Goal: Transaction & Acquisition: Purchase product/service

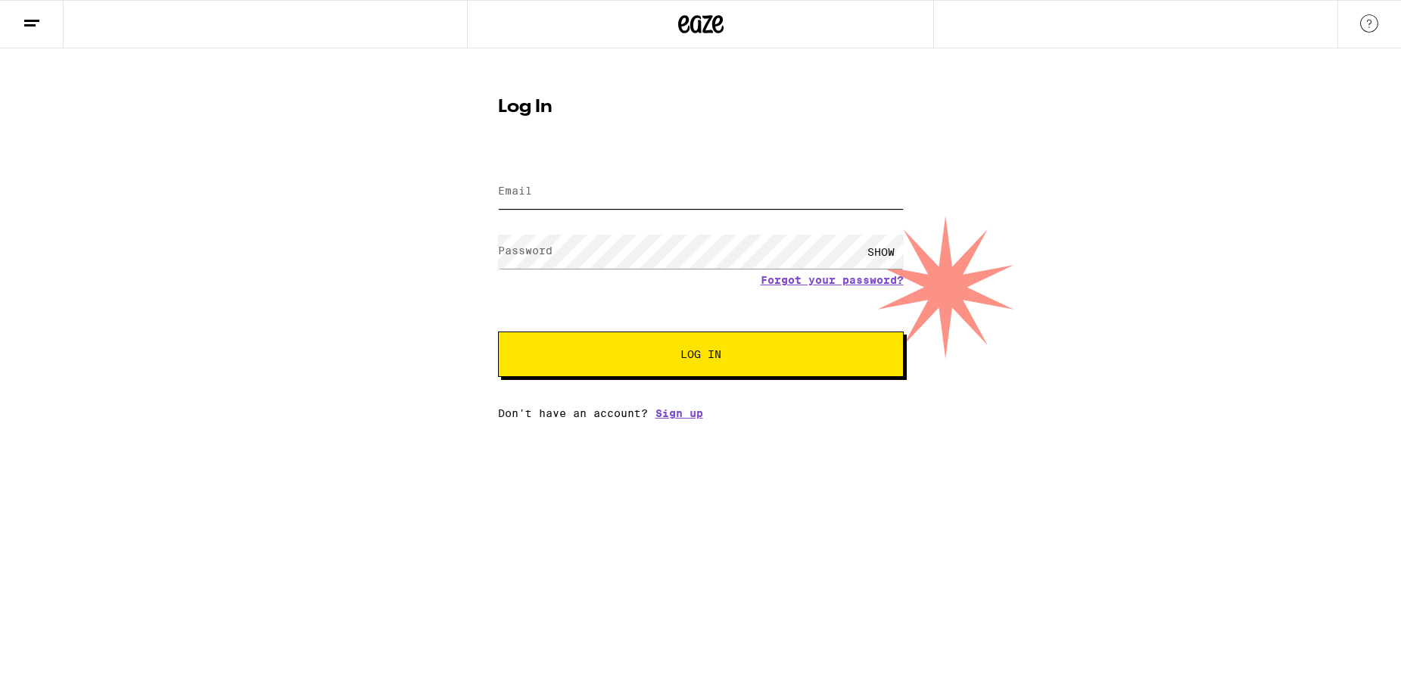
click at [560, 177] on input "Email" at bounding box center [701, 192] width 406 height 34
click at [0, 419] on com-1password-button at bounding box center [0, 419] width 0 height 0
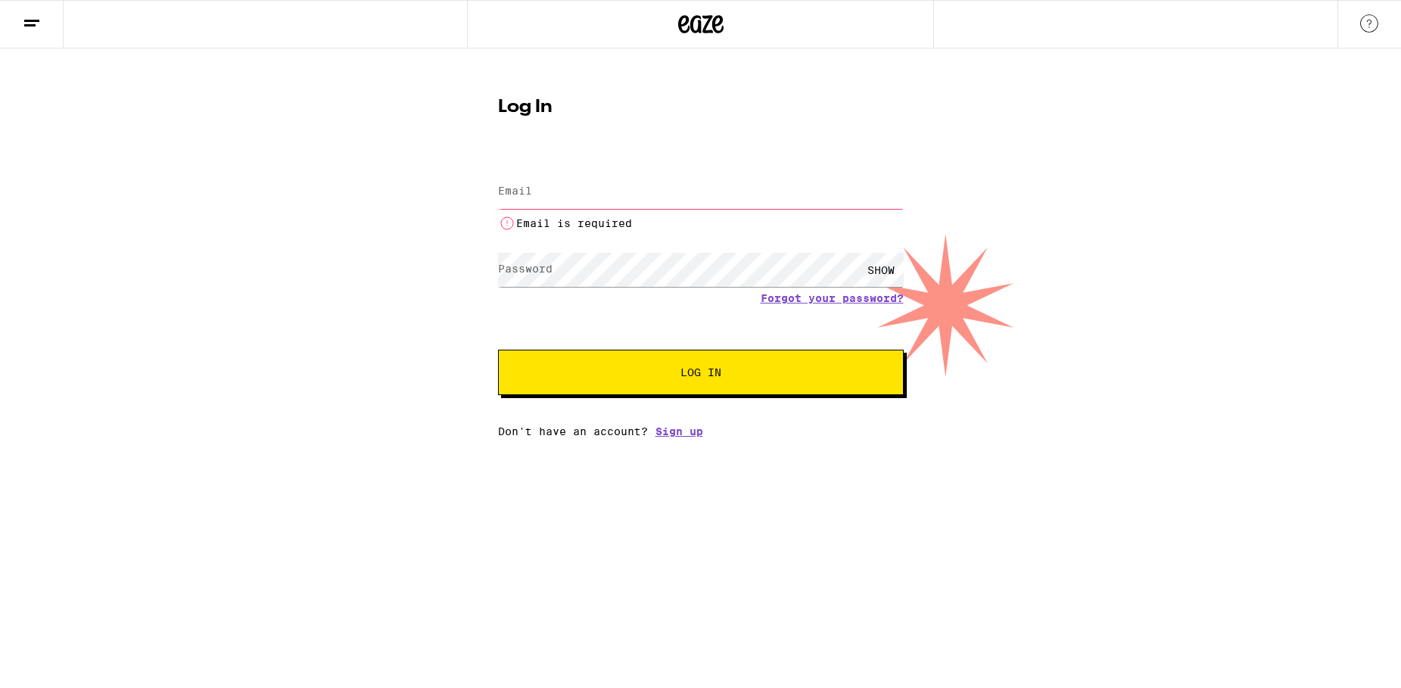
type input "[EMAIL_ADDRESS][DOMAIN_NAME]"
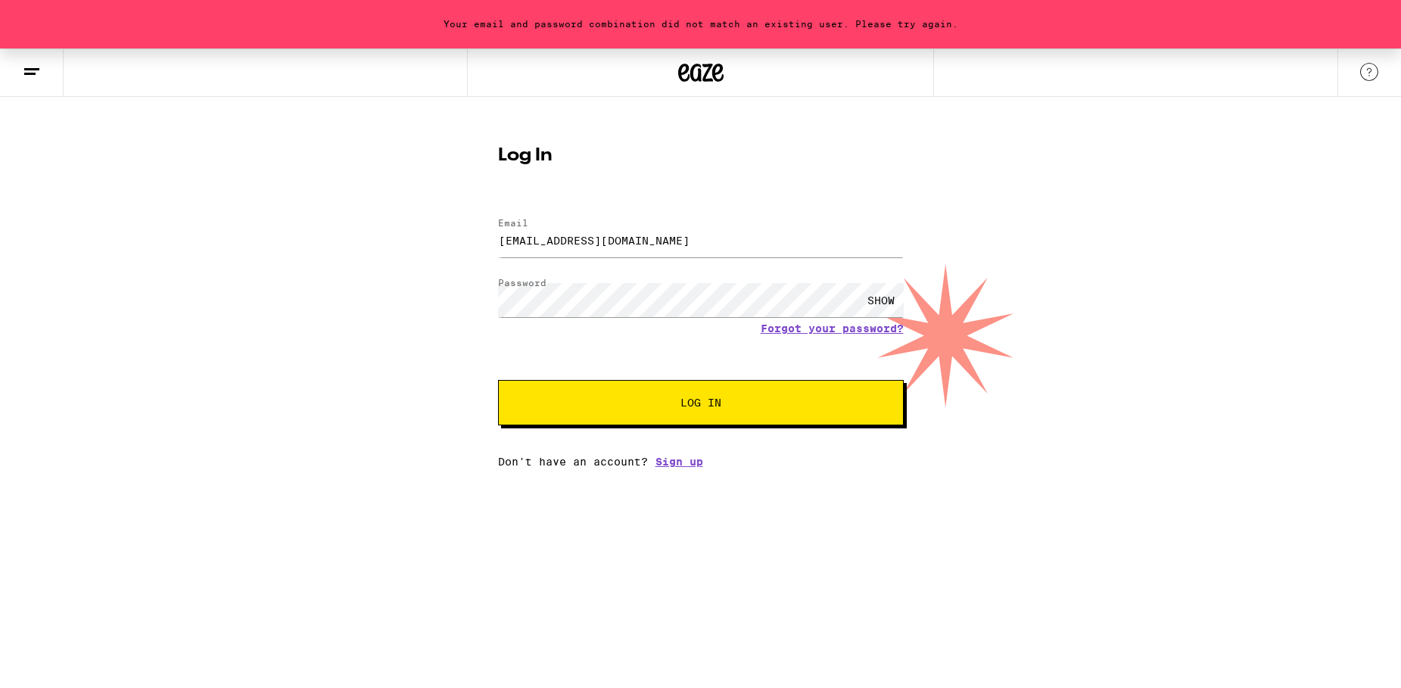
click at [567, 401] on span "Log In" at bounding box center [700, 402] width 283 height 11
click at [872, 300] on div "SHOW" at bounding box center [880, 300] width 45 height 34
click at [716, 404] on span "Log In" at bounding box center [700, 402] width 41 height 11
click at [813, 329] on link "Forgot your password?" at bounding box center [831, 328] width 143 height 12
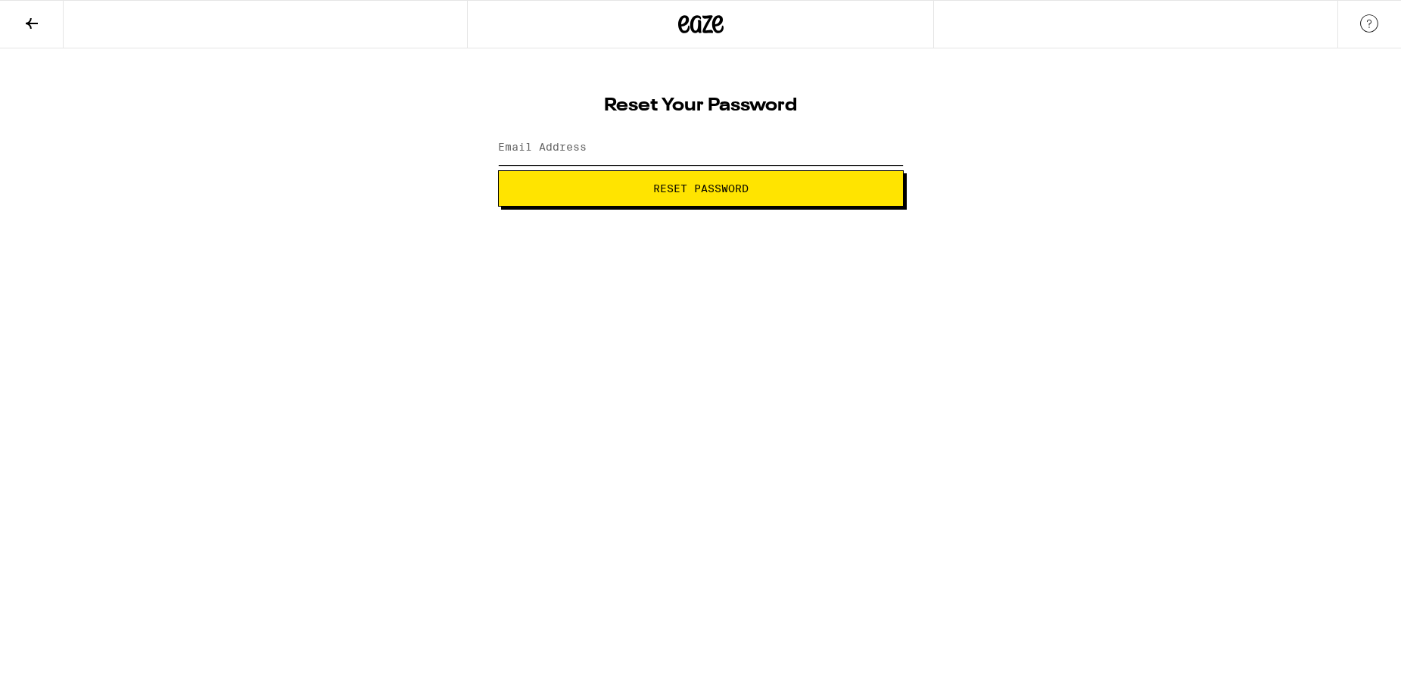
click at [519, 160] on input "Email Address" at bounding box center [701, 148] width 406 height 34
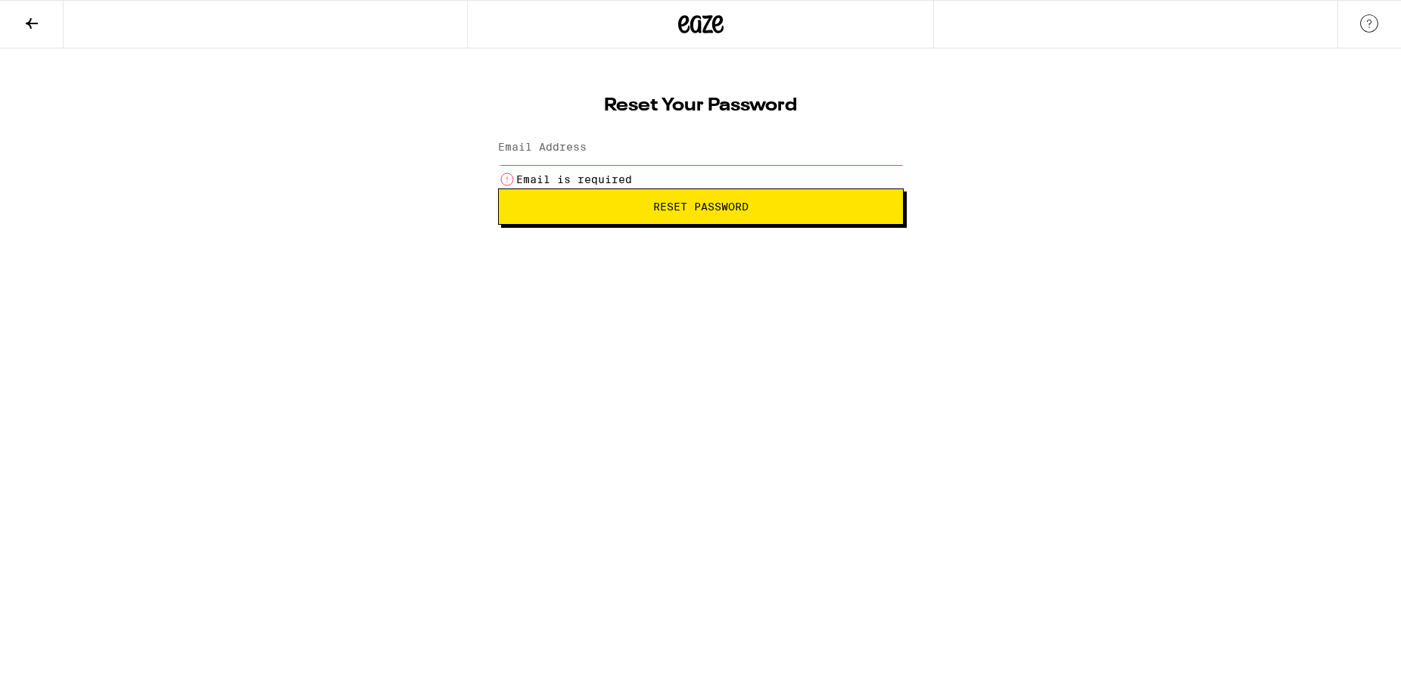
click at [538, 145] on label "Email Address" at bounding box center [542, 147] width 89 height 12
click at [540, 138] on input "Email Address" at bounding box center [701, 148] width 406 height 34
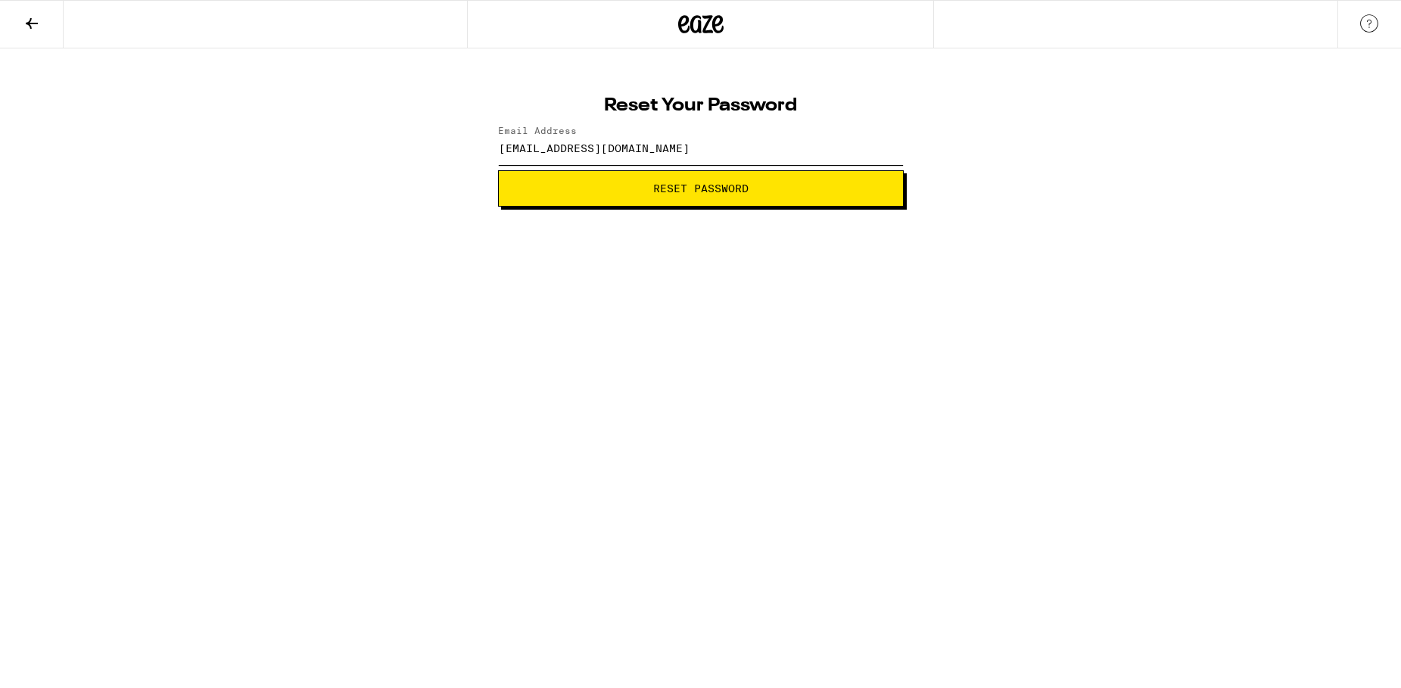
type input "susiemoyna@gmail.com"
click at [825, 207] on html "Reset Your Password Email Address susiemoyna@gmail.com Reset Password Weed Deli…" at bounding box center [700, 103] width 1401 height 207
click at [660, 191] on span "Reset Password" at bounding box center [700, 188] width 95 height 11
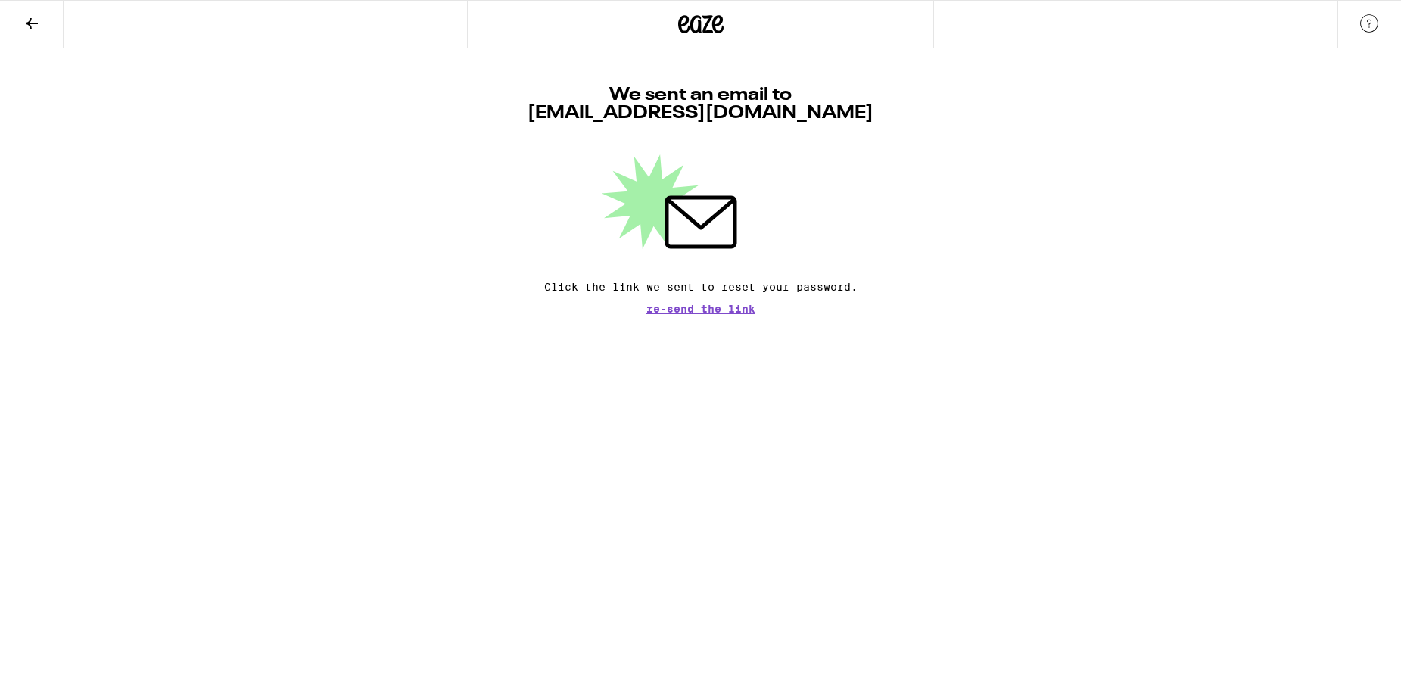
click at [713, 306] on span "Re-send the link" at bounding box center [700, 308] width 109 height 11
click at [713, 308] on span "Re-send the link" at bounding box center [700, 308] width 109 height 11
click at [697, 309] on span "Re-send the link" at bounding box center [700, 308] width 109 height 11
click at [698, 307] on span "Re-send the link" at bounding box center [700, 308] width 109 height 11
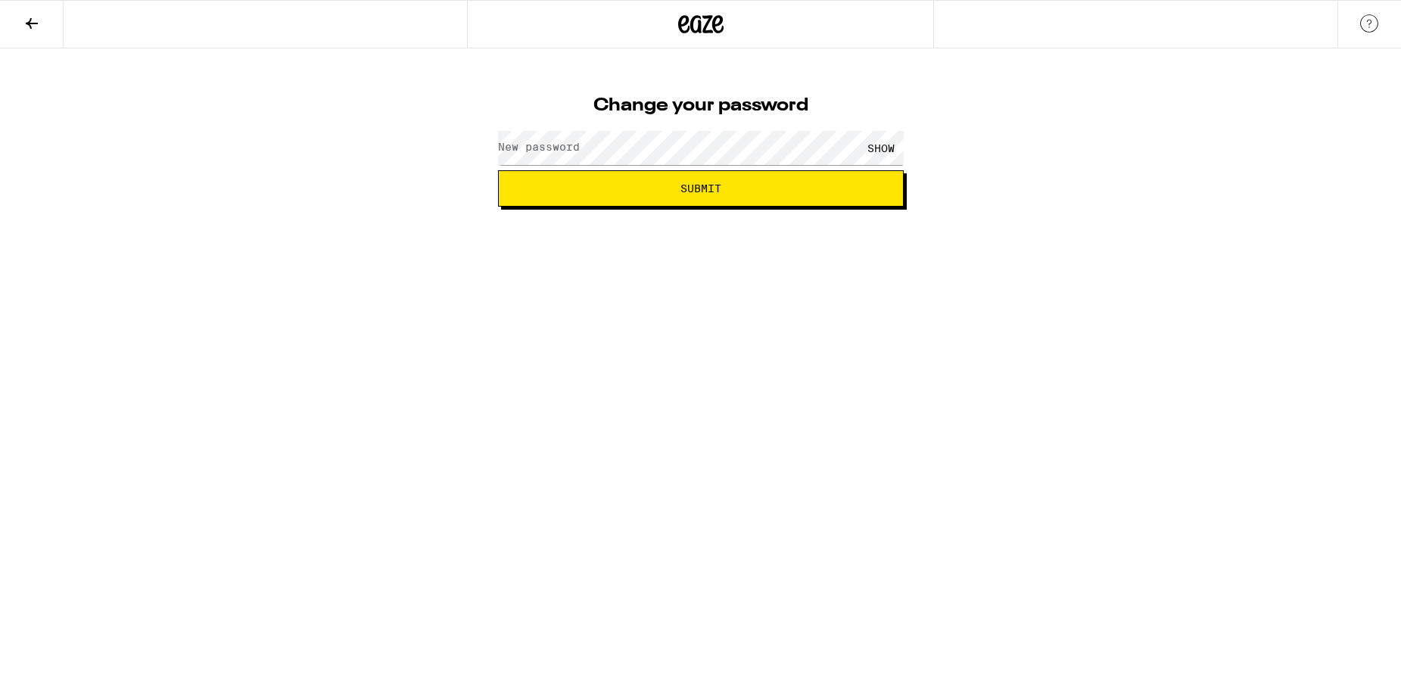
click at [531, 144] on label "New password" at bounding box center [539, 147] width 82 height 12
click at [657, 184] on span "Submit" at bounding box center [701, 188] width 380 height 11
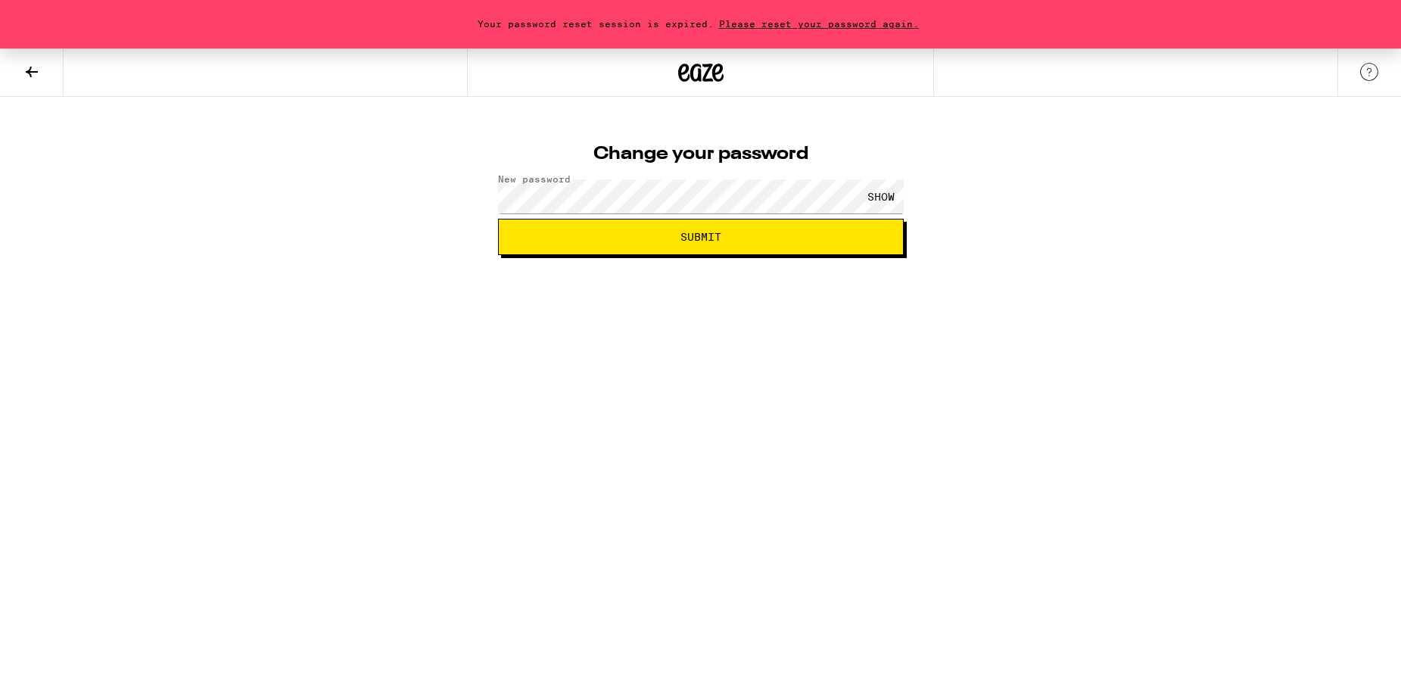
click at [667, 229] on button "Submit" at bounding box center [701, 237] width 406 height 36
click at [664, 237] on span "Submit" at bounding box center [701, 237] width 380 height 11
click at [885, 196] on div "SHOW" at bounding box center [880, 196] width 45 height 34
click at [734, 232] on span "Submit" at bounding box center [701, 237] width 380 height 11
click at [745, 21] on span "Please reset your password again." at bounding box center [819, 24] width 210 height 10
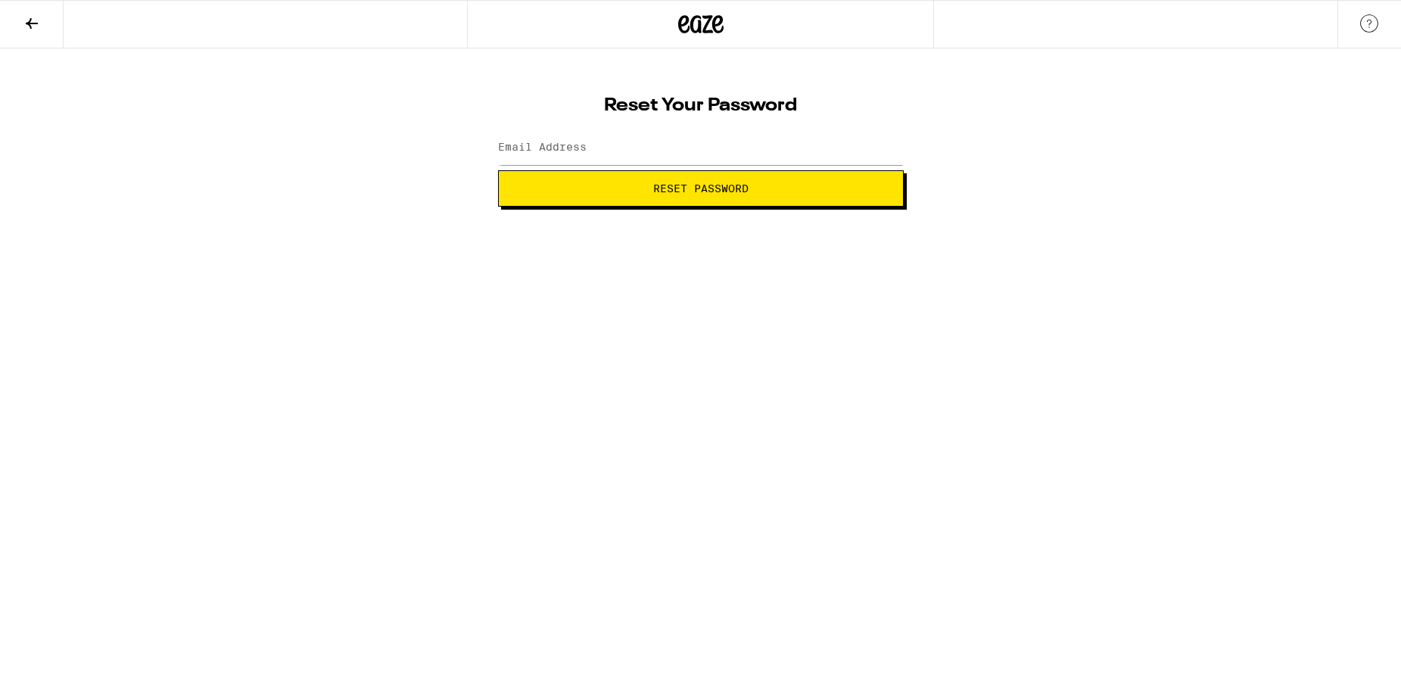
click at [555, 148] on label "Email Address" at bounding box center [542, 147] width 89 height 12
type input "susiemoyna@gmail.com"
click at [662, 193] on span "Reset Password" at bounding box center [700, 188] width 95 height 11
click at [549, 147] on label "New password" at bounding box center [539, 147] width 82 height 12
click at [600, 192] on span "Submit" at bounding box center [701, 188] width 380 height 11
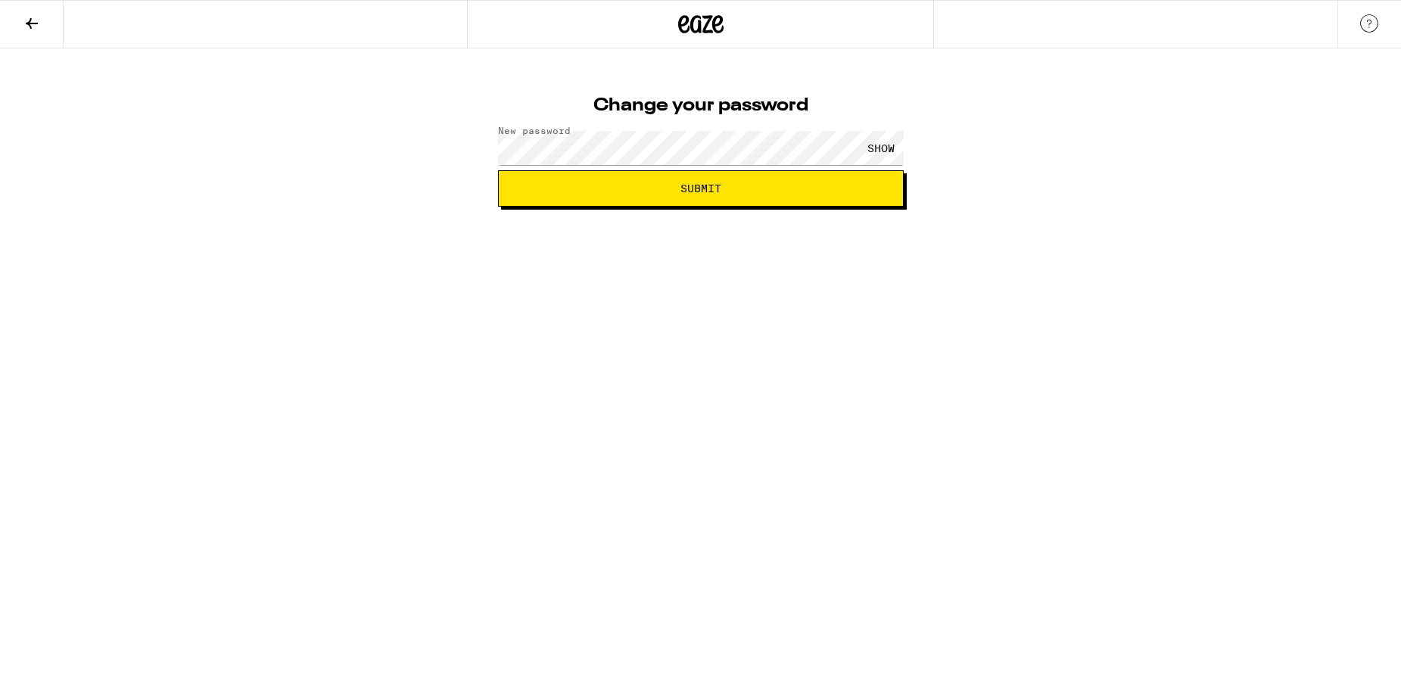
click at [628, 187] on span "Submit" at bounding box center [701, 188] width 380 height 11
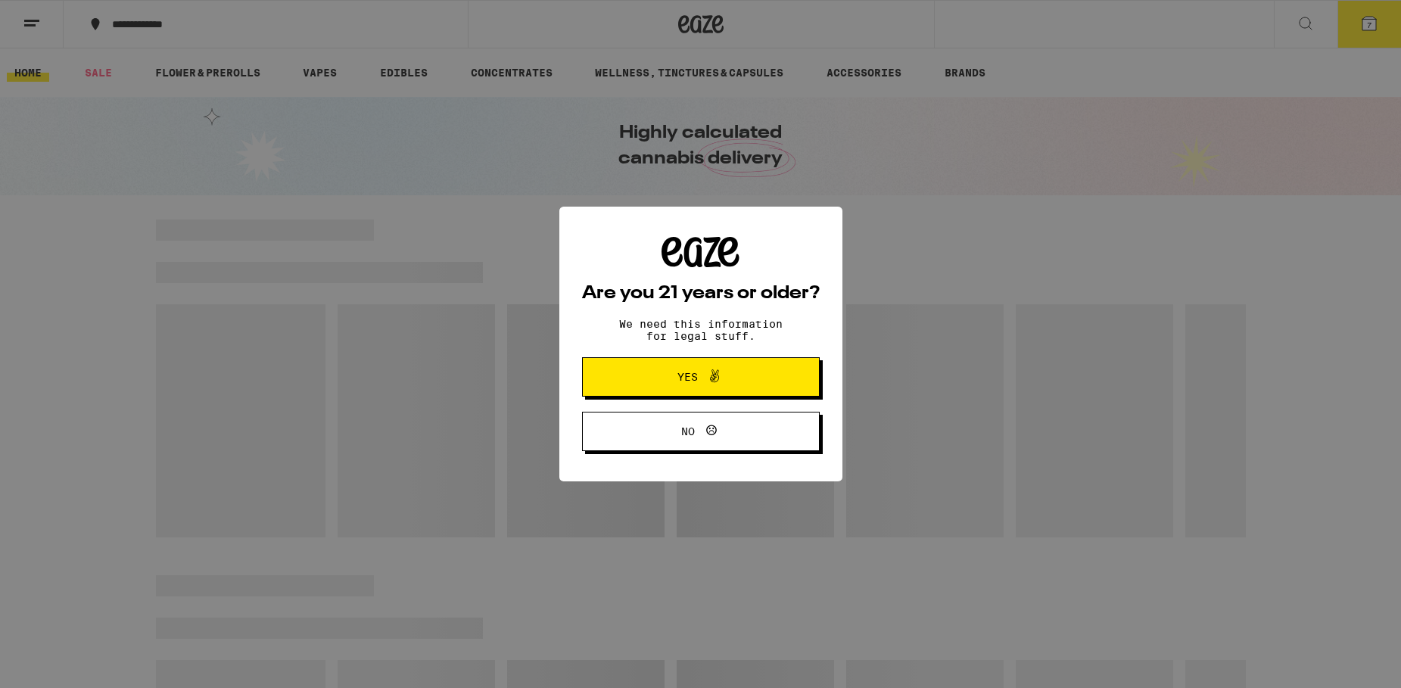
click at [626, 378] on button "Yes" at bounding box center [701, 376] width 238 height 39
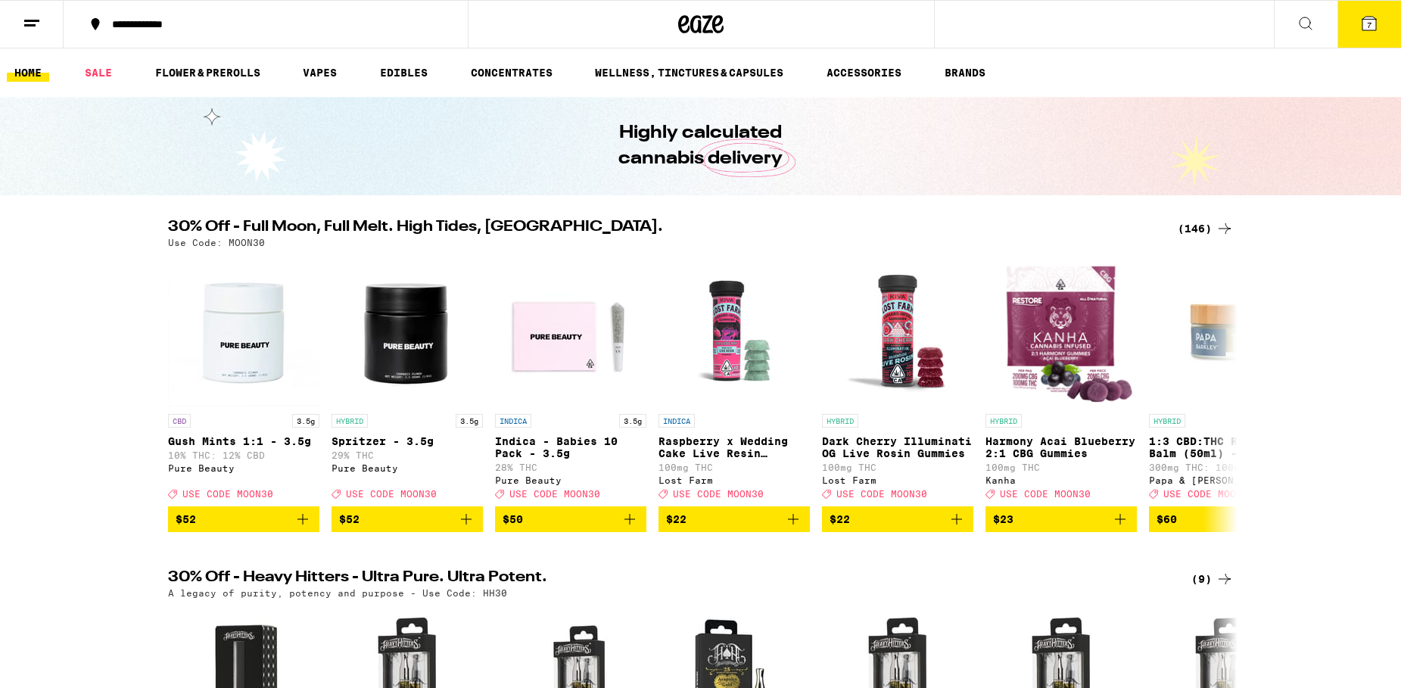
click at [1310, 20] on icon at bounding box center [1305, 23] width 18 height 18
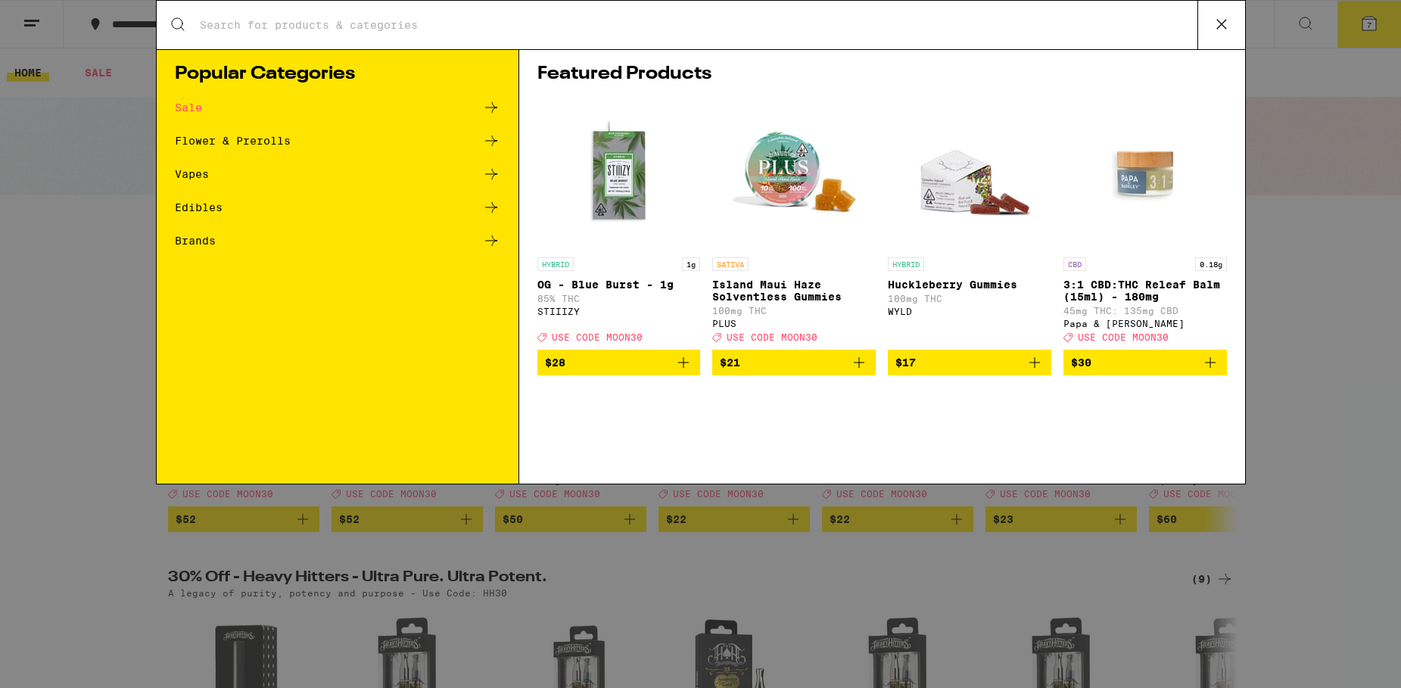
click at [1217, 26] on icon at bounding box center [1221, 24] width 23 height 23
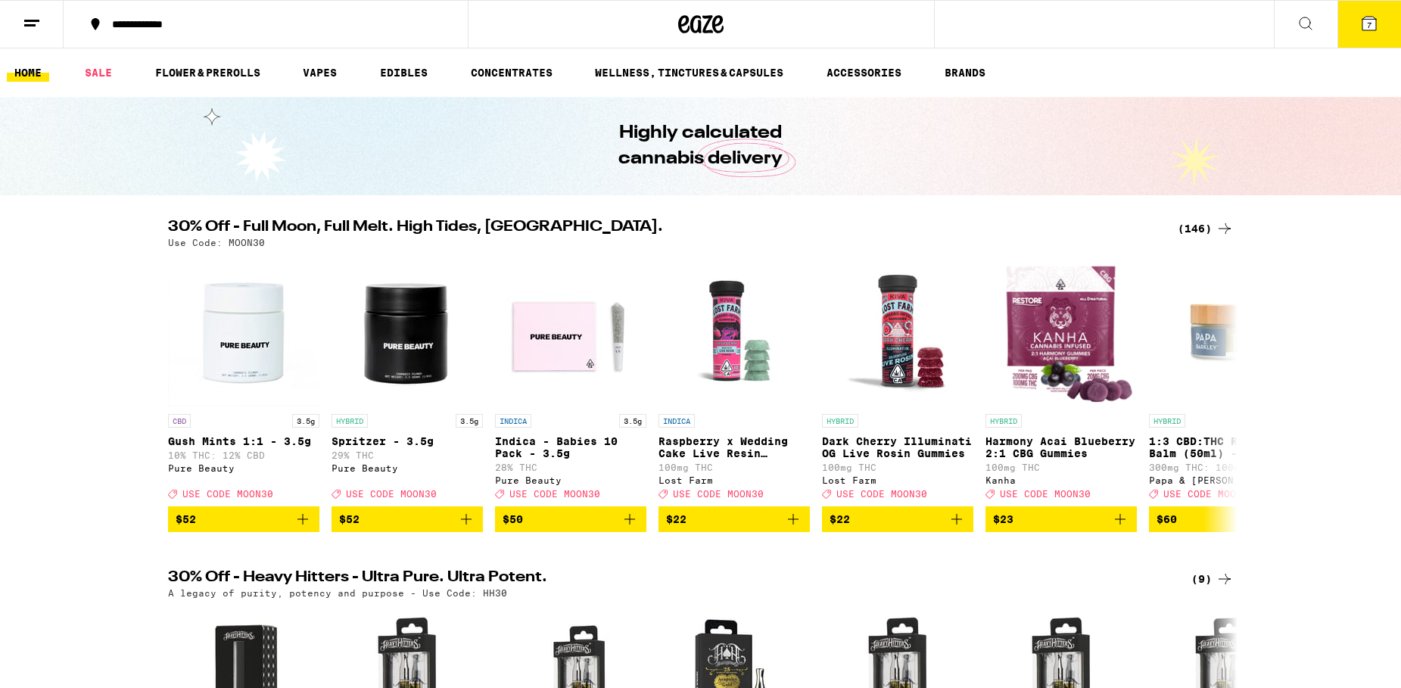
click at [1373, 17] on icon at bounding box center [1369, 23] width 18 height 18
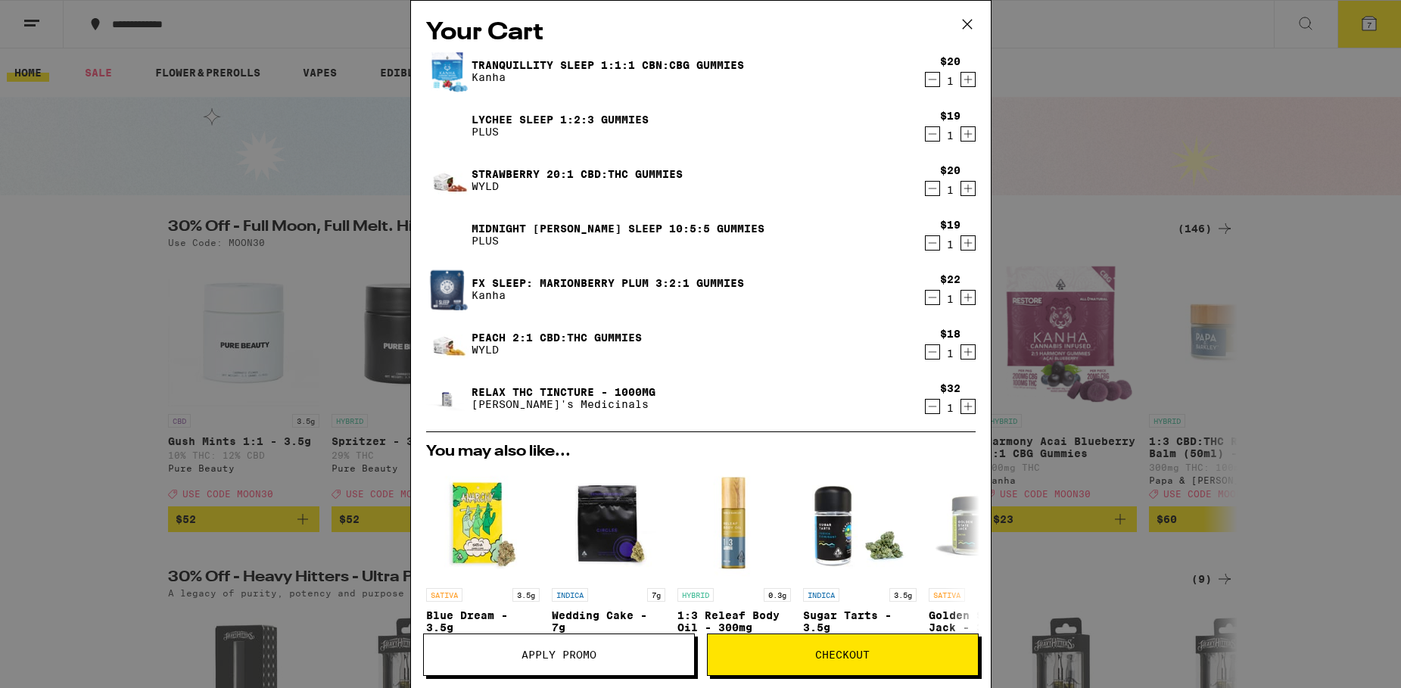
click at [1186, 32] on div "Your Cart Tranquillity Sleep 1:1:1 CBN:CBG Gummies Kanha $20 1 Lychee SLEEP 1:2…" at bounding box center [700, 344] width 1401 height 688
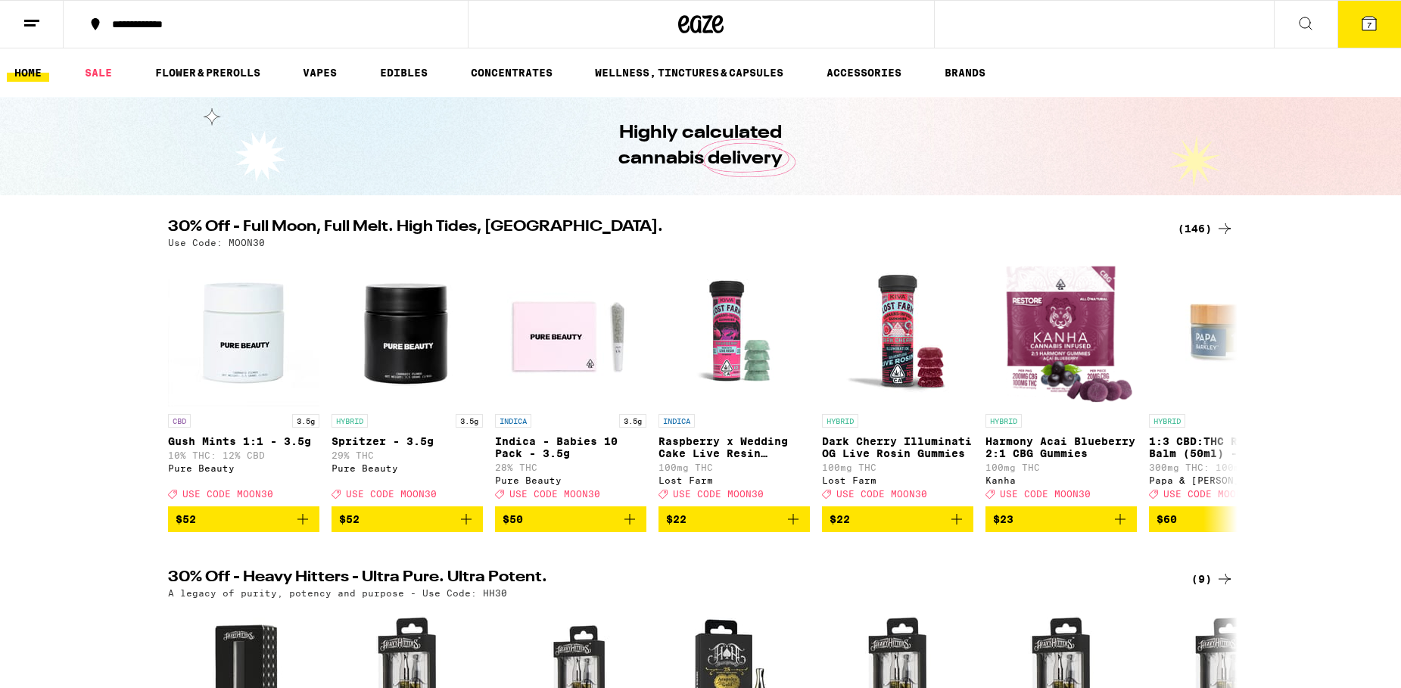
click at [28, 21] on icon at bounding box center [32, 23] width 18 height 18
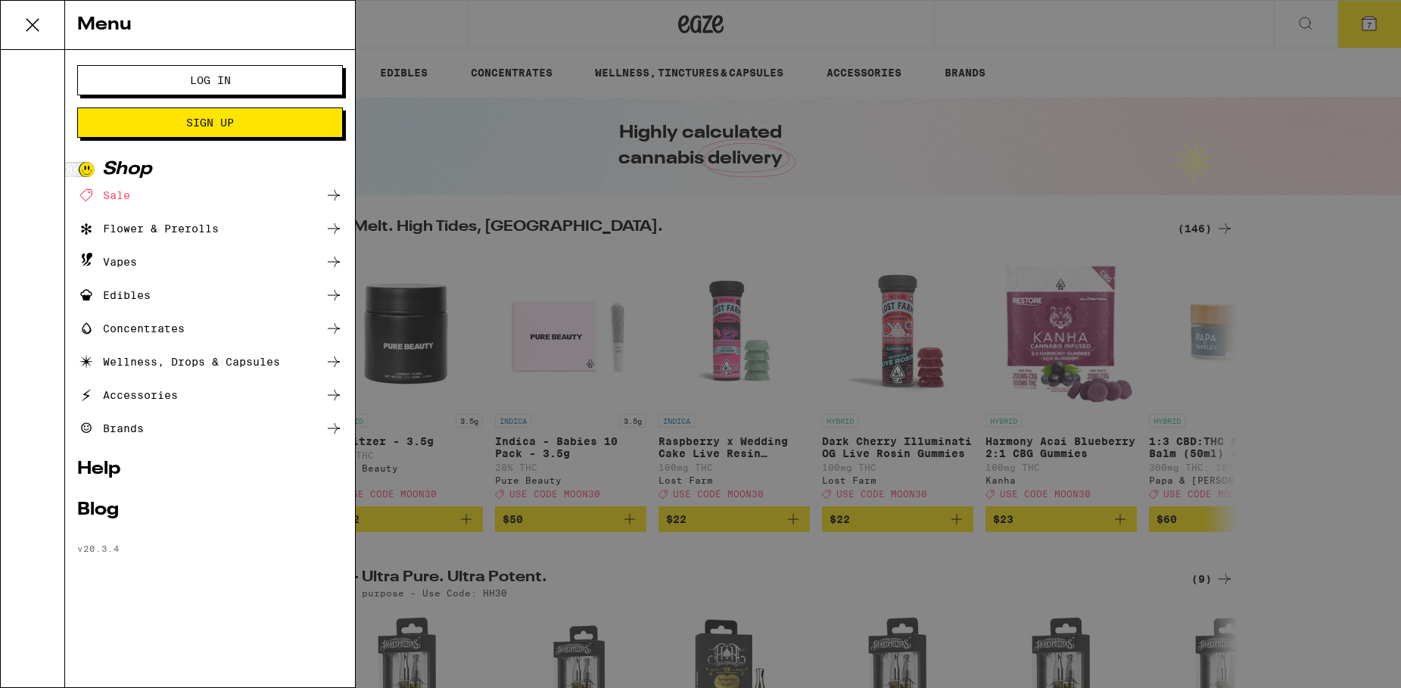
click at [107, 462] on link "Help" at bounding box center [210, 469] width 266 height 18
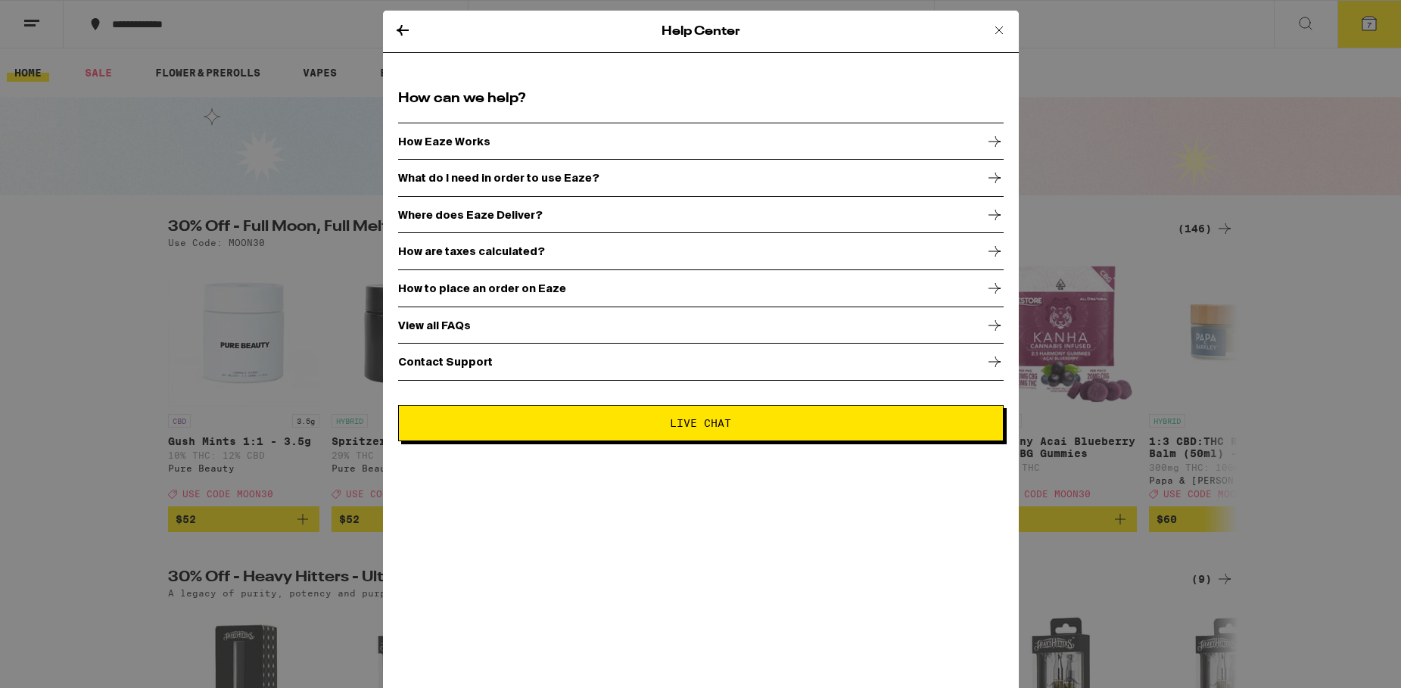
click at [477, 415] on button "Live Chat" at bounding box center [700, 423] width 605 height 36
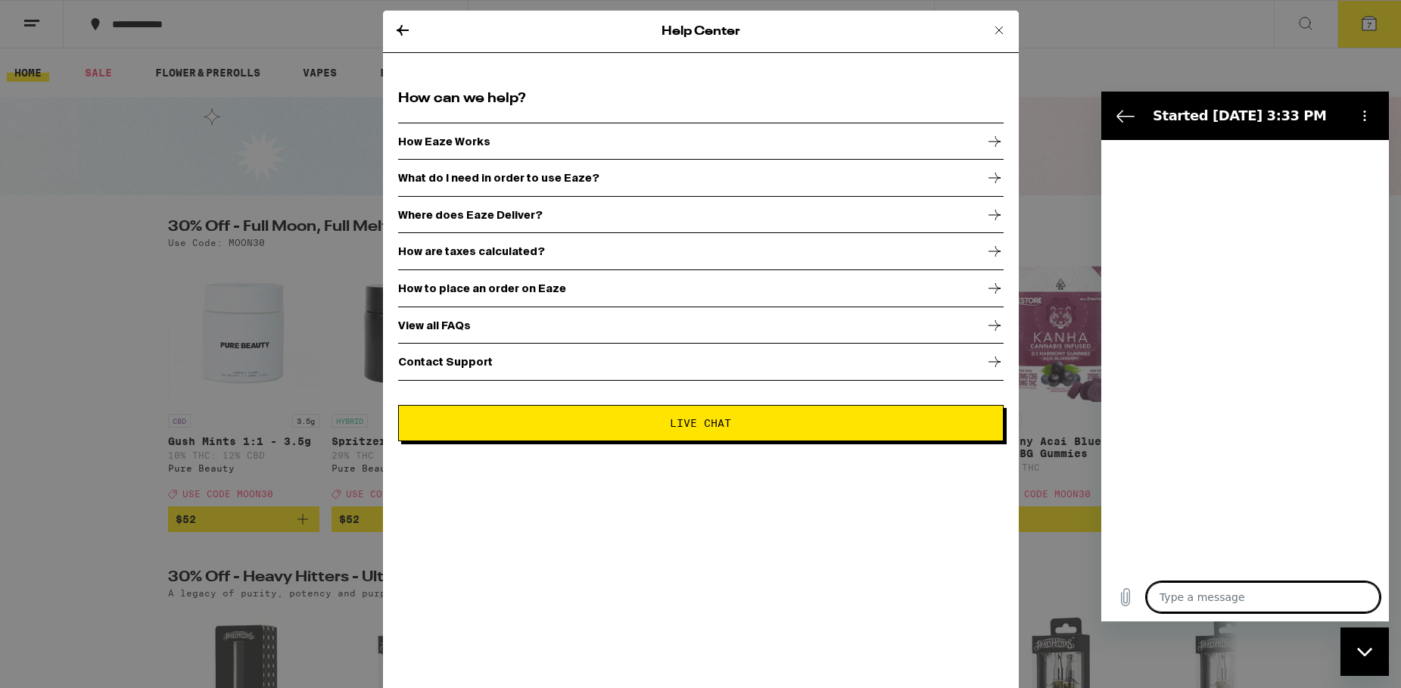
type textarea "x"
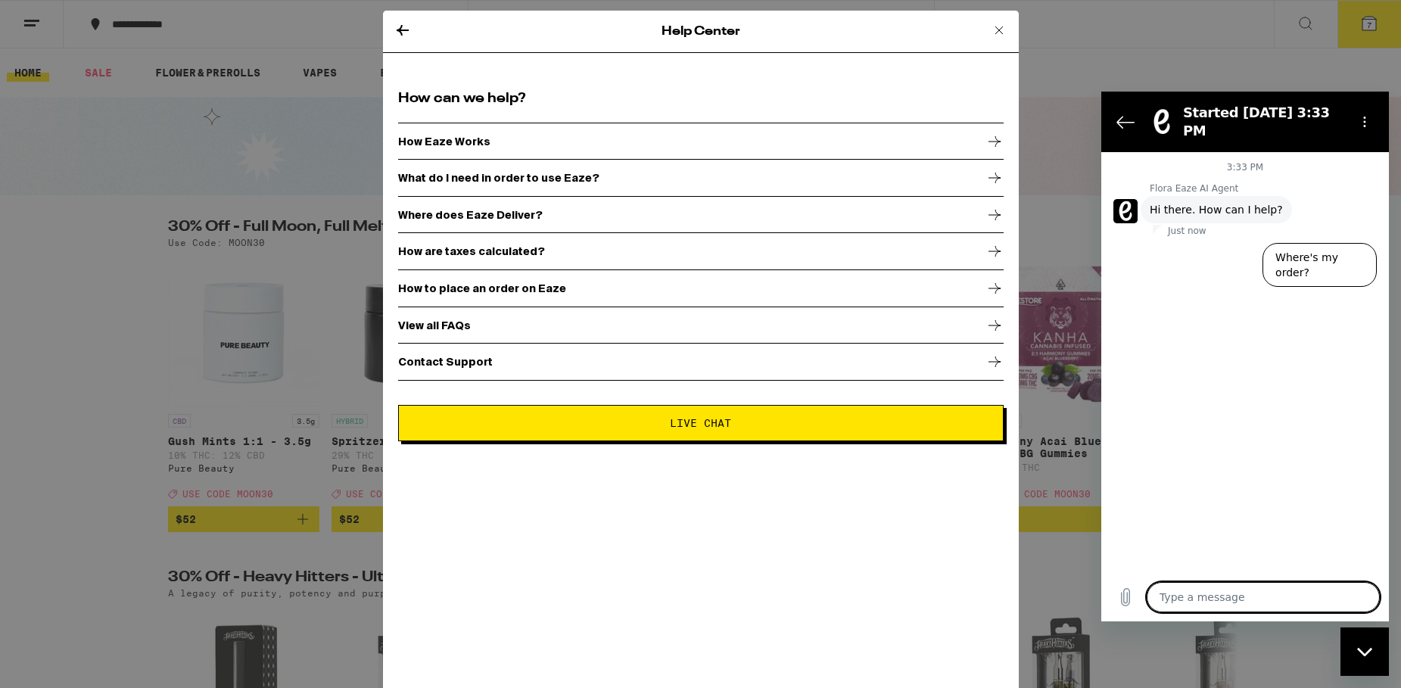
click at [1185, 595] on textarea at bounding box center [1262, 597] width 233 height 30
type textarea "M"
type textarea "x"
type textarea "My"
type textarea "x"
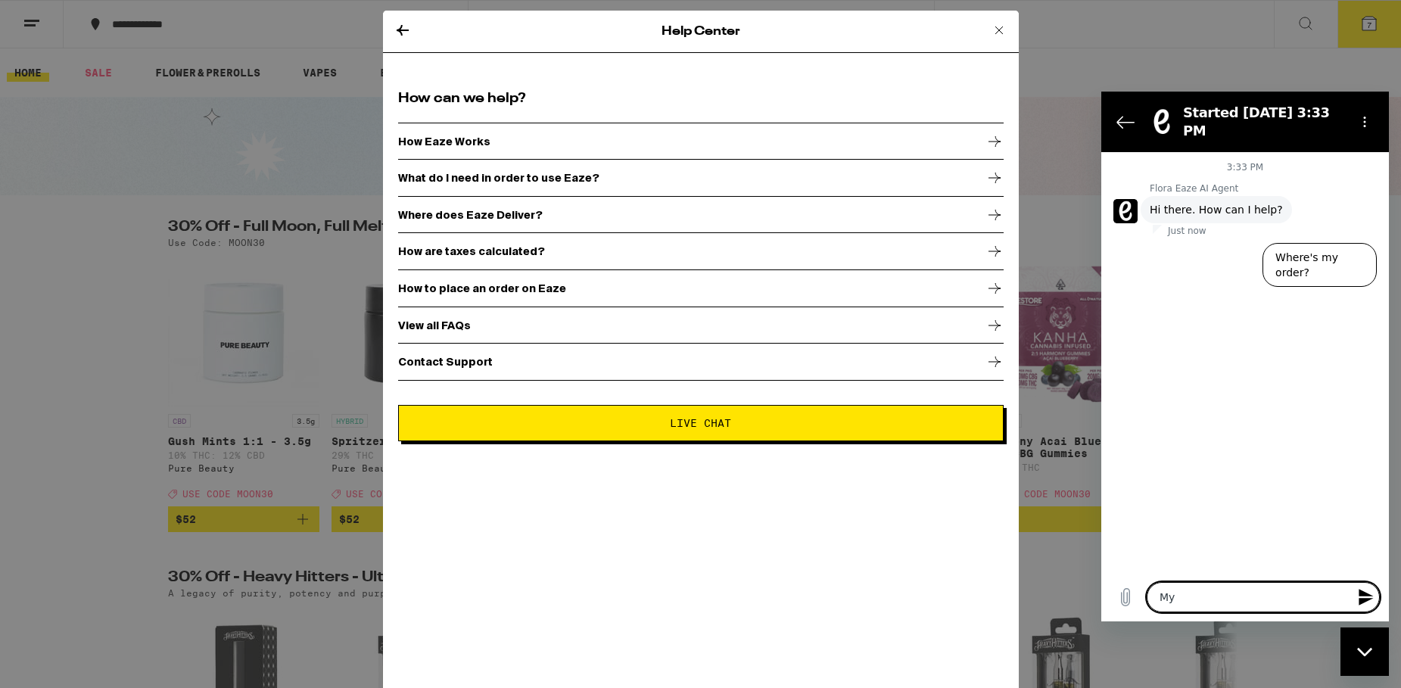
type textarea "My"
type textarea "x"
type textarea "My o"
type textarea "x"
type textarea "My or"
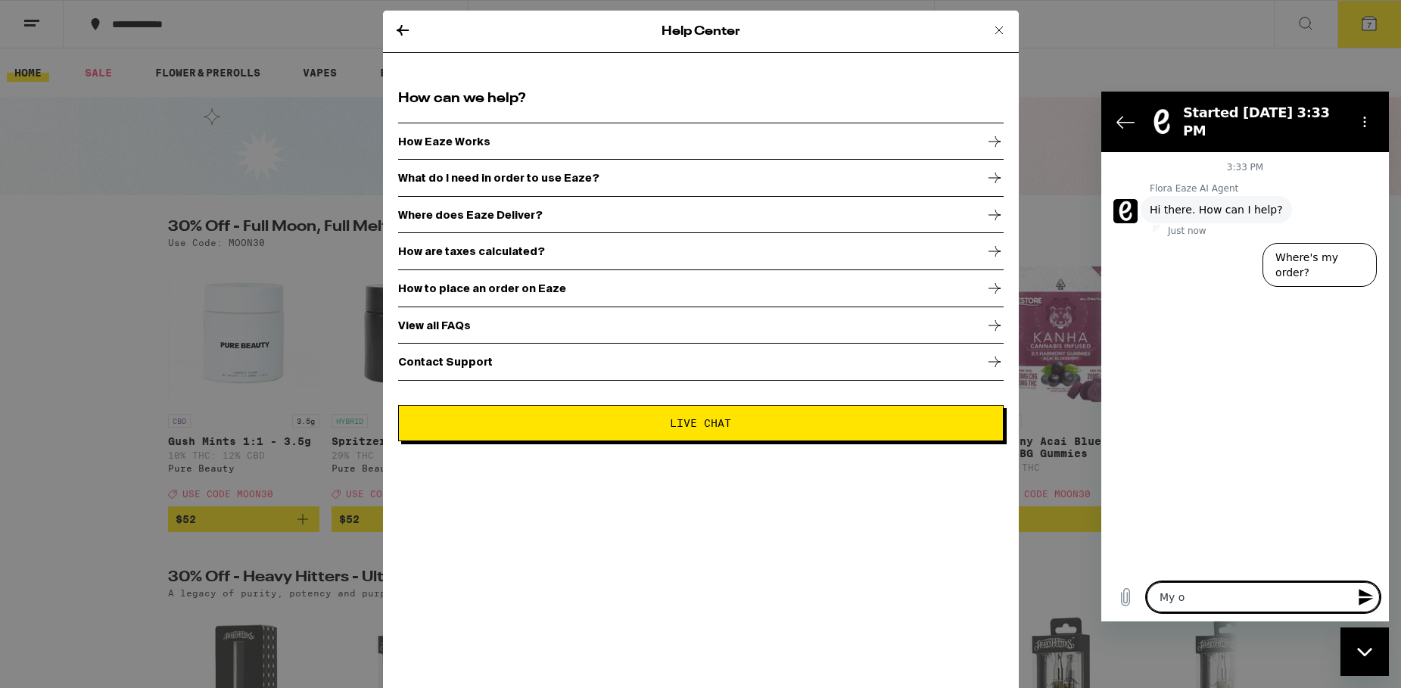
type textarea "x"
type textarea "My ord"
type textarea "x"
type textarea "My orde"
type textarea "x"
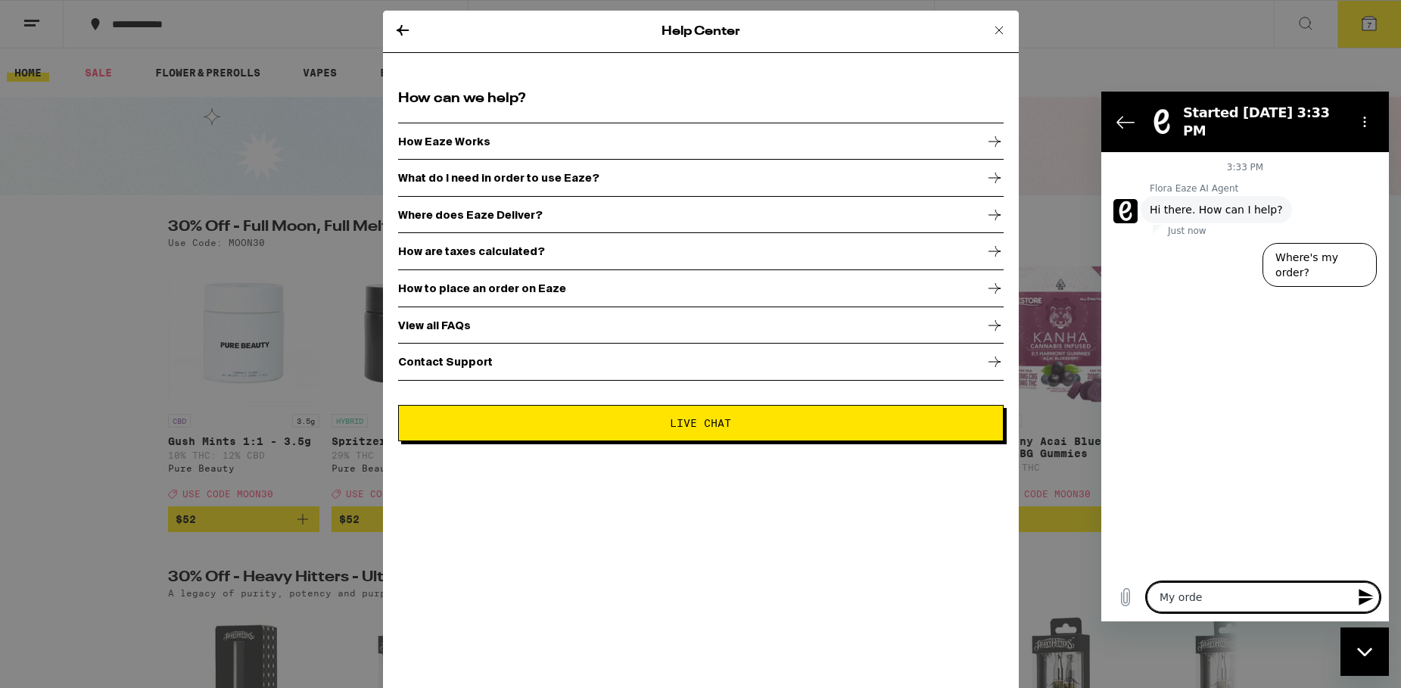
type textarea "My order"
type textarea "x"
type textarea "My order"
type textarea "x"
type textarea "My order i"
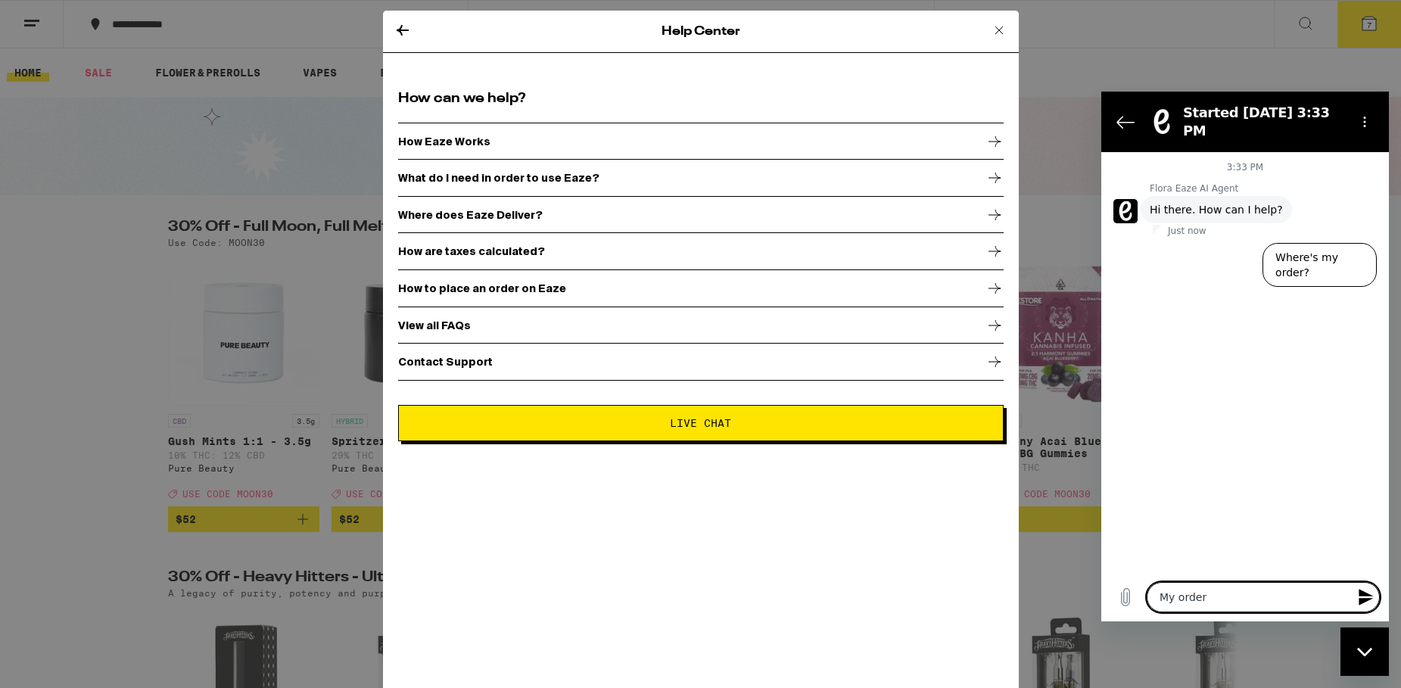
type textarea "x"
type textarea "My order is"
type textarea "x"
type textarea "My order is"
type textarea "x"
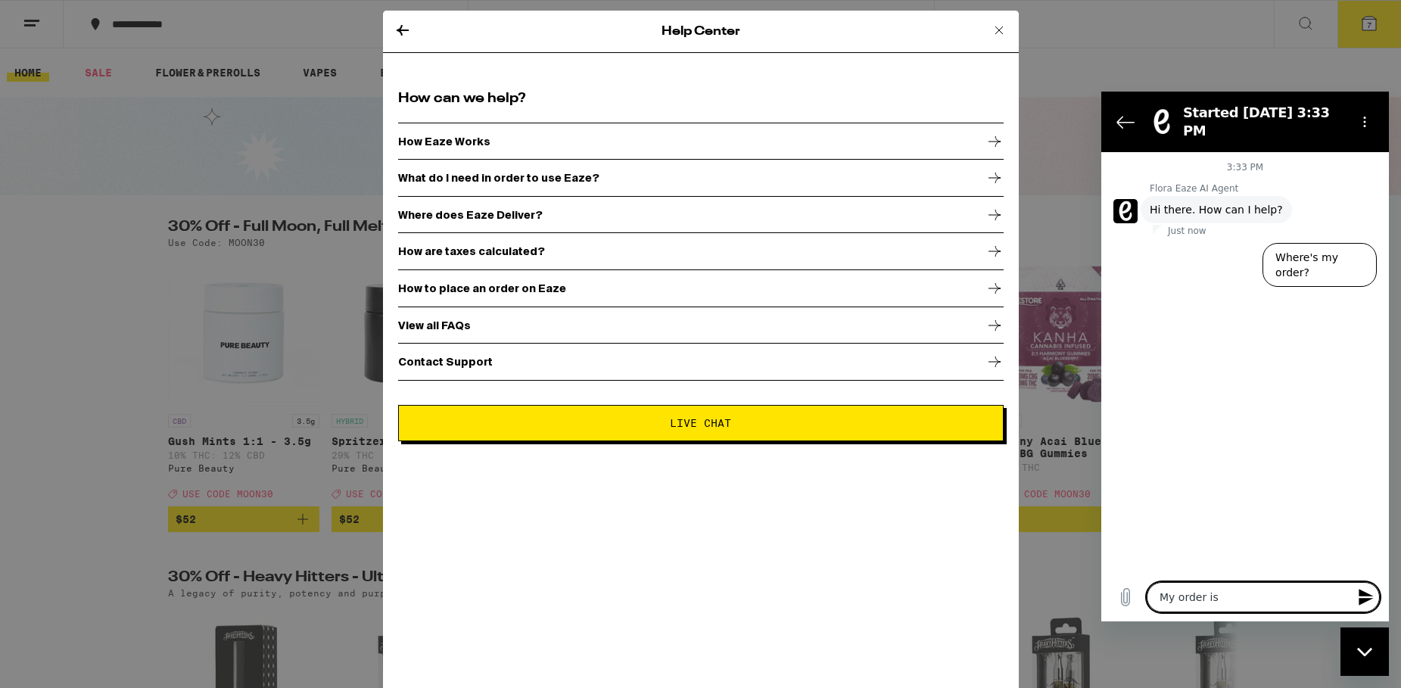
type textarea "My order is h"
type textarea "x"
type textarea "My order is he"
type textarea "x"
type textarea "My order is her"
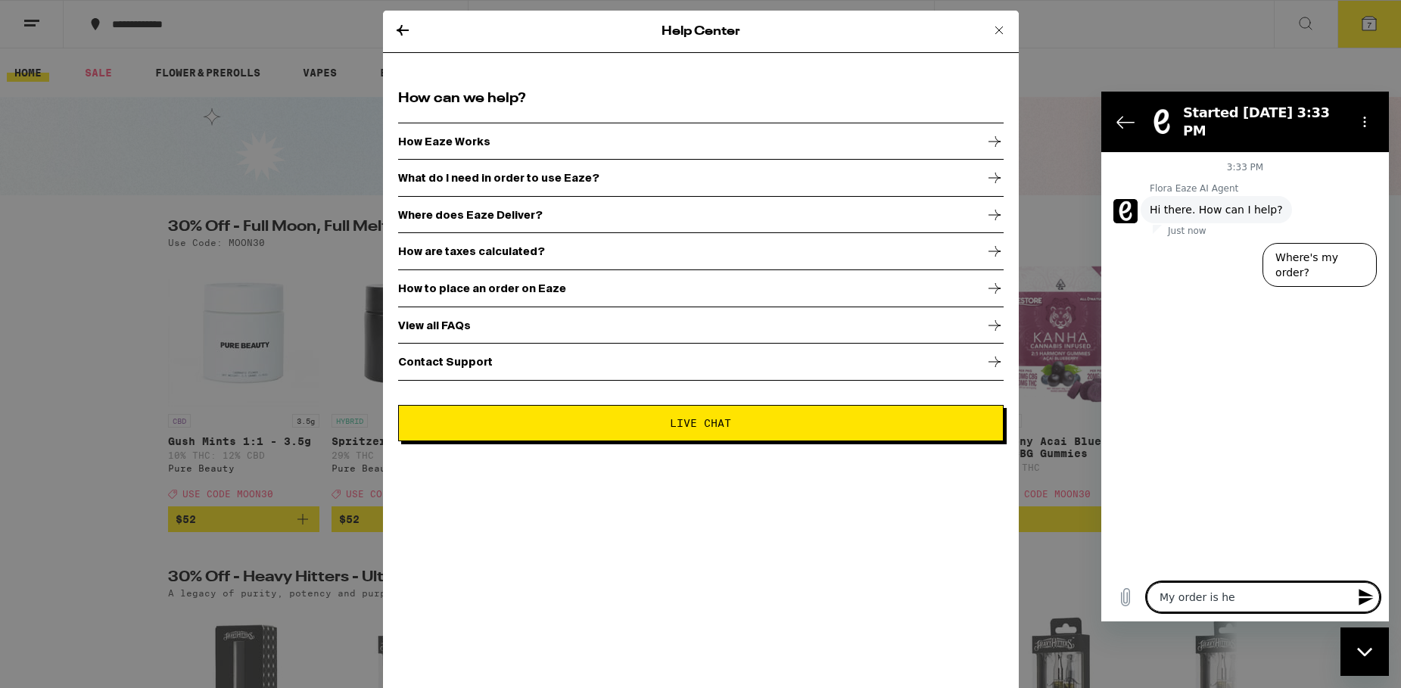
type textarea "x"
type textarea "My order is here"
type textarea "x"
type textarea "My order is here"
type textarea "x"
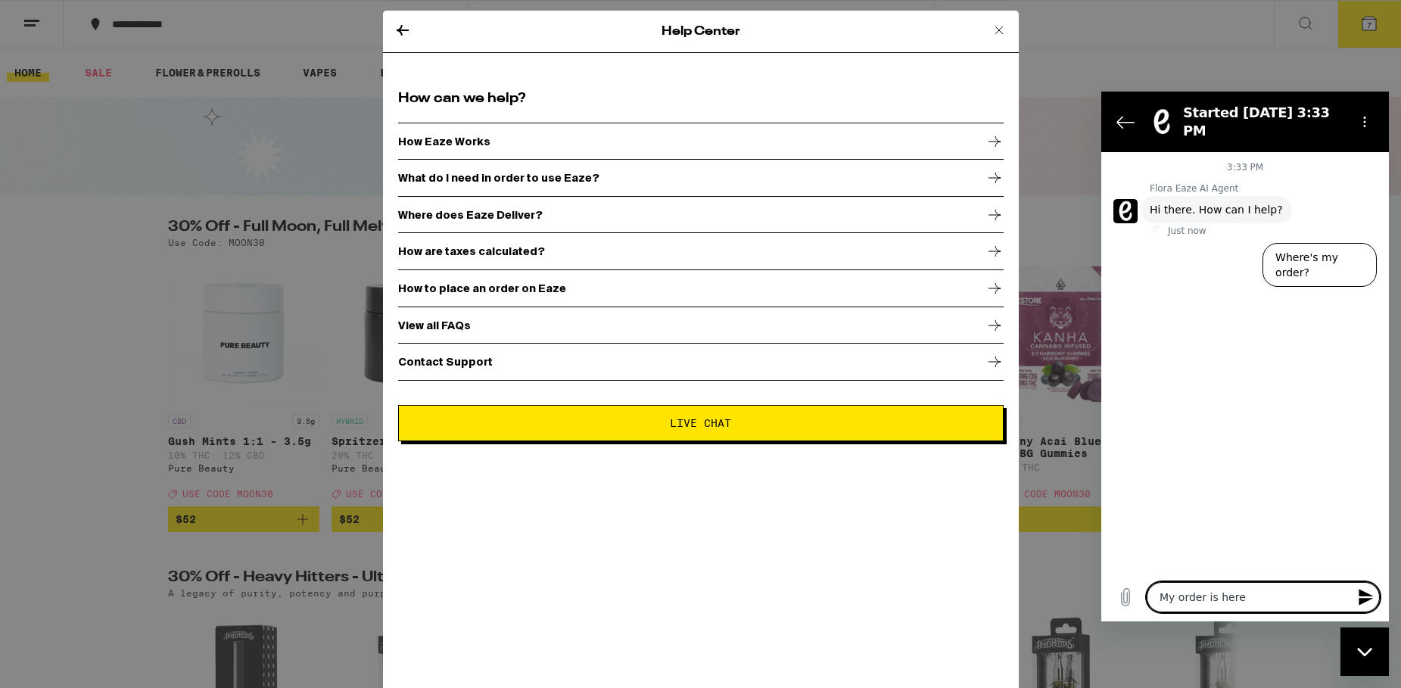
type textarea "My order is here a"
type textarea "x"
type textarea "My order is here an"
type textarea "x"
type textarea "My order is here and"
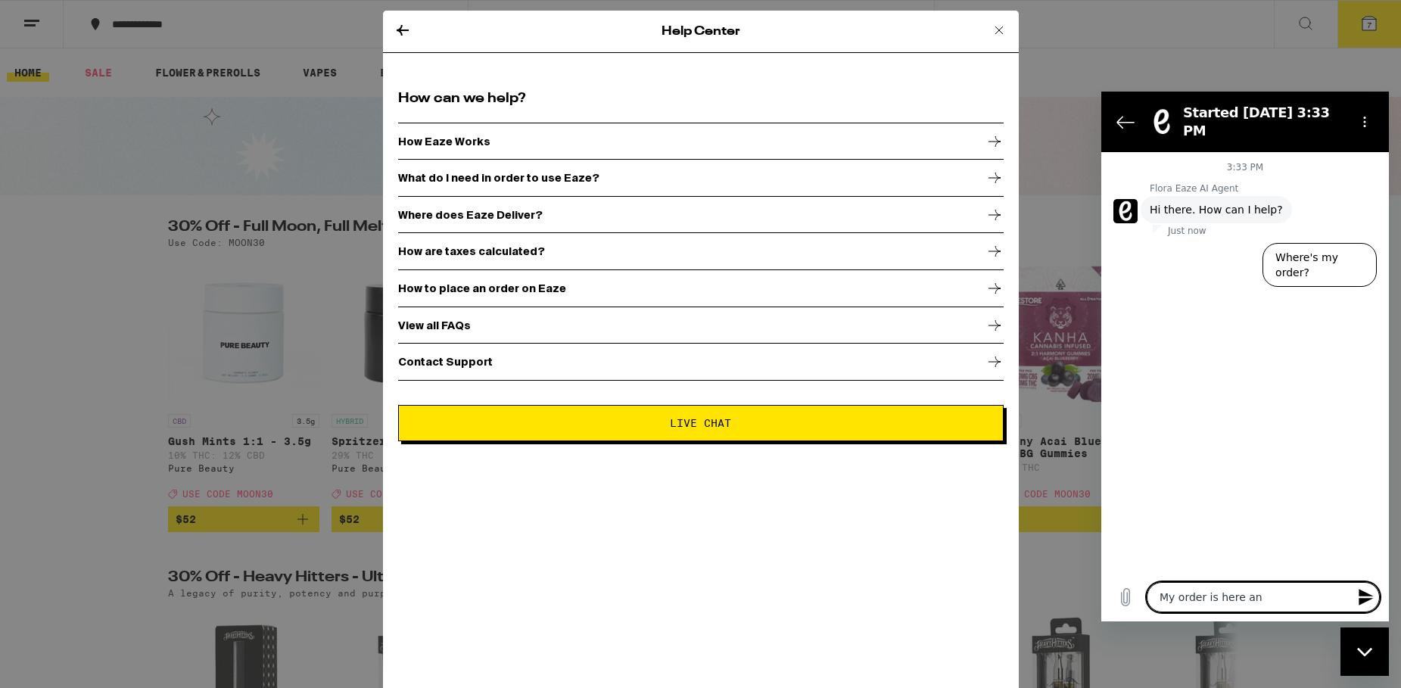
type textarea "x"
type textarea "My order is here and"
type textarea "x"
type textarea "My order is here and I"
type textarea "x"
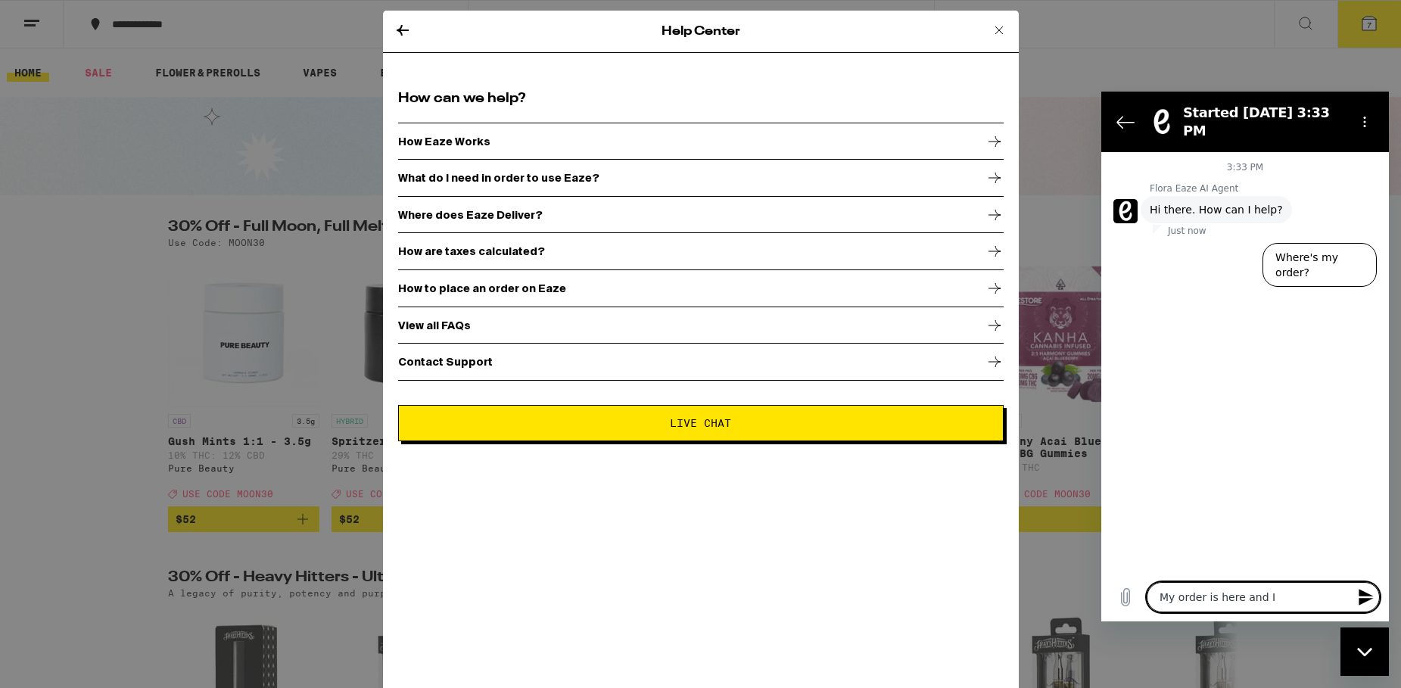
type textarea "My order is here and I"
type textarea "x"
type textarea "My order is here and I n"
type textarea "x"
type textarea "My order is here and I ne"
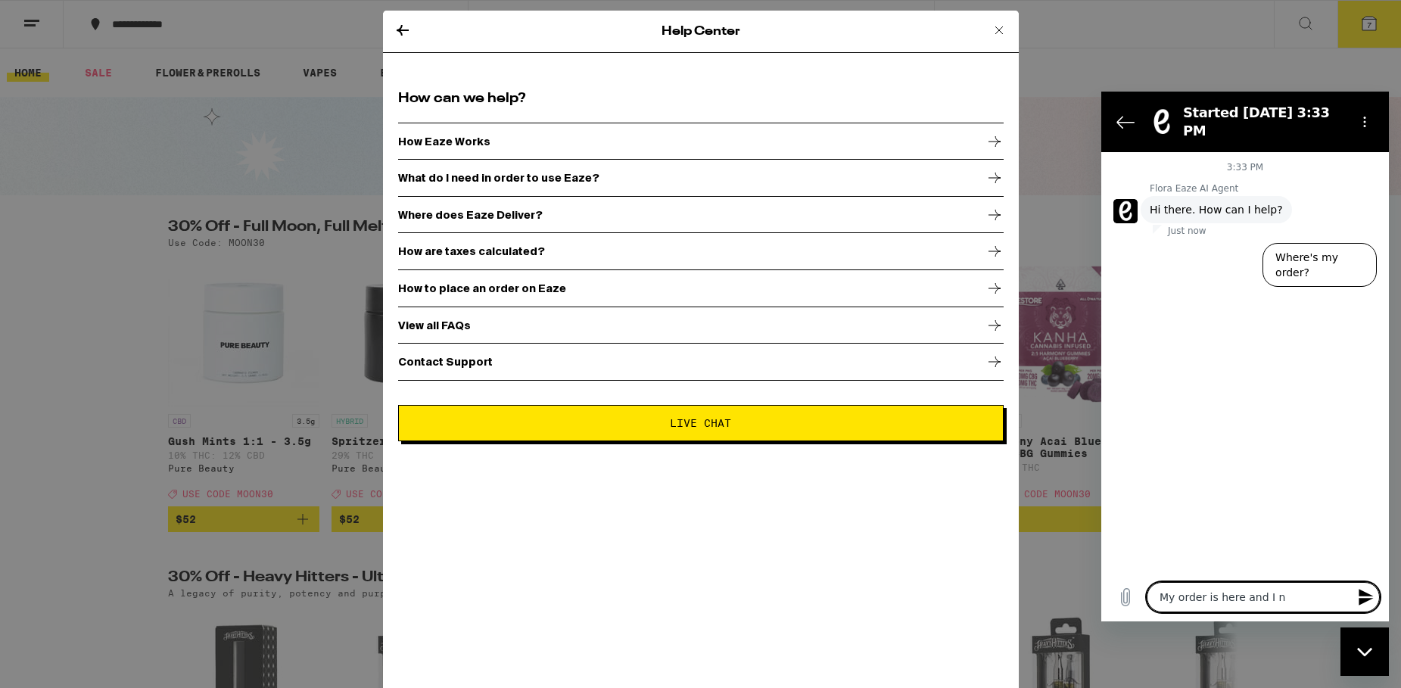
type textarea "x"
type textarea "My order is here and I nee"
type textarea "x"
type textarea "My order is here and I need"
type textarea "x"
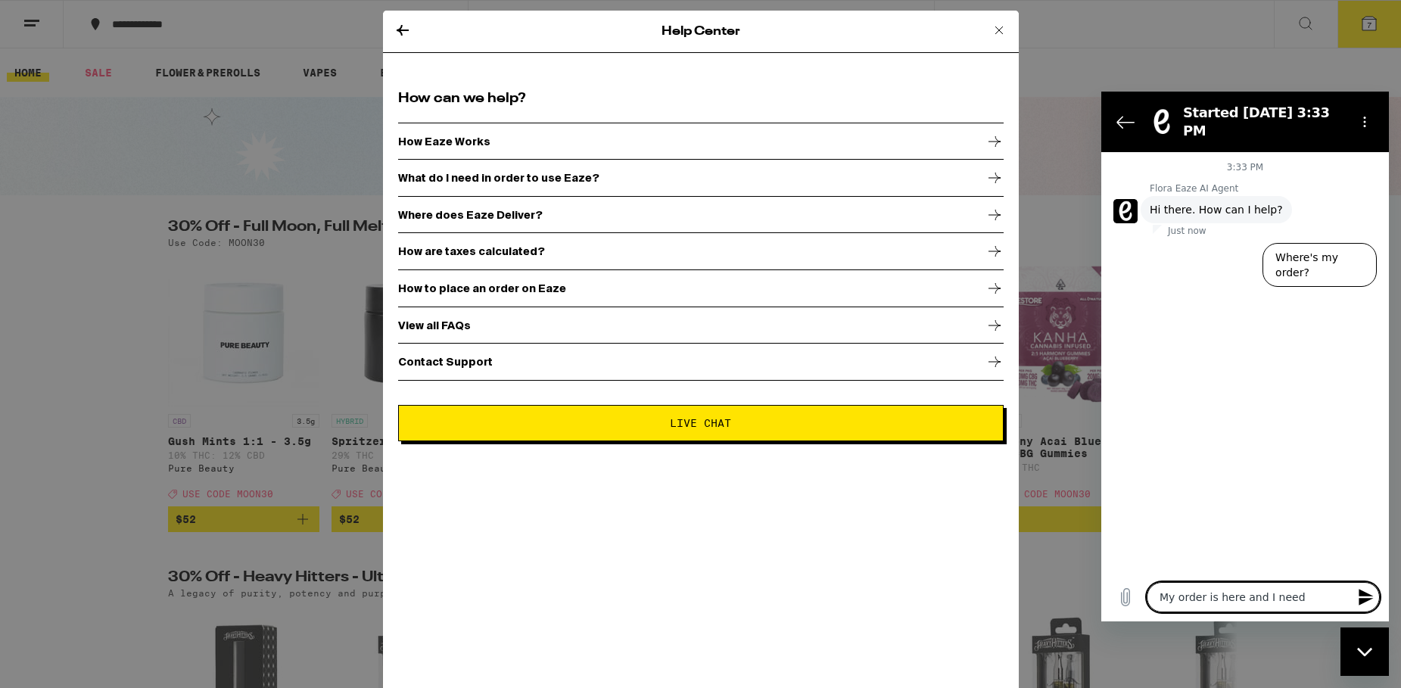
type textarea "My order is here and I need"
type textarea "x"
type textarea "My order is here and I need t"
type textarea "x"
type textarea "My order is here and I need to"
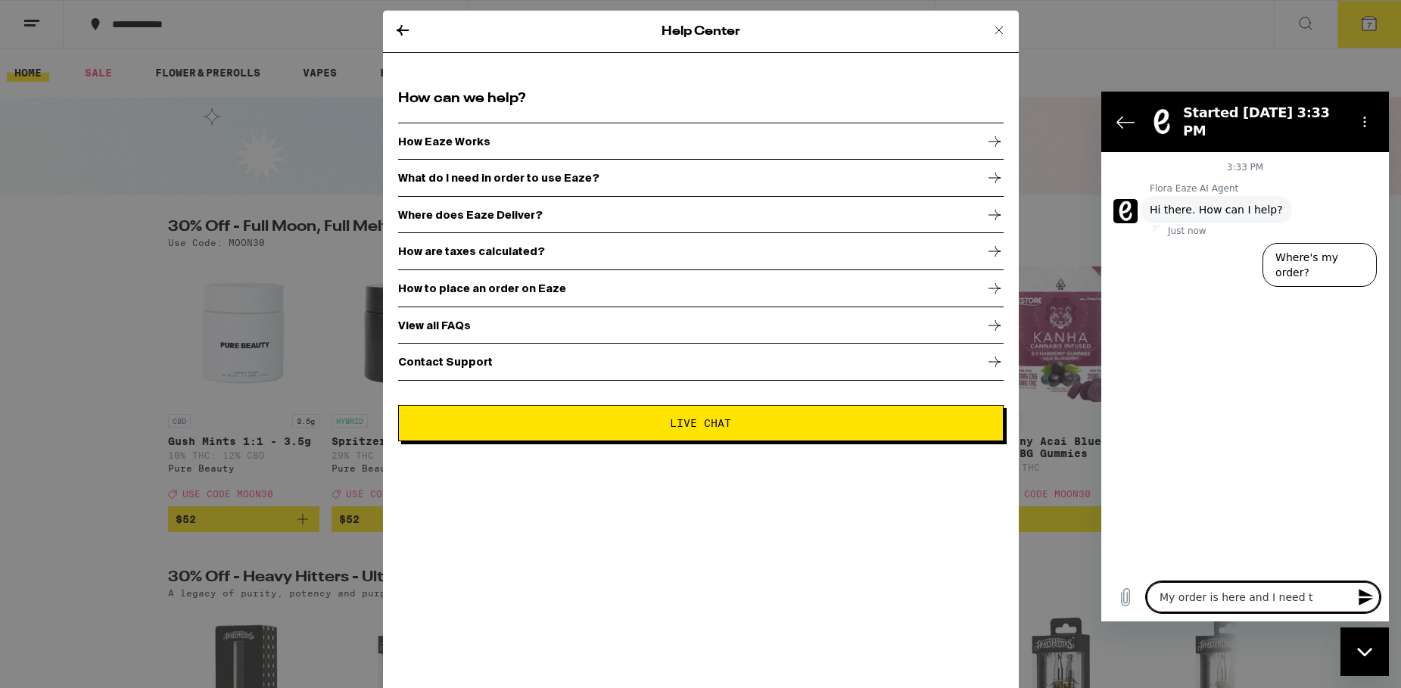
type textarea "x"
type textarea "My order is here and I need to"
type textarea "x"
type textarea "My order is here and I need to p"
type textarea "x"
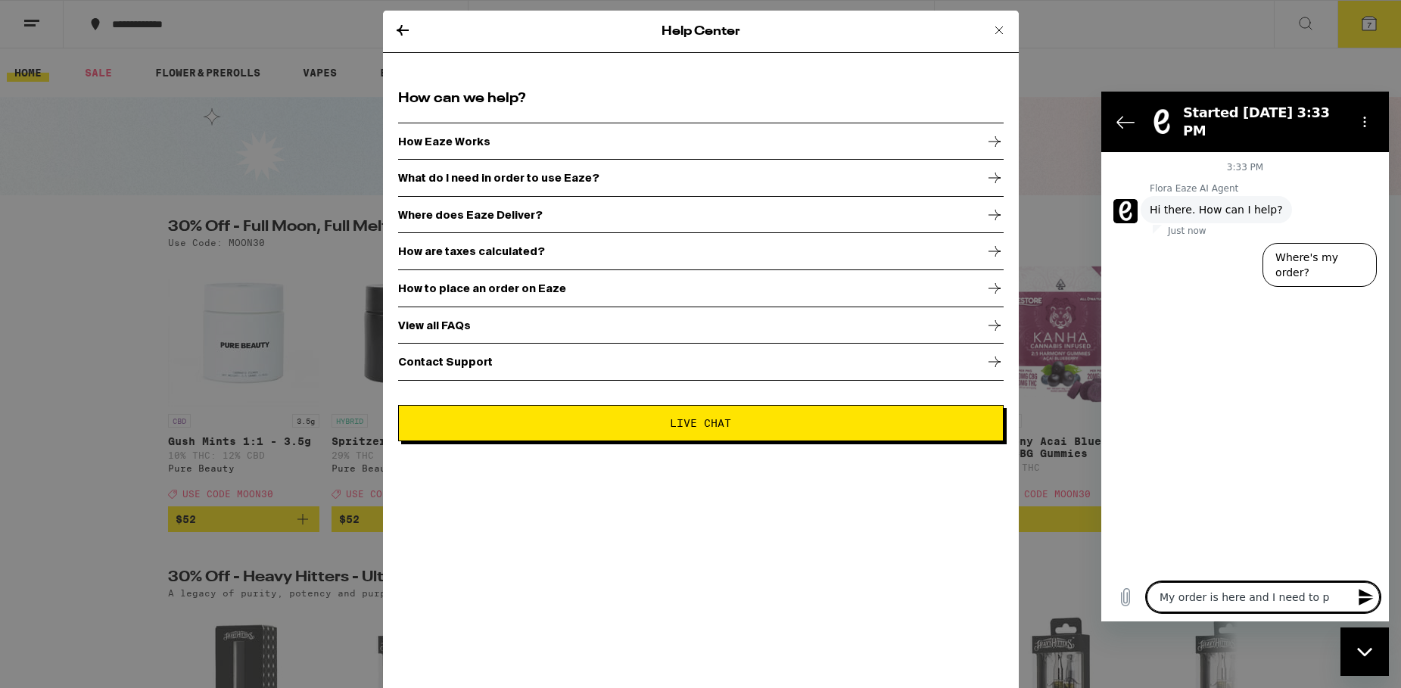
type textarea "My order is here and I need to pa"
type textarea "x"
type textarea "My order is here and I need to pay"
type textarea "x"
type textarea "My order is here and I need to pay"
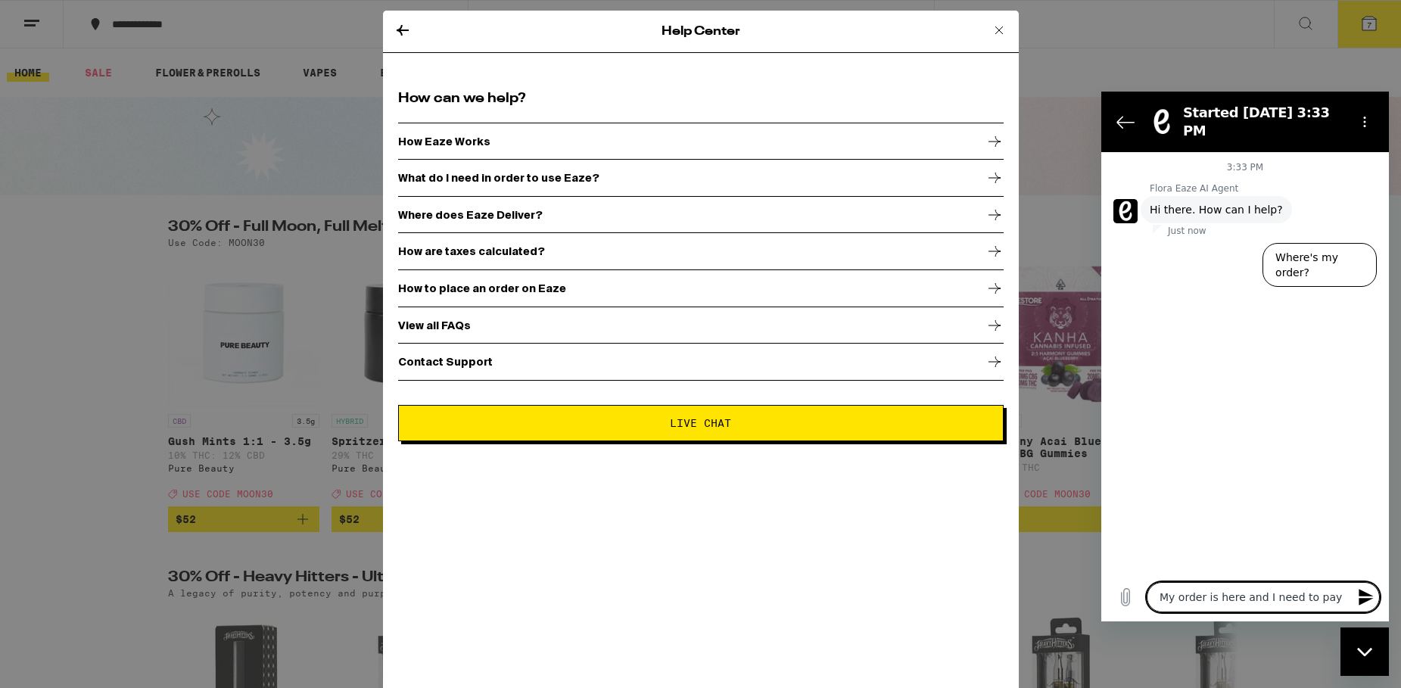
type textarea "x"
type textarea "My order is here and I need to pay w"
type textarea "x"
type textarea "My order is here and I need to pay wi"
type textarea "x"
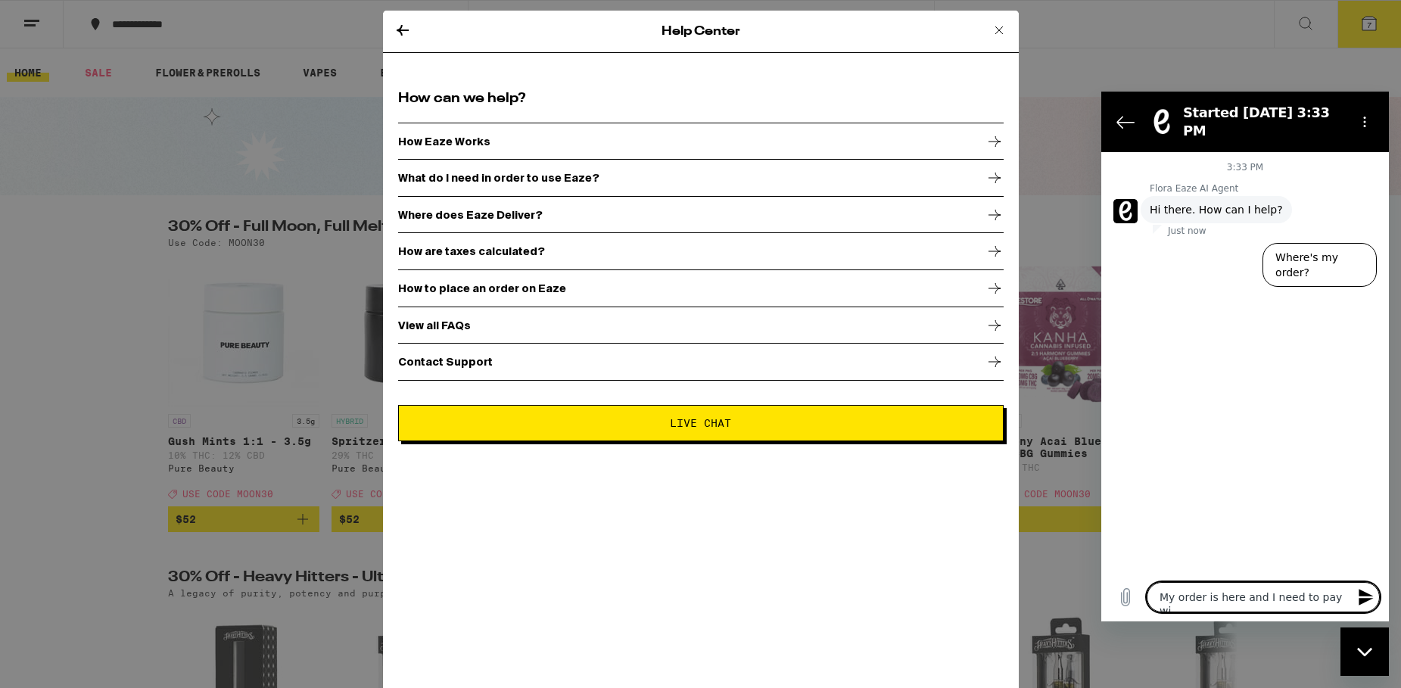
type textarea "My order is here and I need to pay wit"
type textarea "x"
type textarea "My order is here and I need to pay with"
type textarea "x"
type textarea "My order is here and I need to pay with"
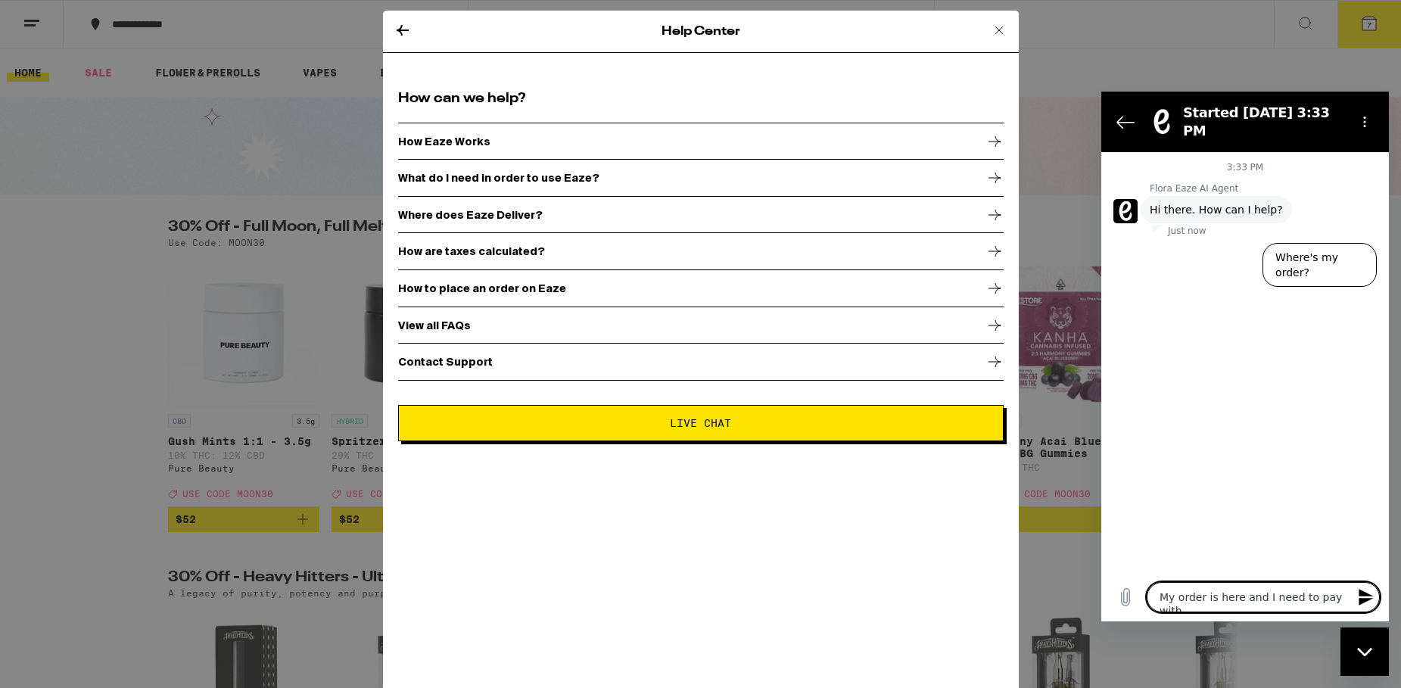
type textarea "x"
type textarea "My order is here and I need to pay with c"
type textarea "x"
type textarea "My order is here and I need to pay with ca"
type textarea "x"
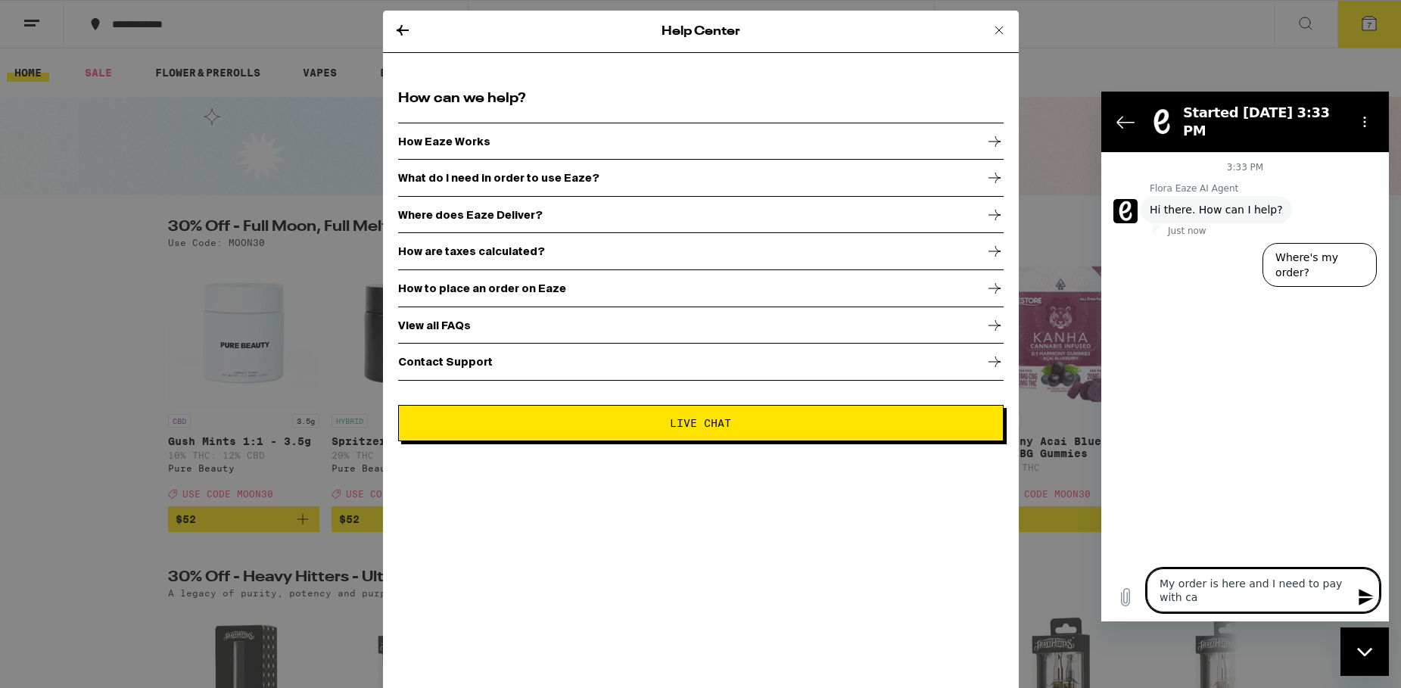
type textarea "My order is here and I need to pay with cas"
type textarea "x"
type textarea "My order is here and I need to pay with cash"
type textarea "x"
type textarea "My order is here and I need to pay with cash"
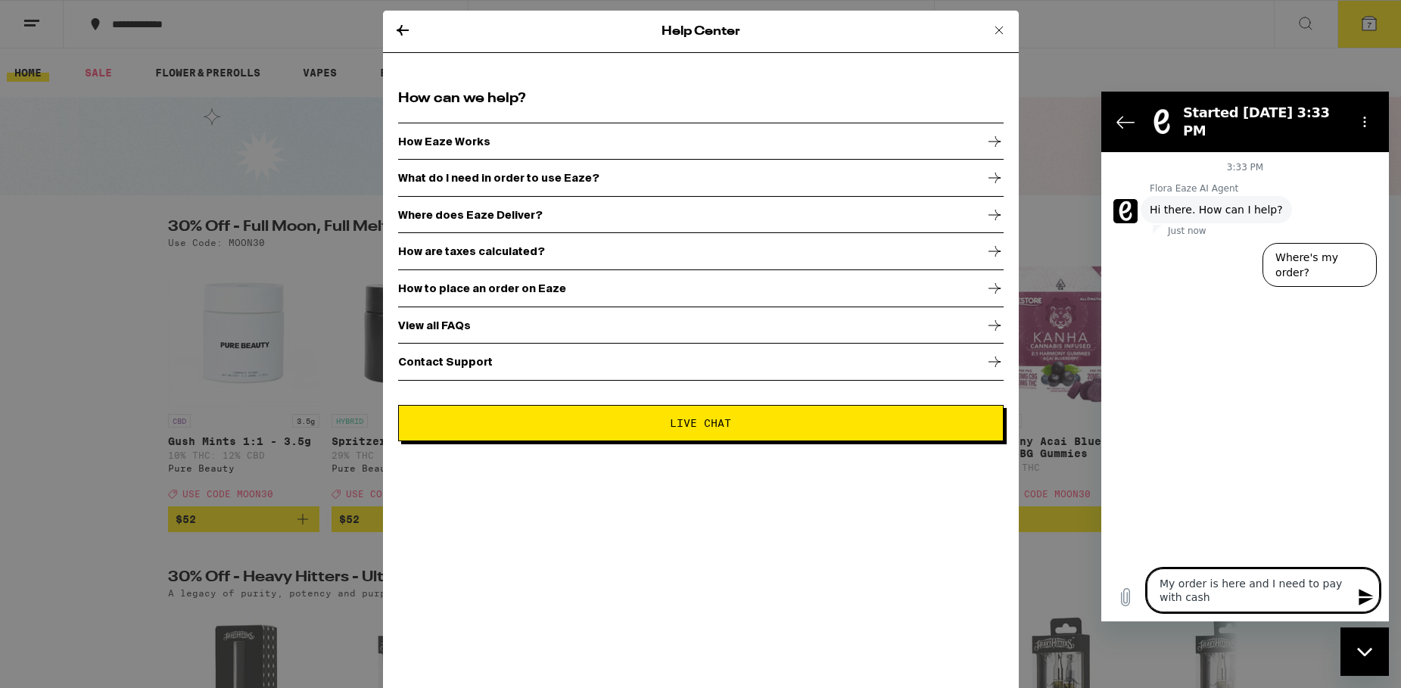
type textarea "x"
type textarea "My order is here and I need to pay with cash i"
type textarea "x"
type textarea "My order is here and I need to pay with cash in"
type textarea "x"
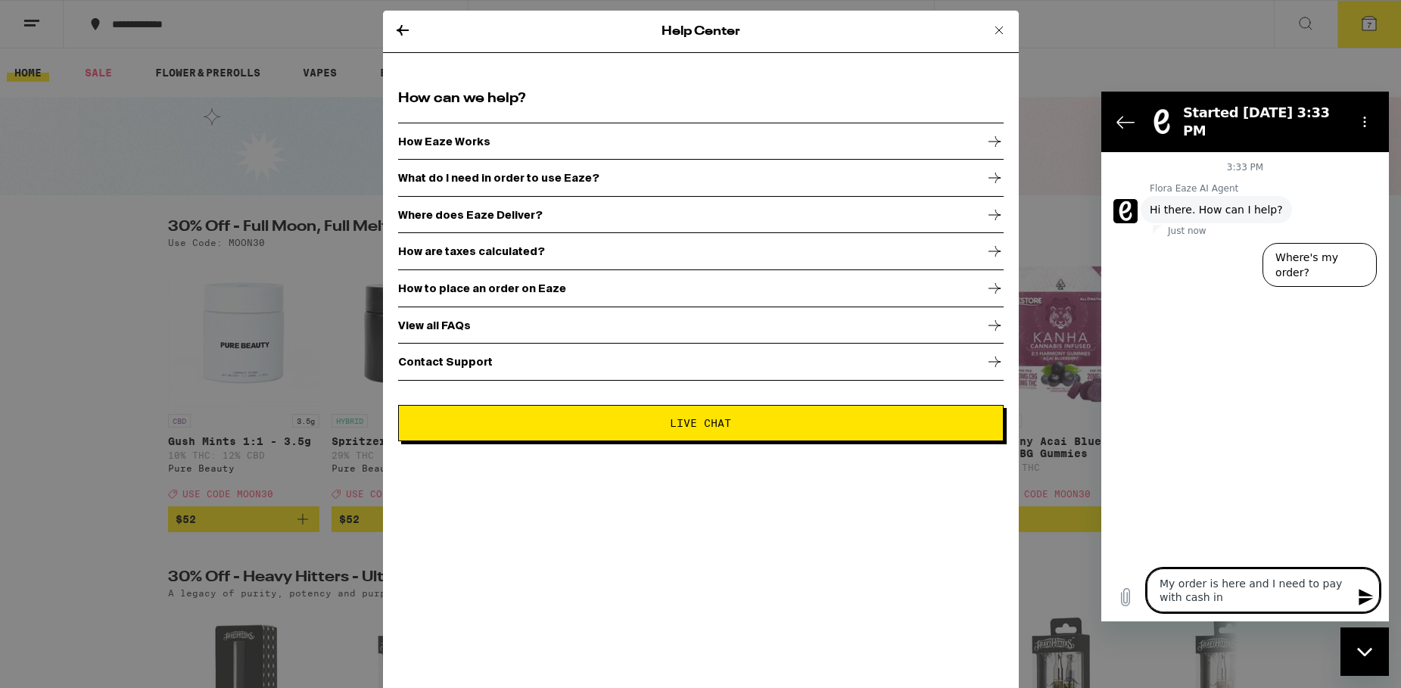
type textarea "My order is here and I need to pay with cash ins"
type textarea "x"
type textarea "My order is here and I need to pay with cash inst"
type textarea "x"
type textarea "My order is here and I need to pay with cash inste"
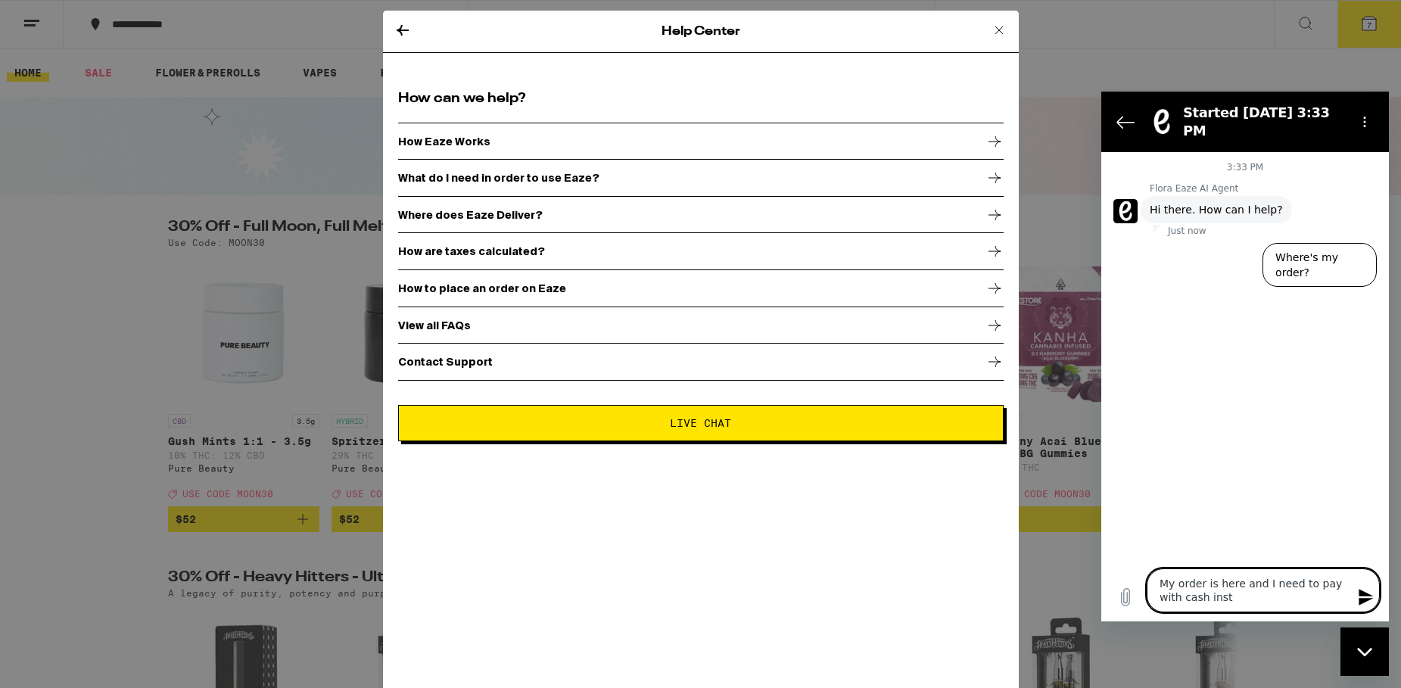
type textarea "x"
type textarea "My order is here and I need to pay with cash instea"
type textarea "x"
type textarea "My order is here and I need to pay with cash instead"
type textarea "x"
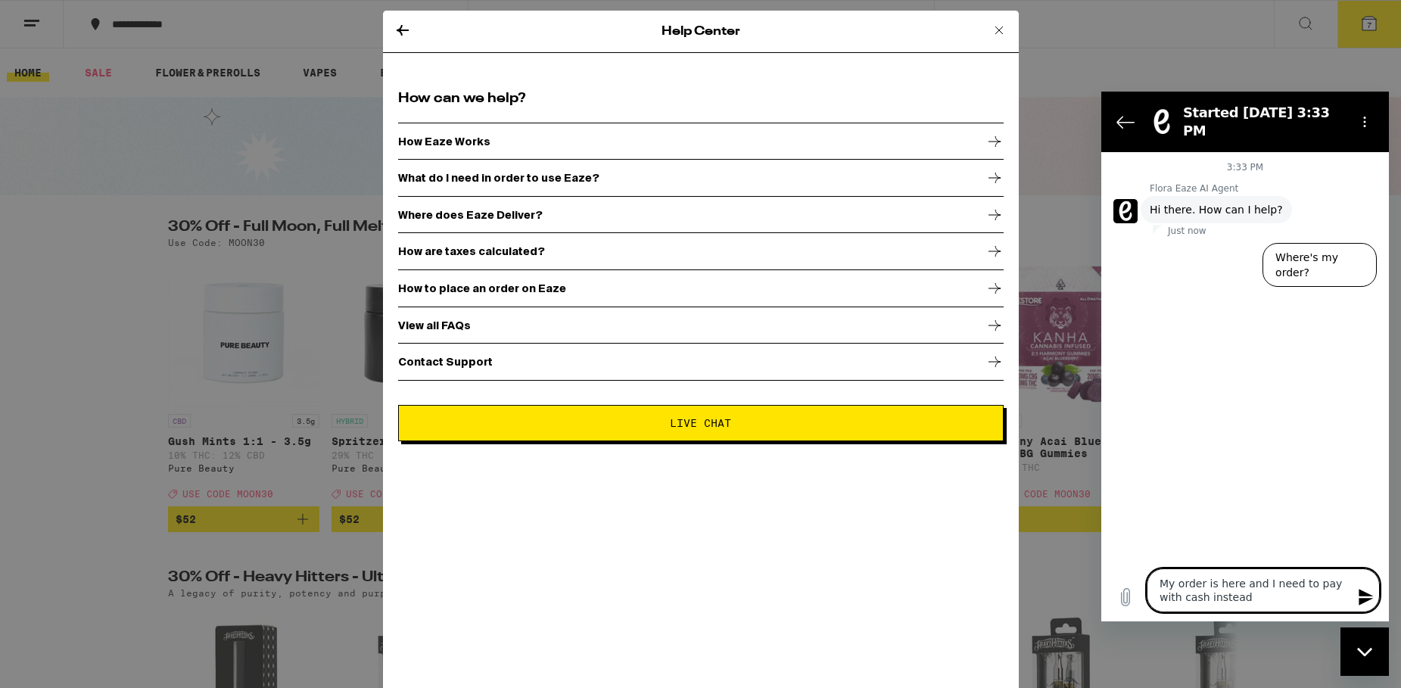
type textarea "My order is here and I need to pay with cash instead"
type textarea "x"
type textarea "My order is here and I need to pay with cash instead o"
type textarea "x"
type textarea "My order is here and I need to pay with cash instead of"
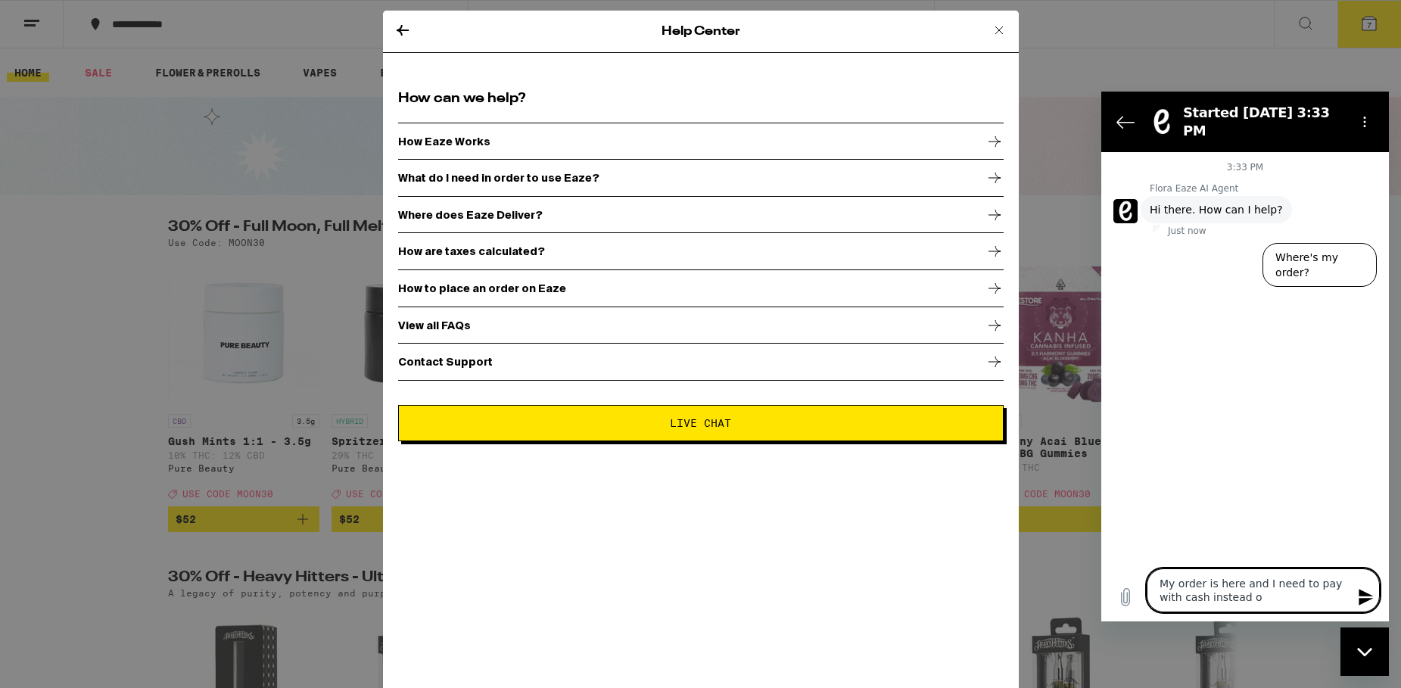
type textarea "x"
type textarea "My order is here and I need to pay with cash instead of"
type textarea "x"
type textarea "My order is here and I need to pay with cash instead of m"
type textarea "x"
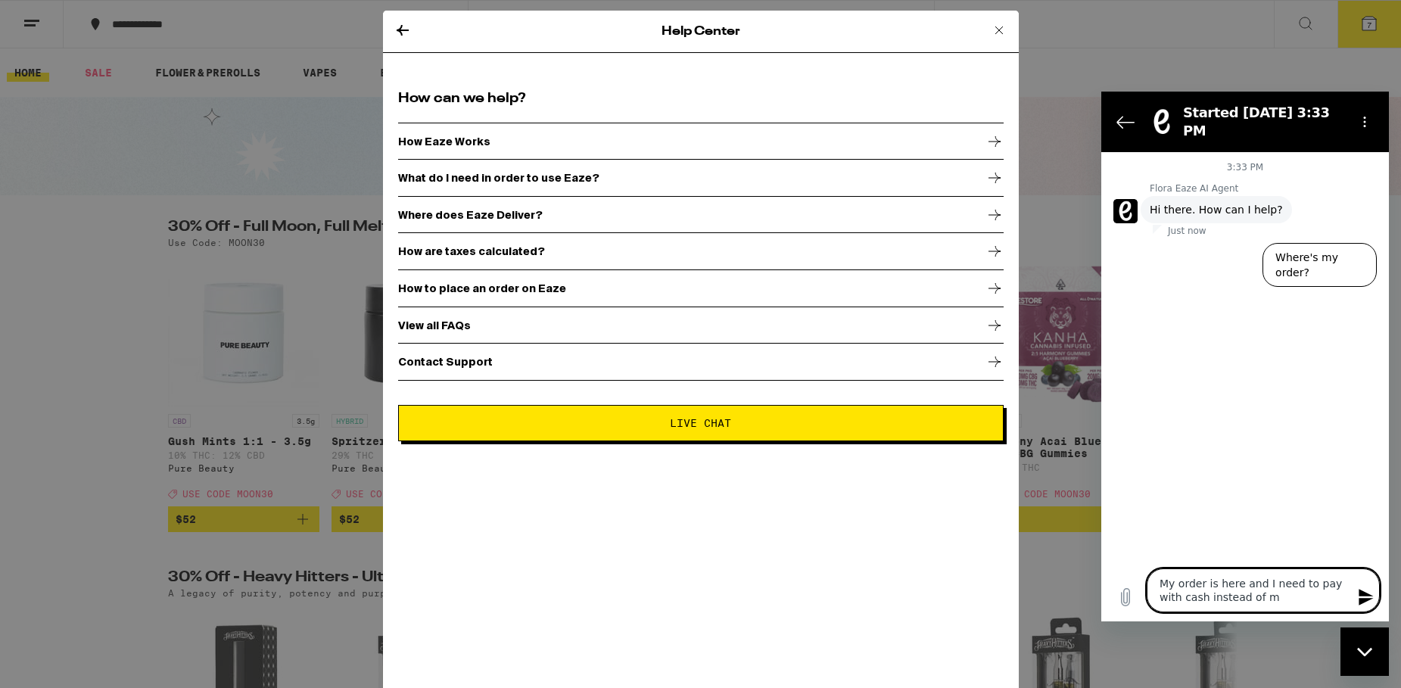
type textarea "My order is here and I need to pay with cash instead of my"
type textarea "x"
type textarea "My order is here and I need to pay with cash instead of my"
type textarea "x"
type textarea "My order is here and I need to pay with cash instead of my d"
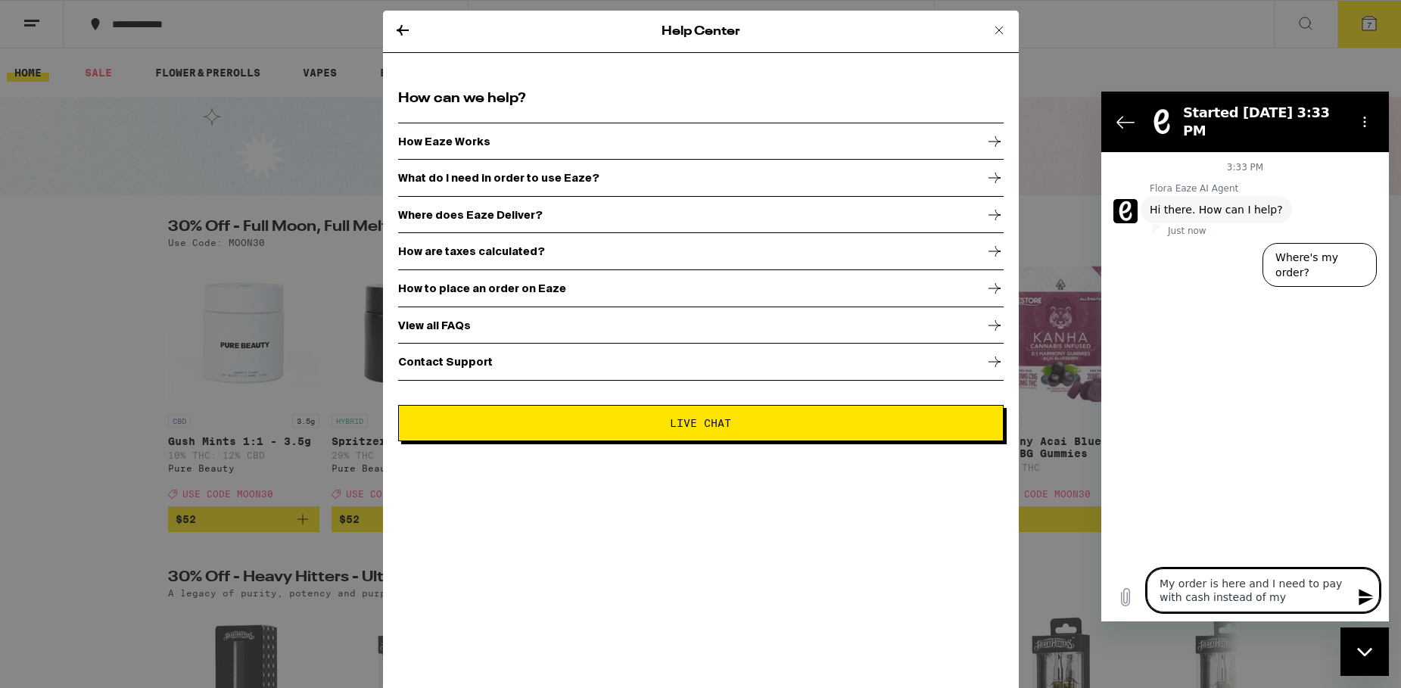
type textarea "x"
type textarea "My order is here and I need to pay with cash instead of my de"
type textarea "x"
type textarea "My order is here and I need to pay with cash instead of my deb"
type textarea "x"
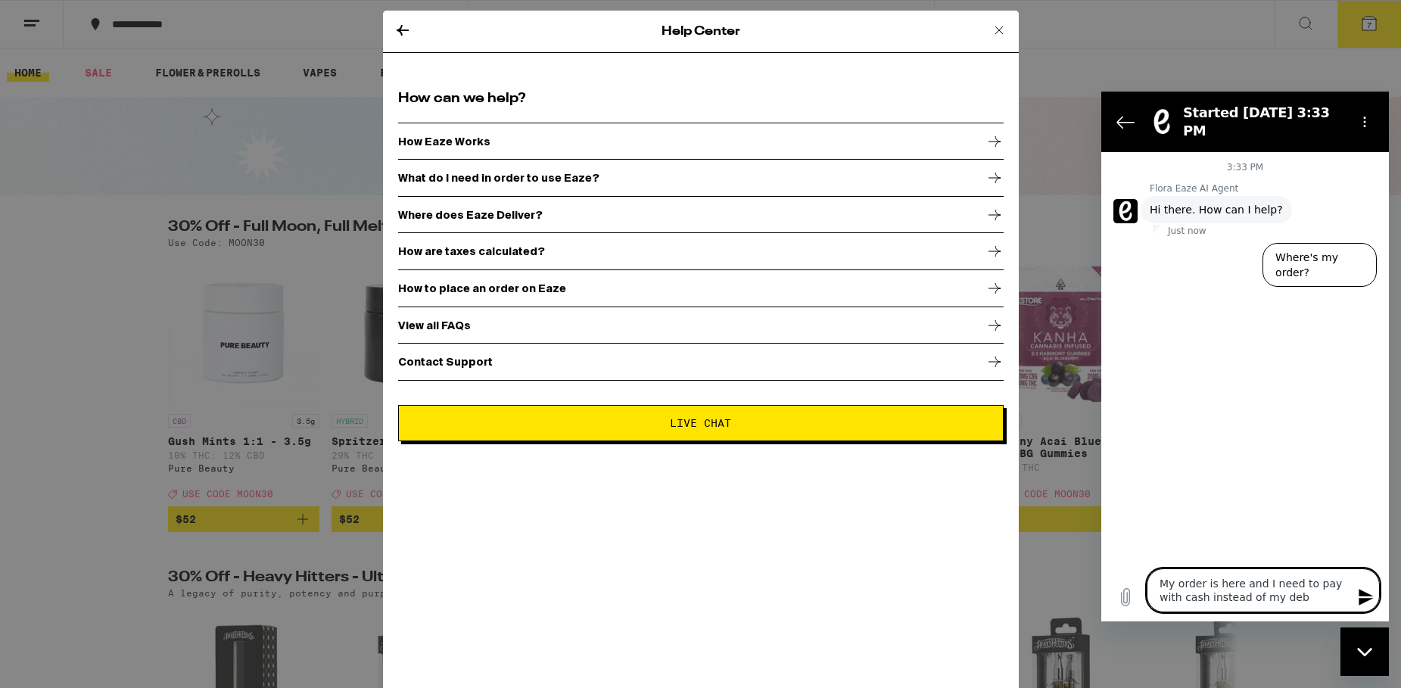
type textarea "My order is here and I need to pay with cash instead of my debi"
type textarea "x"
type textarea "My order is here and I need to pay with cash instead of my debit"
type textarea "x"
type textarea "My order is here and I need to pay with cash instead of my debit"
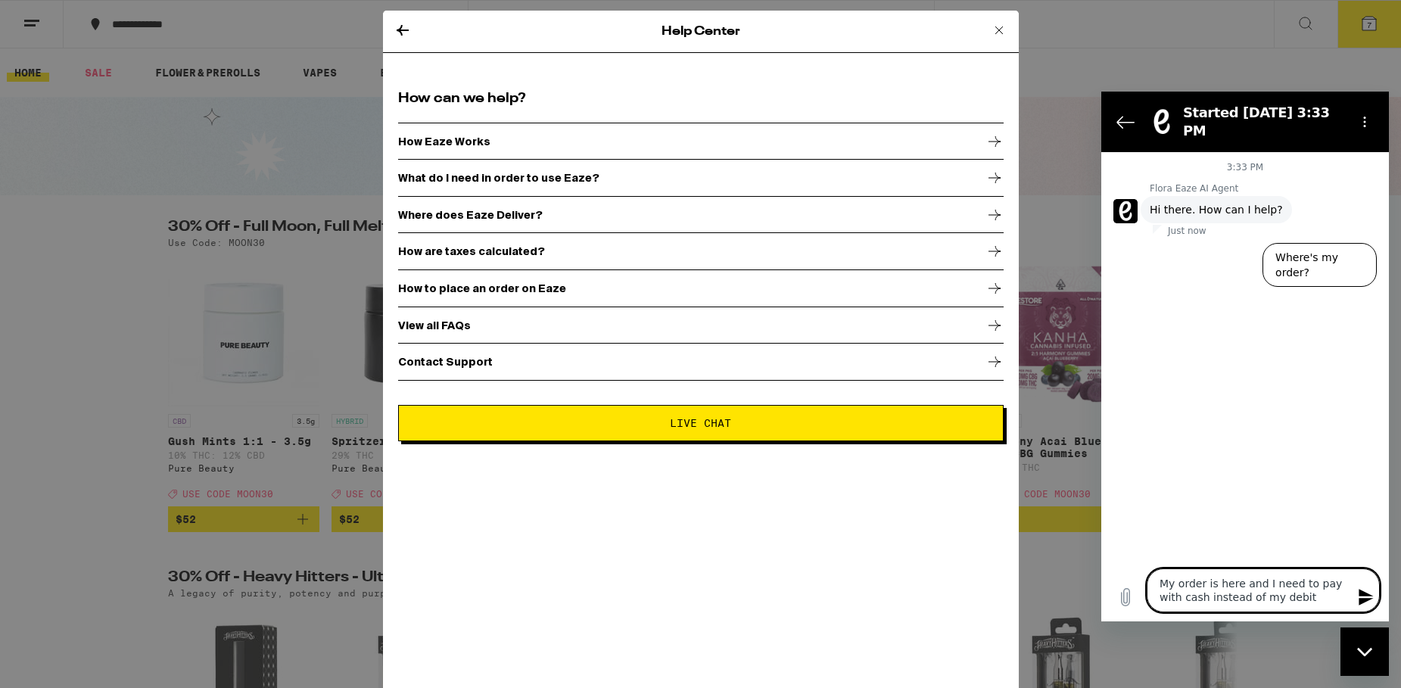
type textarea "x"
type textarea "My order is here and I need to pay with cash instead of my debit c"
type textarea "x"
type textarea "My order is here and I need to pay with cash instead of my debit ca"
type textarea "x"
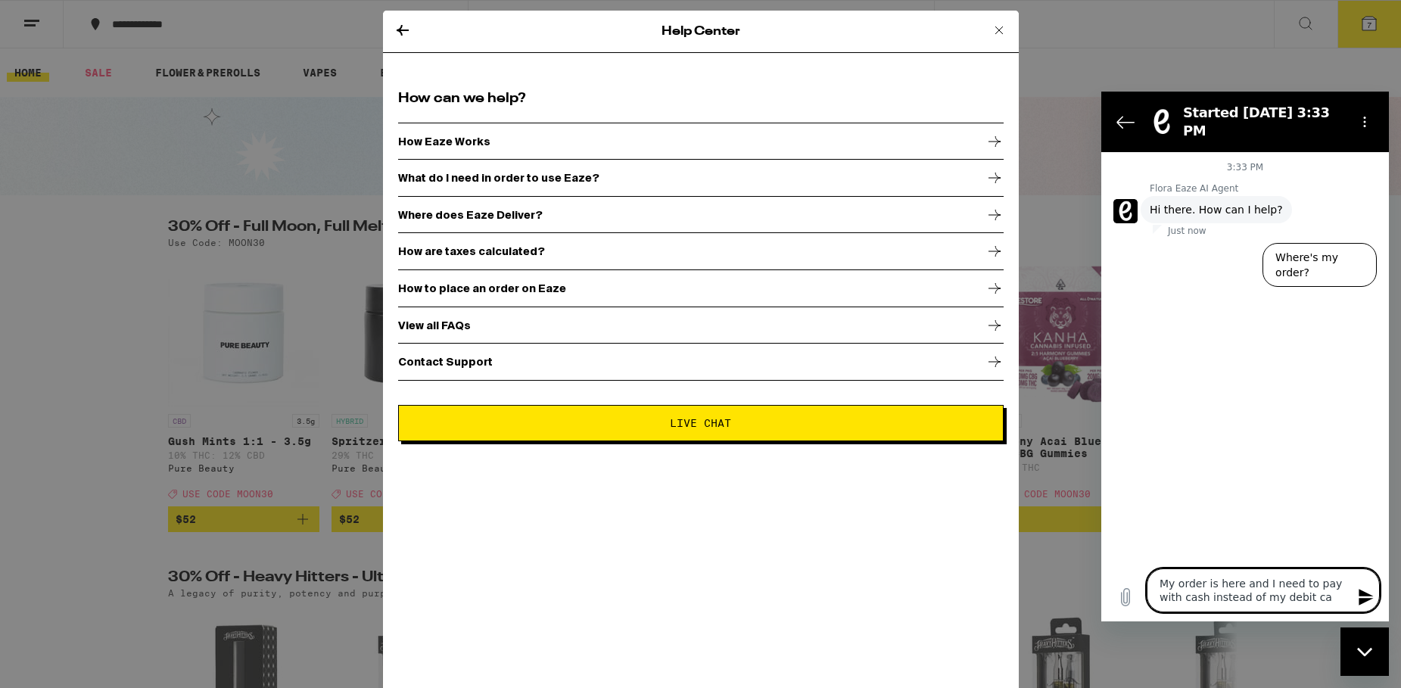
type textarea "My order is here and I need to pay with cash instead of my debit car"
type textarea "x"
type textarea "My order is here and I need to pay with cash instead of my debit card"
type textarea "x"
type textarea "My order is here and I need to pay with cash instead of my debit card"
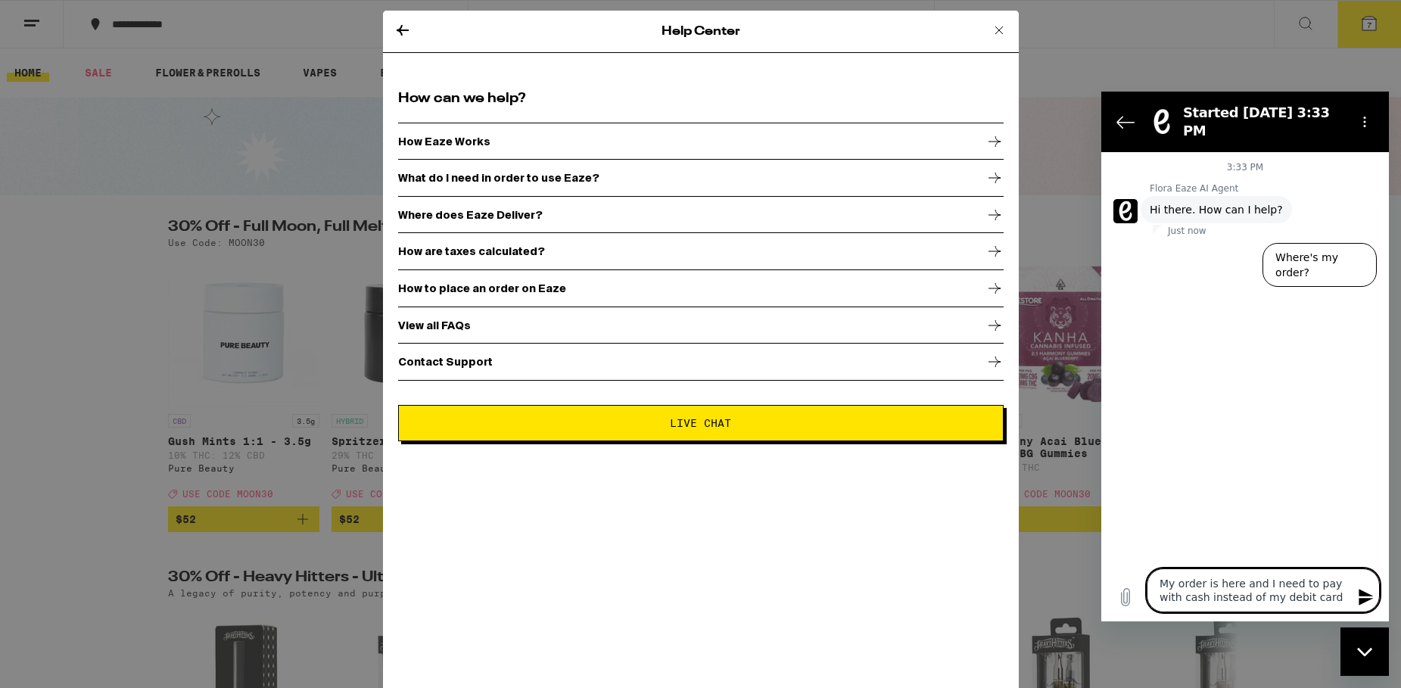
click at [1361, 594] on icon "Send message" at bounding box center [1366, 597] width 18 height 18
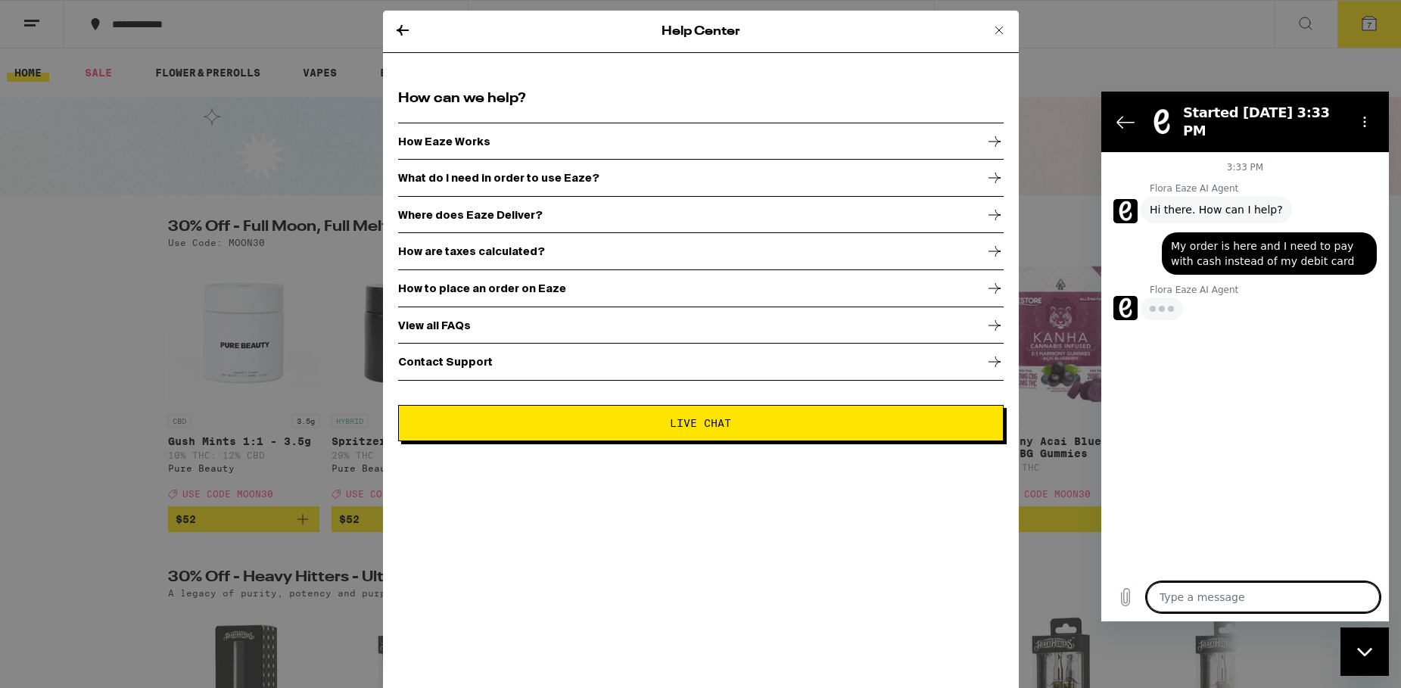
type textarea "x"
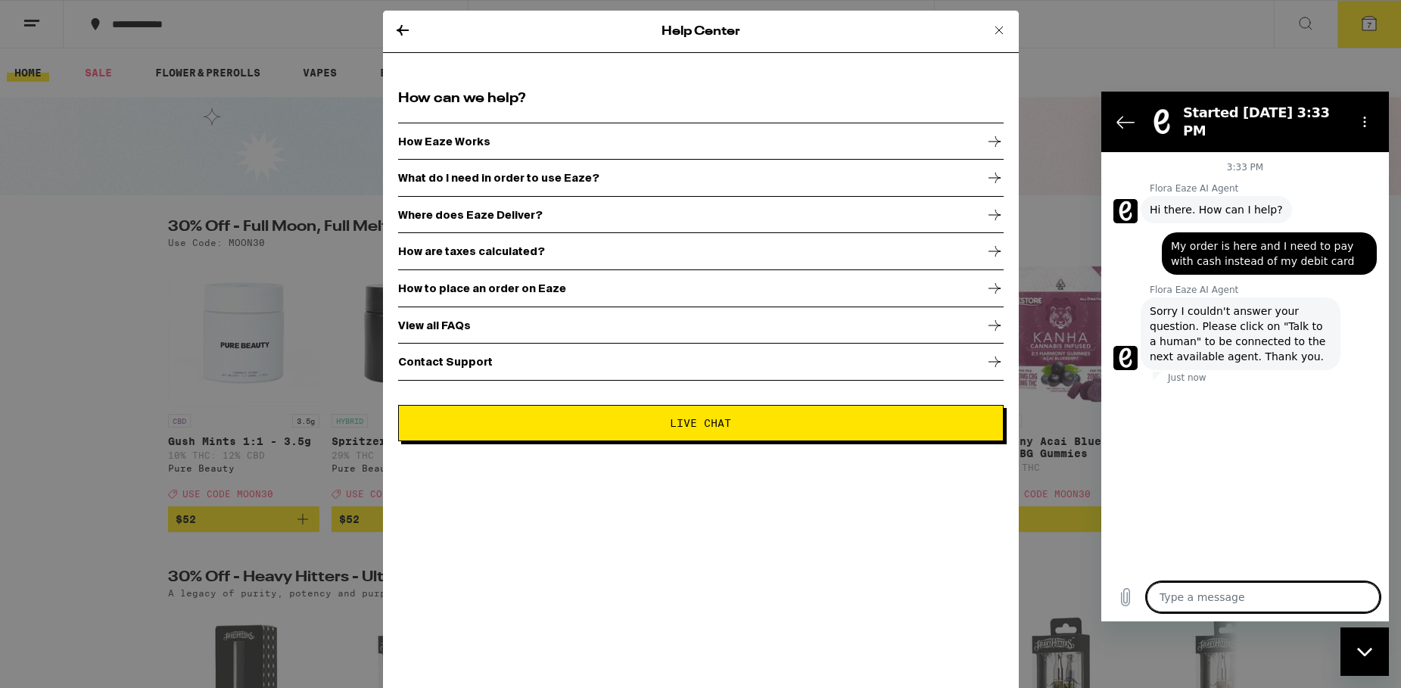
click at [1165, 594] on textarea at bounding box center [1262, 597] width 233 height 30
click at [611, 360] on div "Contact Support" at bounding box center [700, 362] width 605 height 38
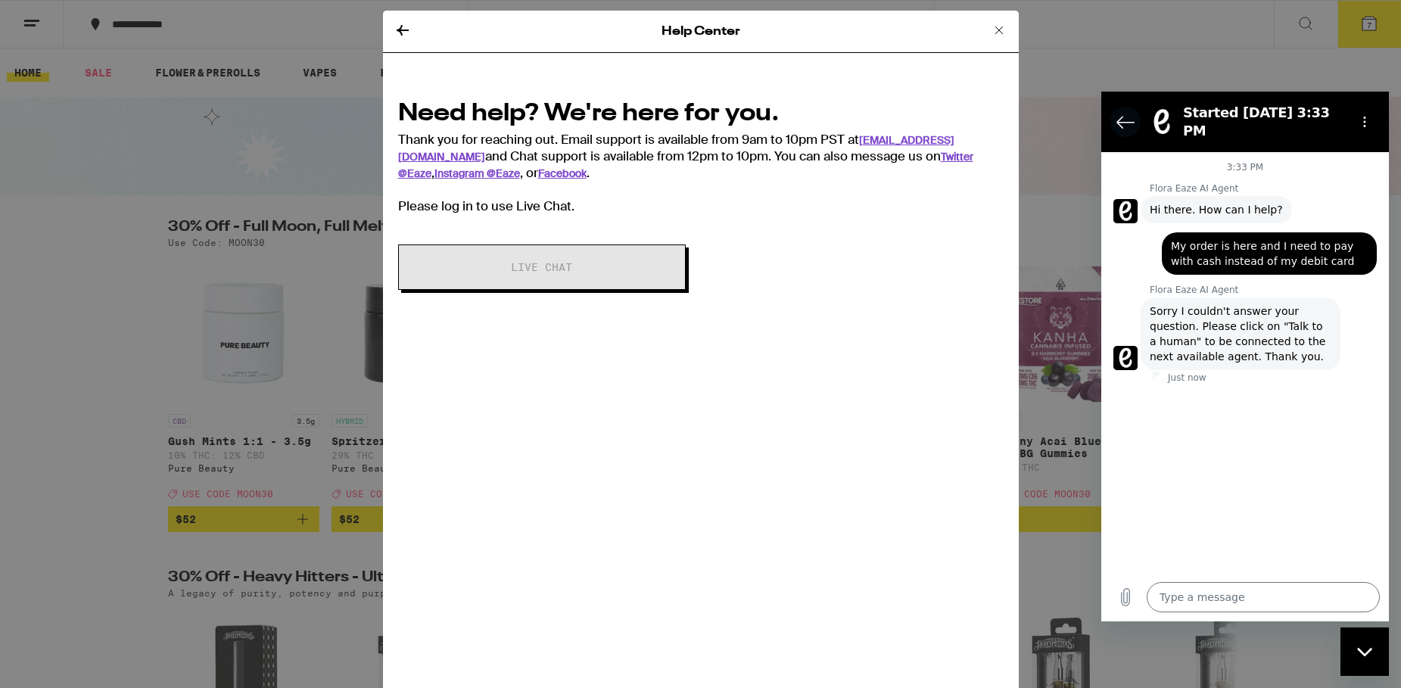
click at [1124, 113] on icon "Back to the conversation list" at bounding box center [1125, 122] width 18 height 18
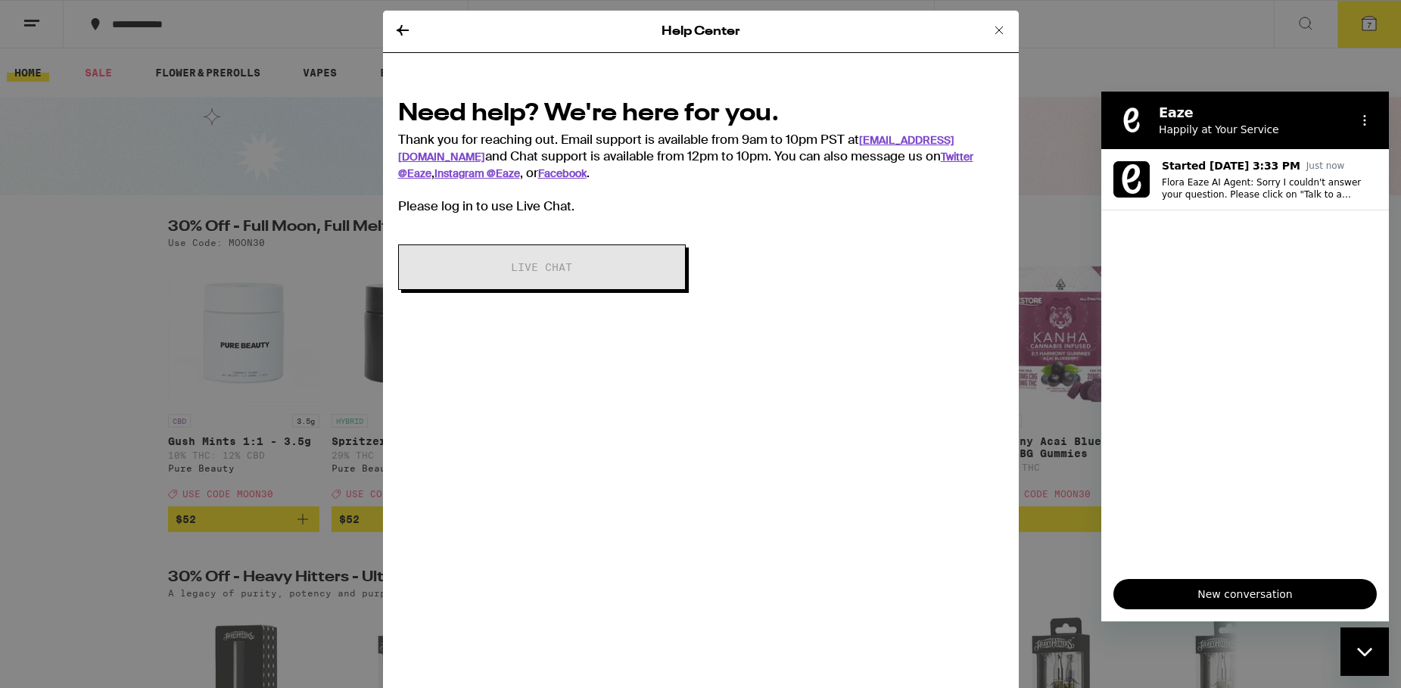
click at [1225, 594] on span "New conversation" at bounding box center [1245, 594] width 238 height 18
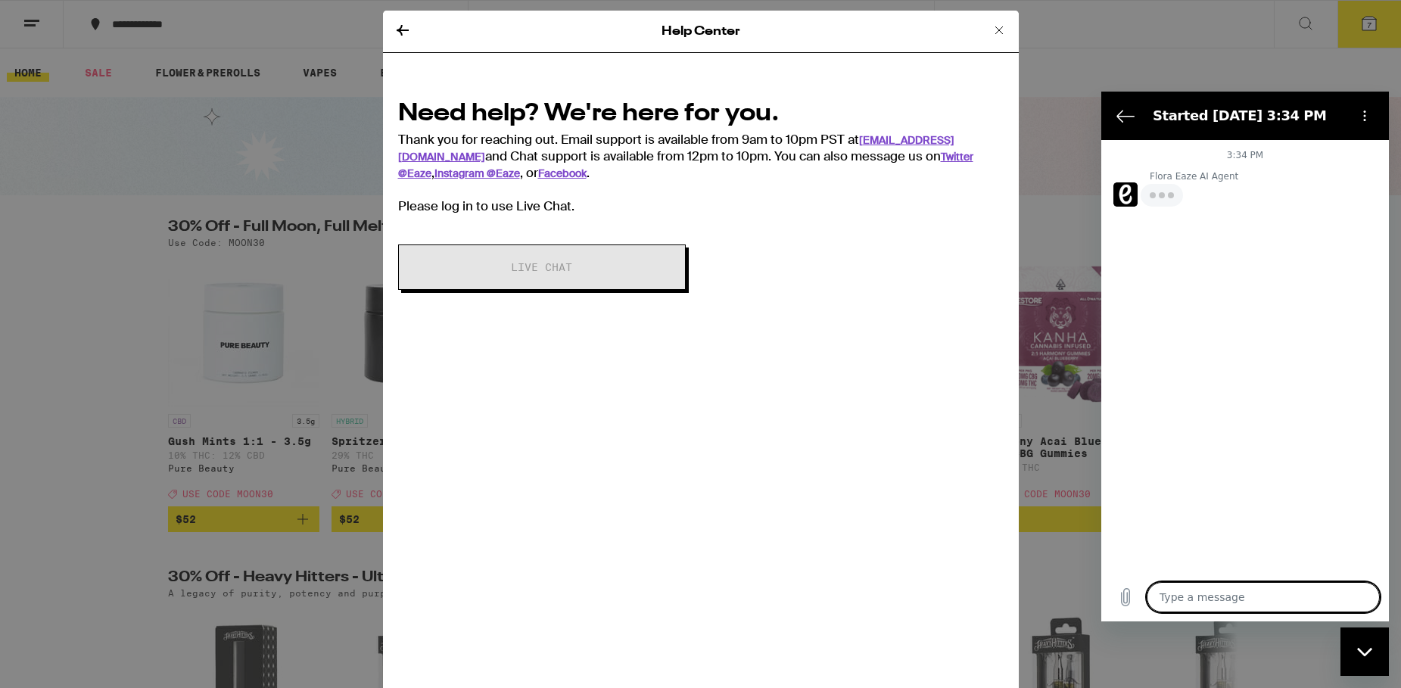
type textarea "x"
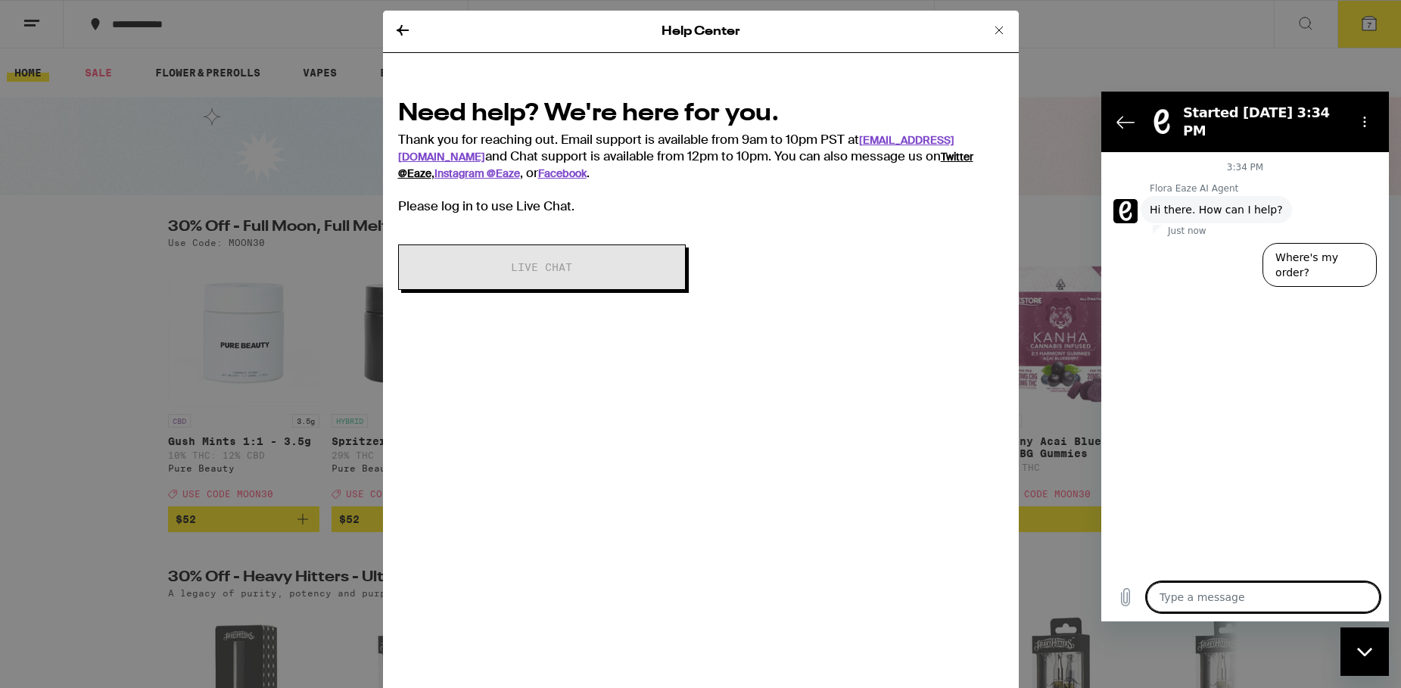
click at [850, 155] on link "Twitter @Eaze" at bounding box center [685, 165] width 575 height 30
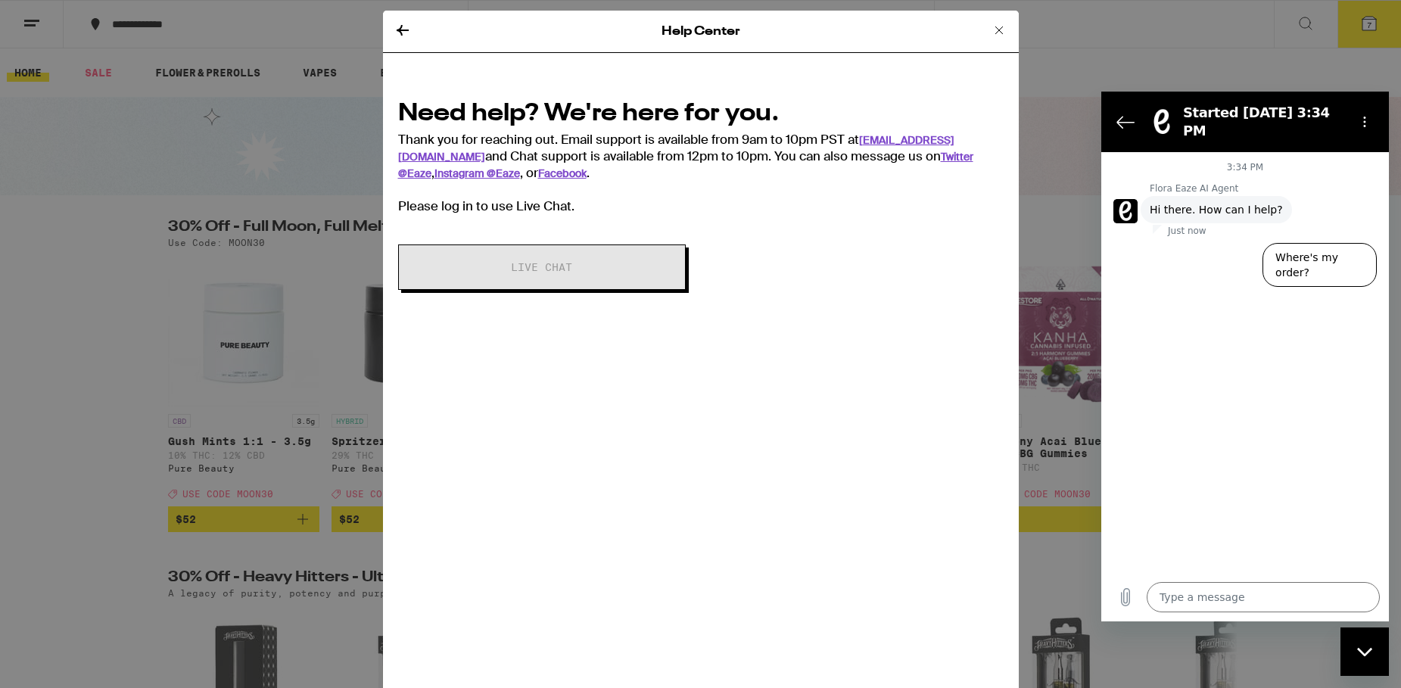
click at [406, 30] on icon at bounding box center [402, 30] width 12 height 11
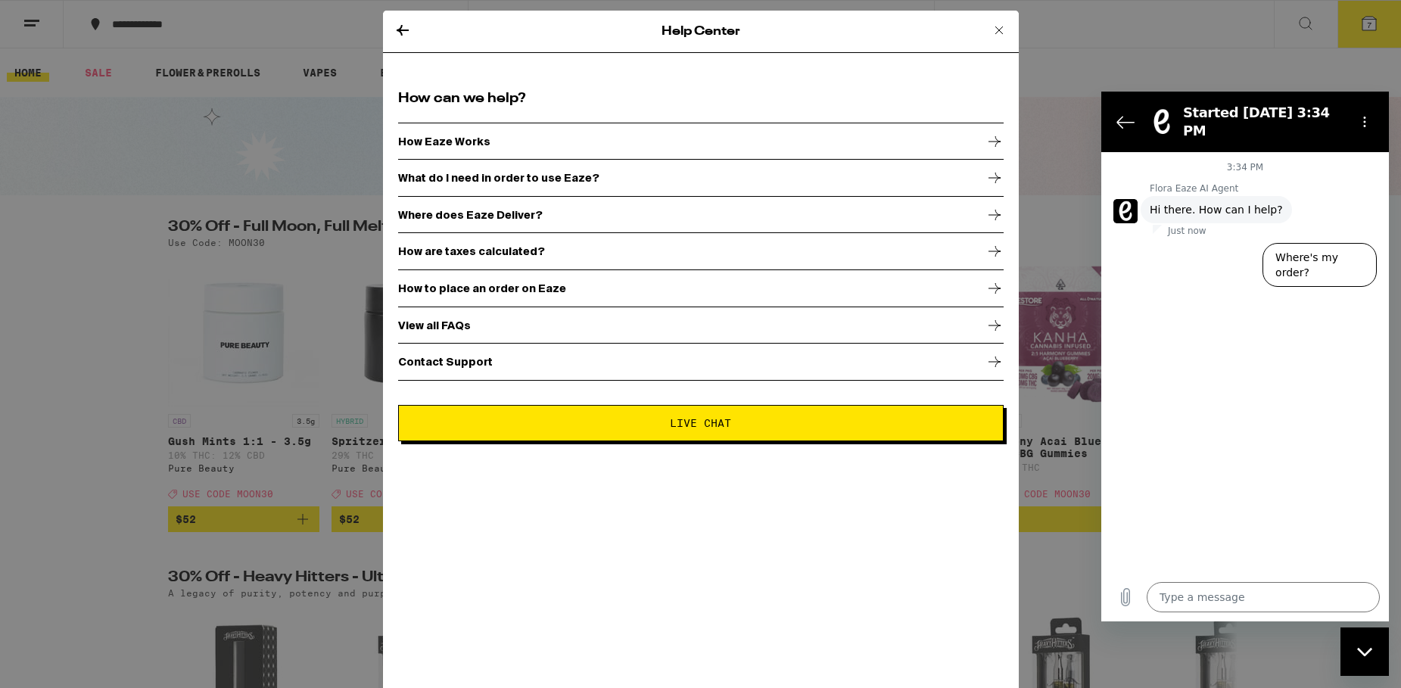
click at [27, 16] on div "Help Center How can we help? How Eaze Works What do I need in order to use Eaze…" at bounding box center [700, 344] width 1401 height 688
drag, startPoint x: 992, startPoint y: 21, endPoint x: 1020, endPoint y: 29, distance: 29.0
click at [993, 22] on icon at bounding box center [999, 30] width 18 height 18
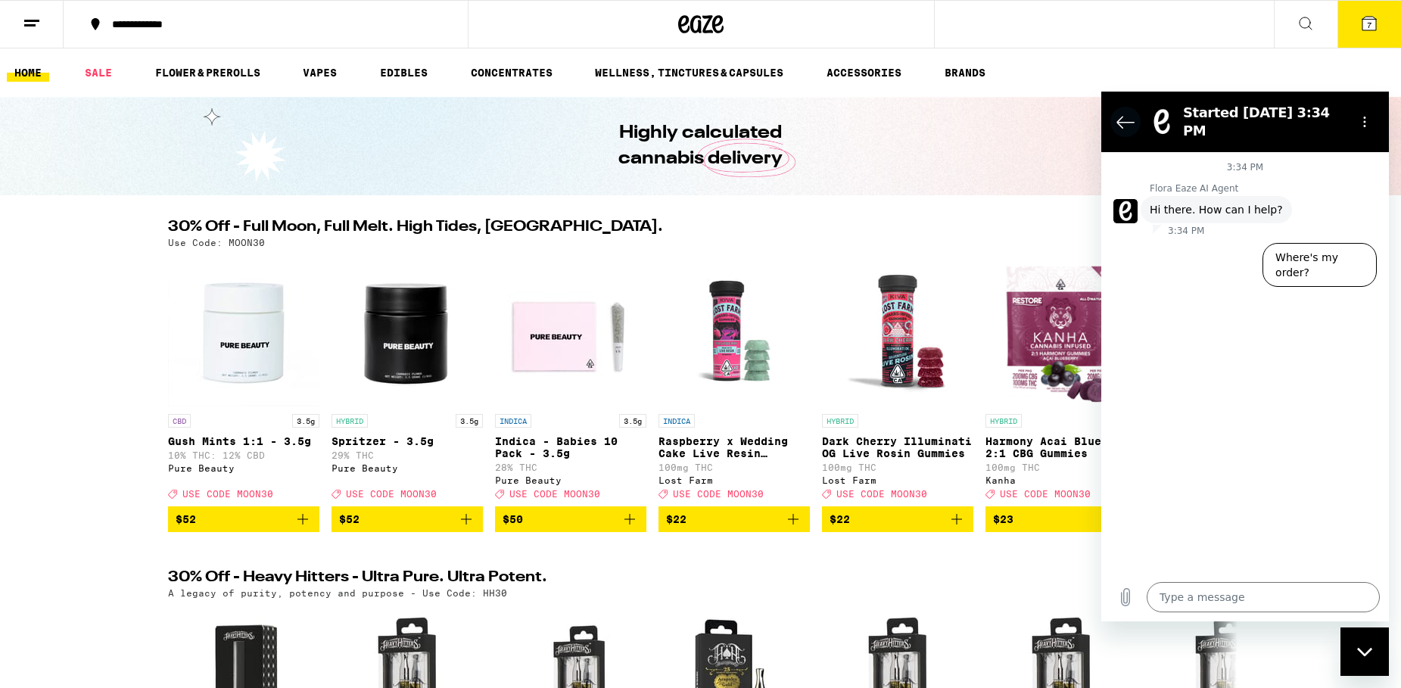
click at [1125, 115] on icon "Back to the conversation list" at bounding box center [1125, 122] width 18 height 18
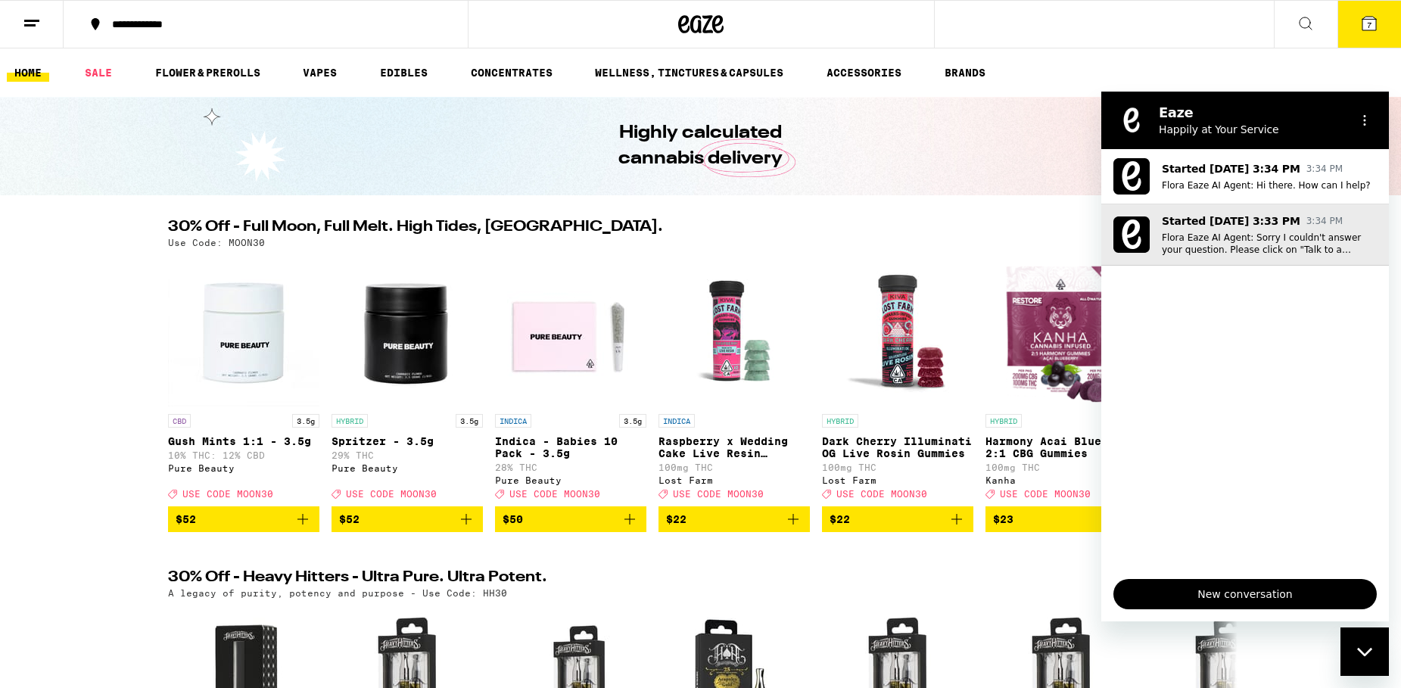
click at [1286, 243] on p "Flora Eaze AI Agent: Sorry I couldn't answer your question. Please click on "Ta…" at bounding box center [1268, 244] width 215 height 24
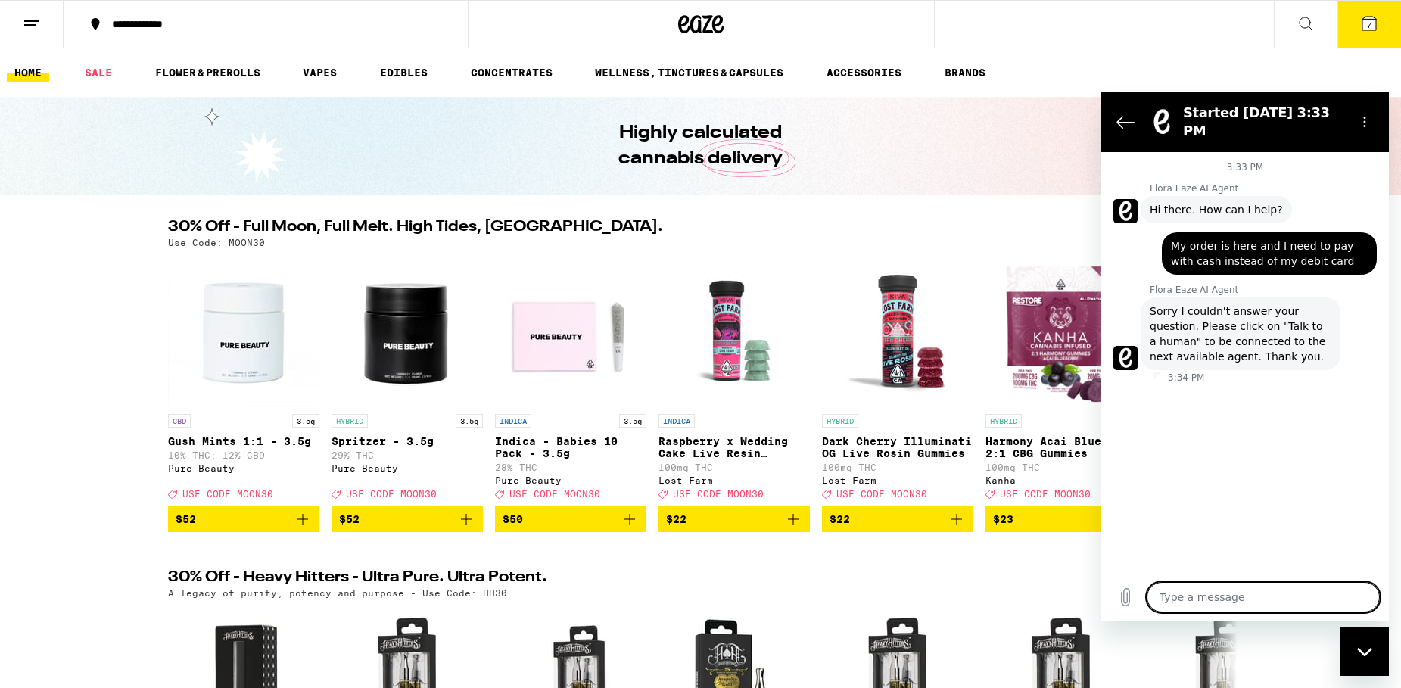
click at [1380, 28] on button "7" at bounding box center [1369, 24] width 64 height 47
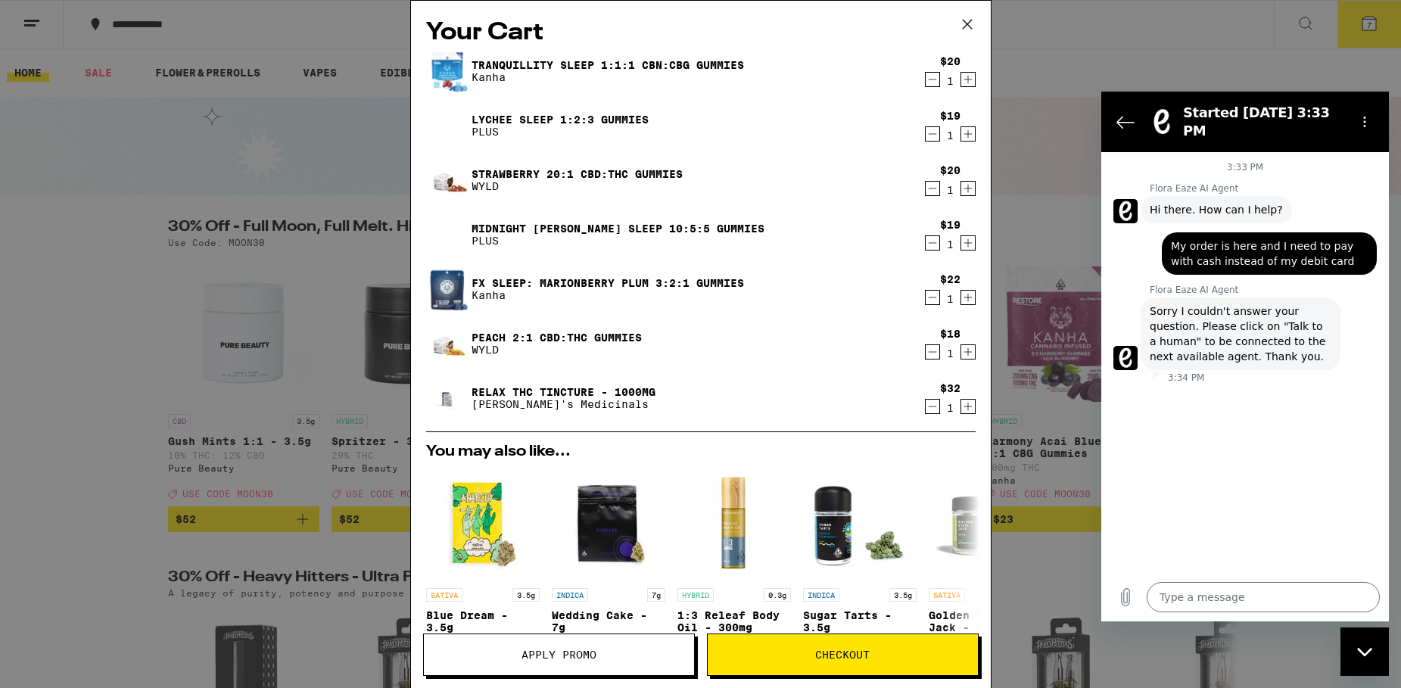
click at [963, 20] on icon at bounding box center [967, 24] width 23 height 23
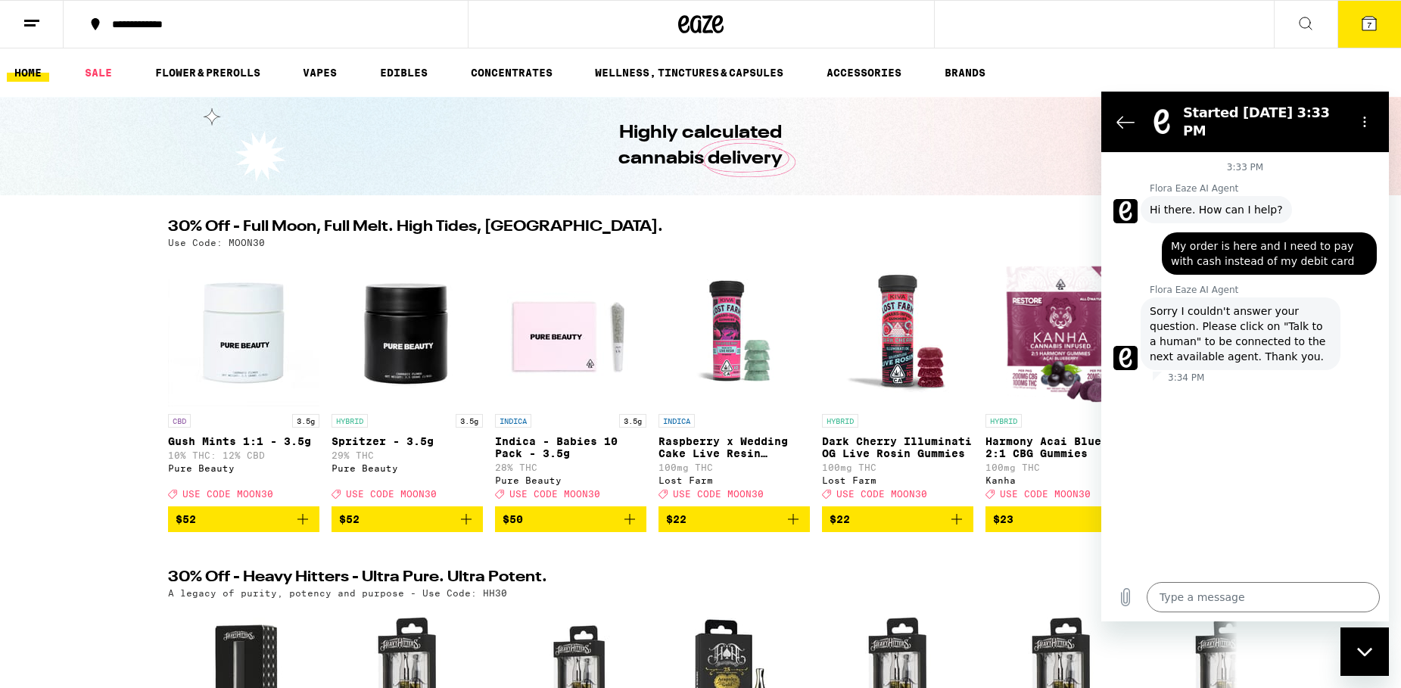
click at [1376, 23] on icon at bounding box center [1369, 24] width 14 height 14
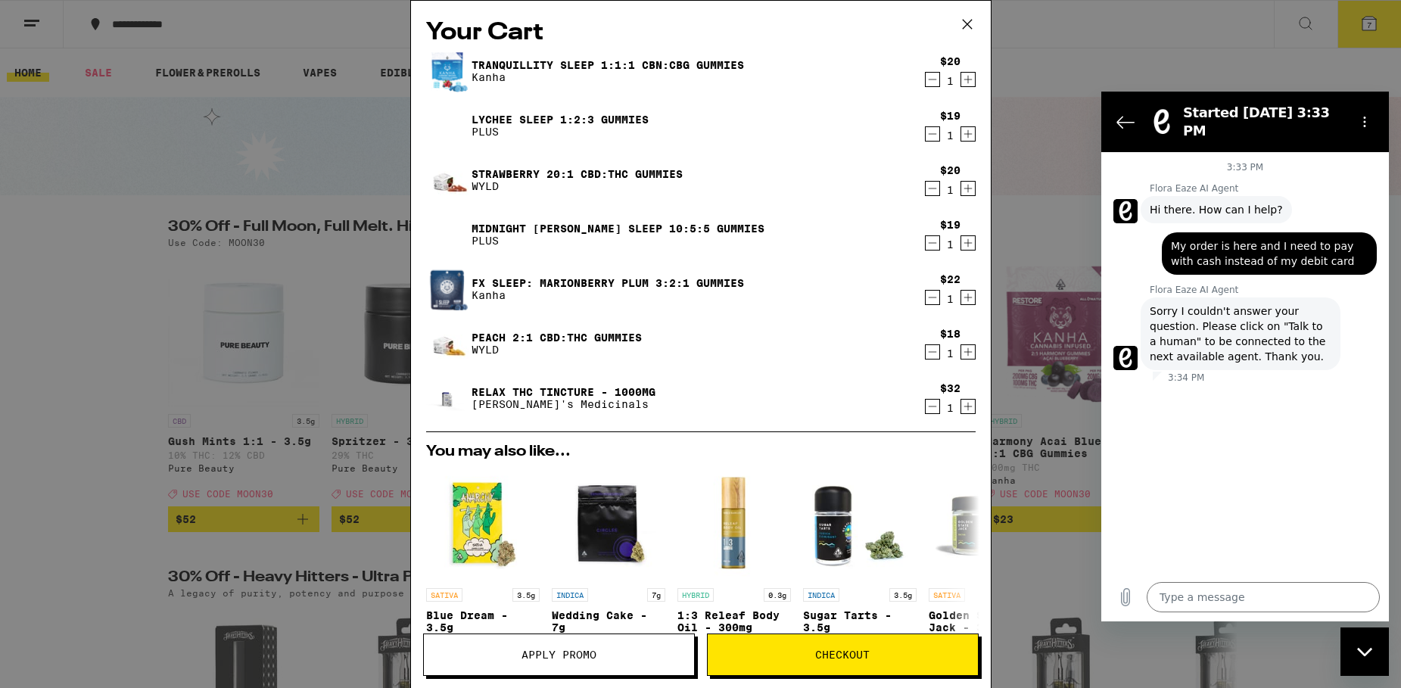
click at [968, 77] on icon "Increment" at bounding box center [968, 79] width 14 height 18
click at [931, 132] on icon "Decrement" at bounding box center [932, 134] width 14 height 18
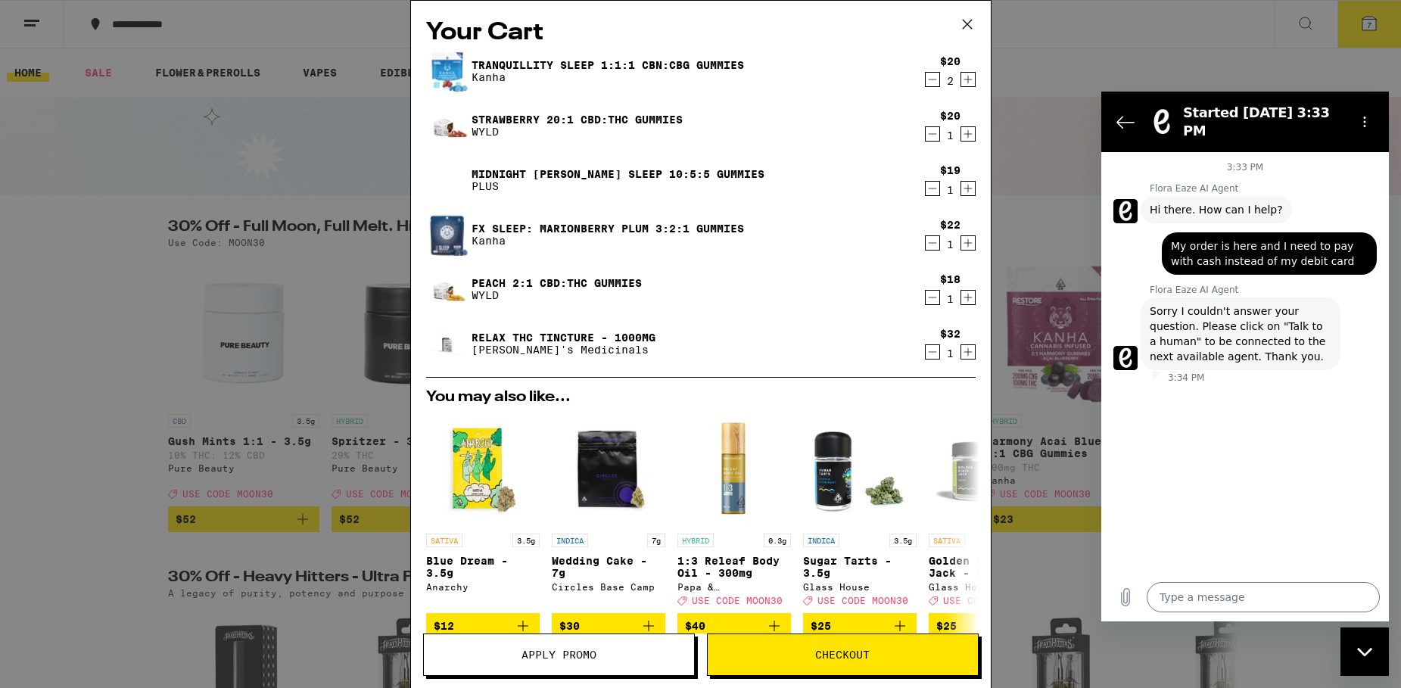
click at [934, 134] on icon "Decrement" at bounding box center [932, 134] width 8 height 0
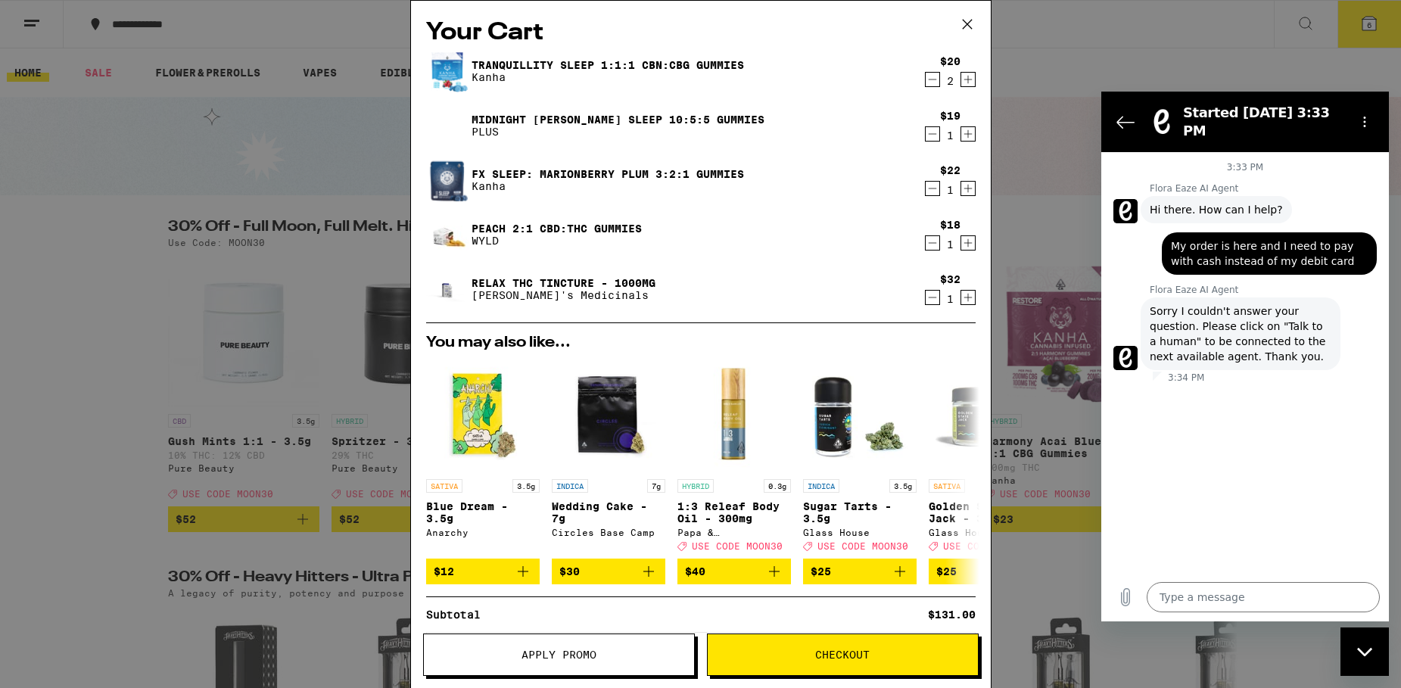
click at [932, 129] on icon "Decrement" at bounding box center [932, 134] width 14 height 18
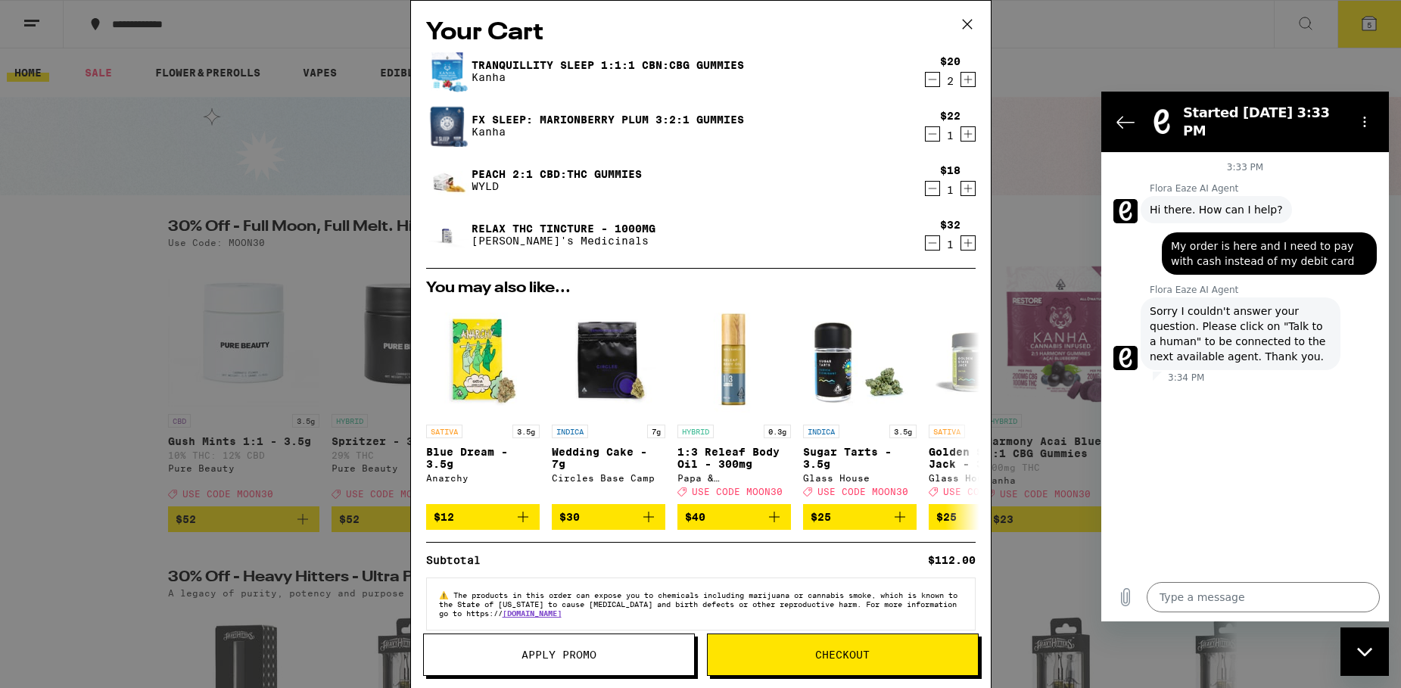
click at [928, 131] on icon "Decrement" at bounding box center [932, 134] width 14 height 18
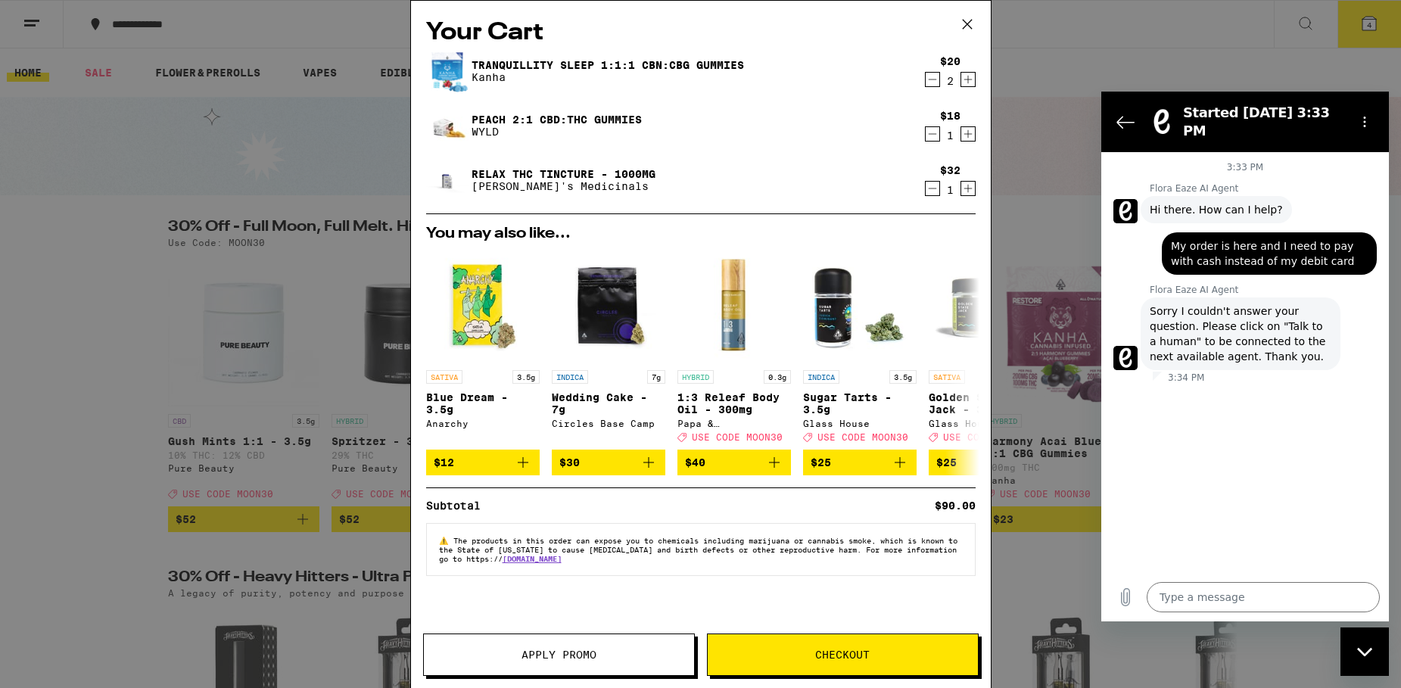
drag, startPoint x: 935, startPoint y: 130, endPoint x: 932, endPoint y: 141, distance: 11.7
click at [935, 132] on icon "Decrement" at bounding box center [932, 134] width 14 height 18
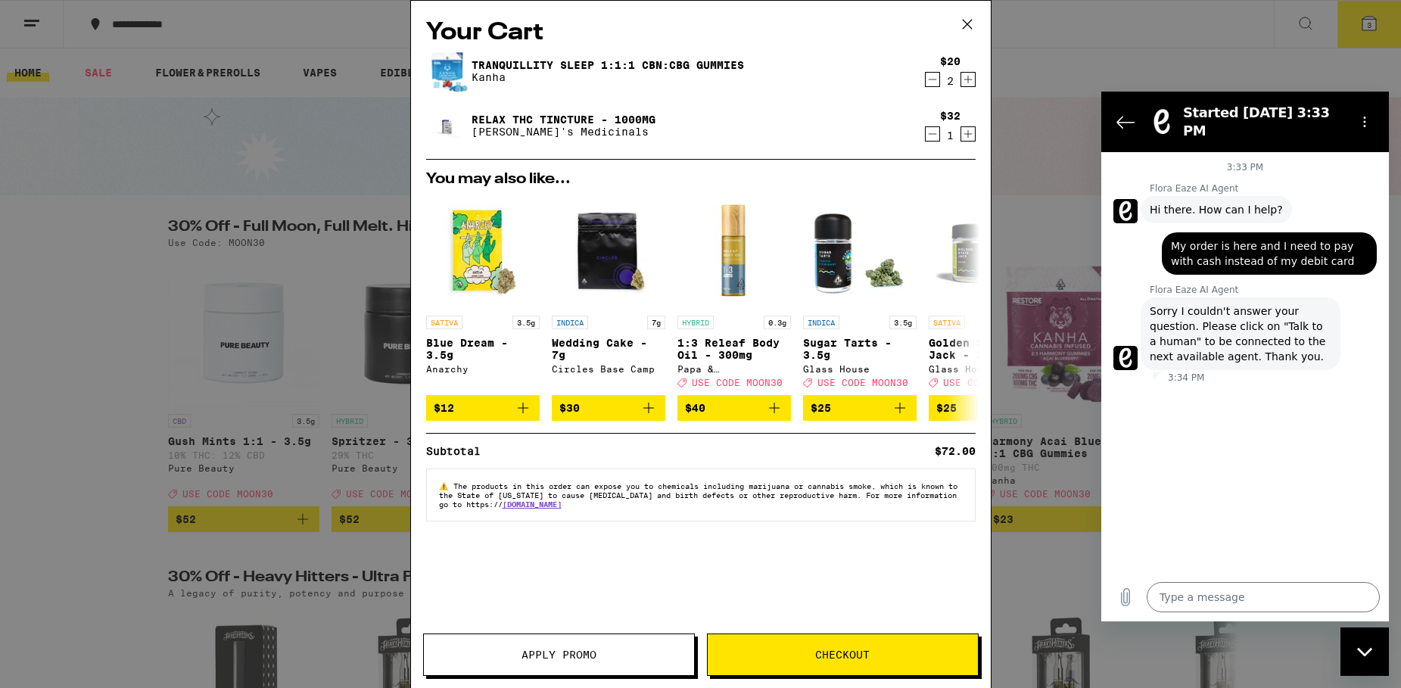
click at [938, 132] on icon "Decrement" at bounding box center [932, 134] width 14 height 18
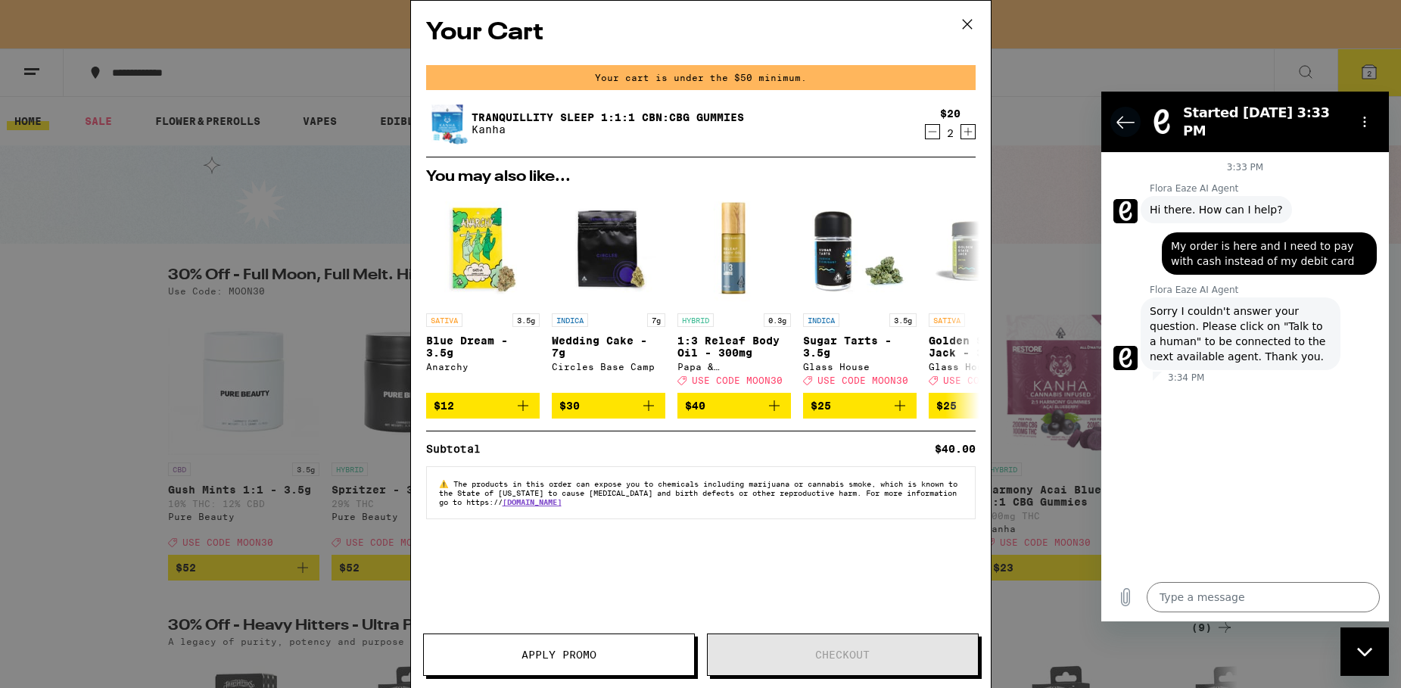
click at [1129, 115] on icon "Back to the conversation list" at bounding box center [1125, 122] width 18 height 18
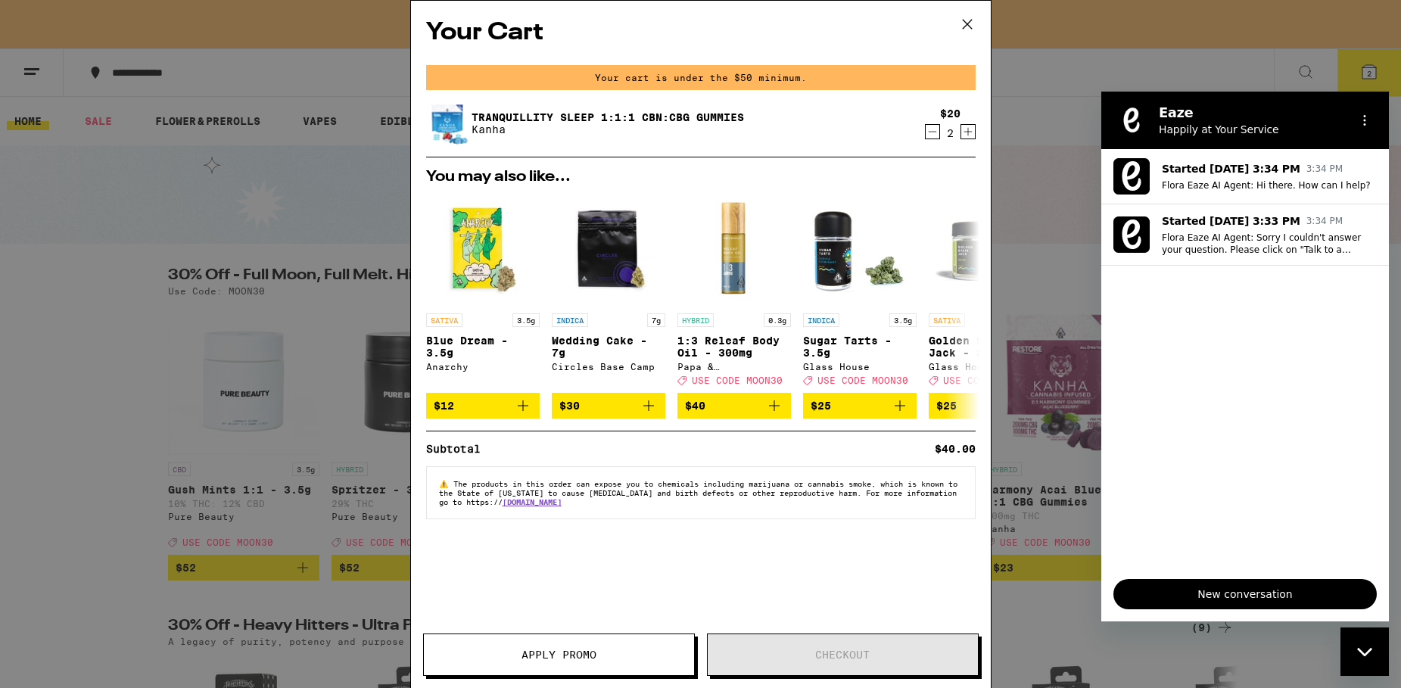
click at [1123, 113] on figure at bounding box center [1131, 120] width 30 height 30
click at [1136, 639] on div "Your Cart Your cart is under the $50 minimum. Tranquillity Sleep 1:1:1 CBN:CBG …" at bounding box center [700, 344] width 1401 height 688
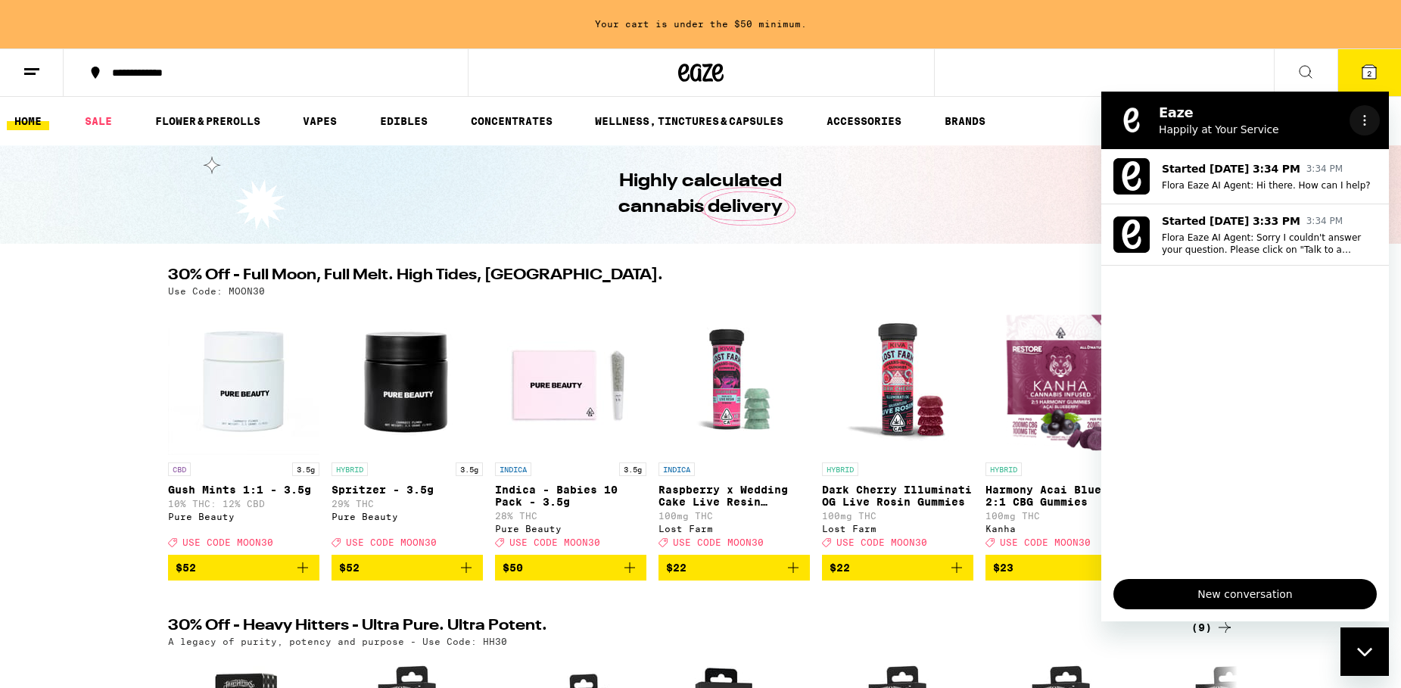
click at [1365, 118] on icon "Options menu" at bounding box center [1364, 120] width 12 height 12
click at [1269, 163] on div "Sound on" at bounding box center [1273, 165] width 74 height 15
checkbox input "false"
click at [89, 120] on link "SALE" at bounding box center [98, 121] width 42 height 18
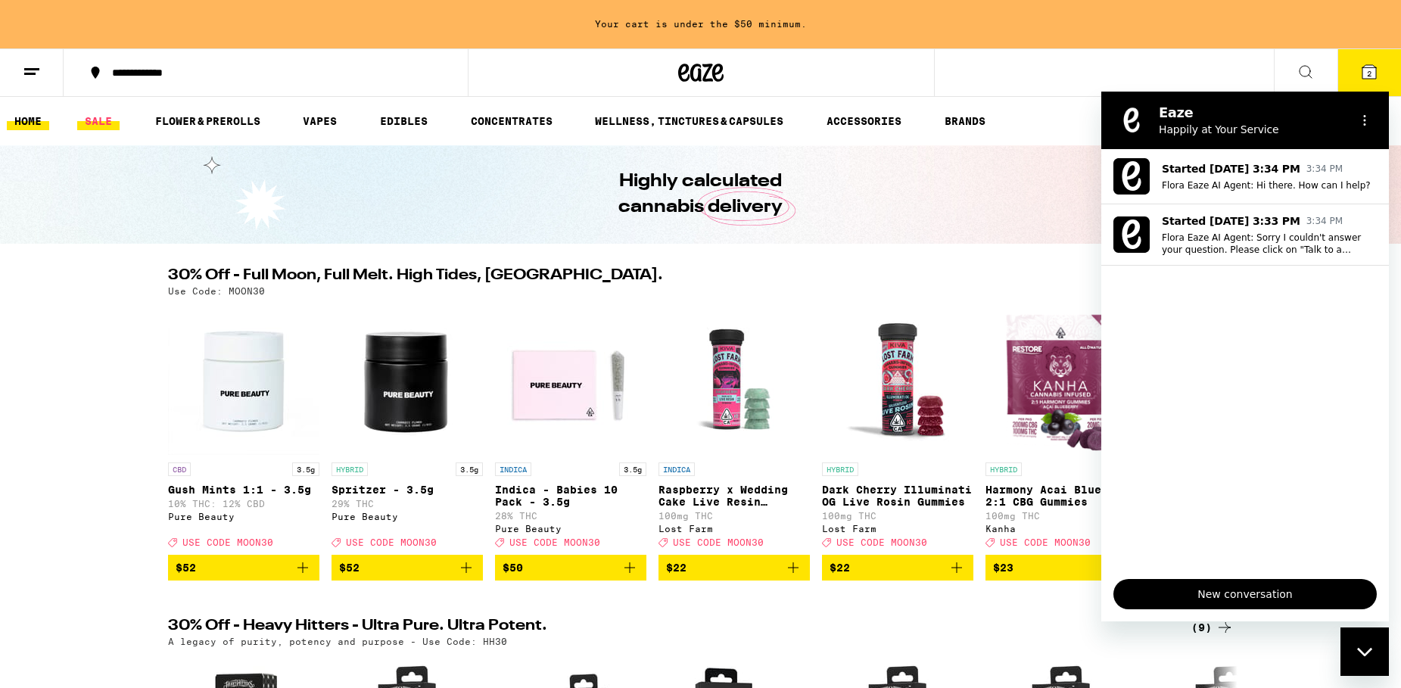
click at [89, 120] on link "SALE" at bounding box center [98, 121] width 42 height 18
click at [92, 119] on link "SALE" at bounding box center [98, 121] width 42 height 18
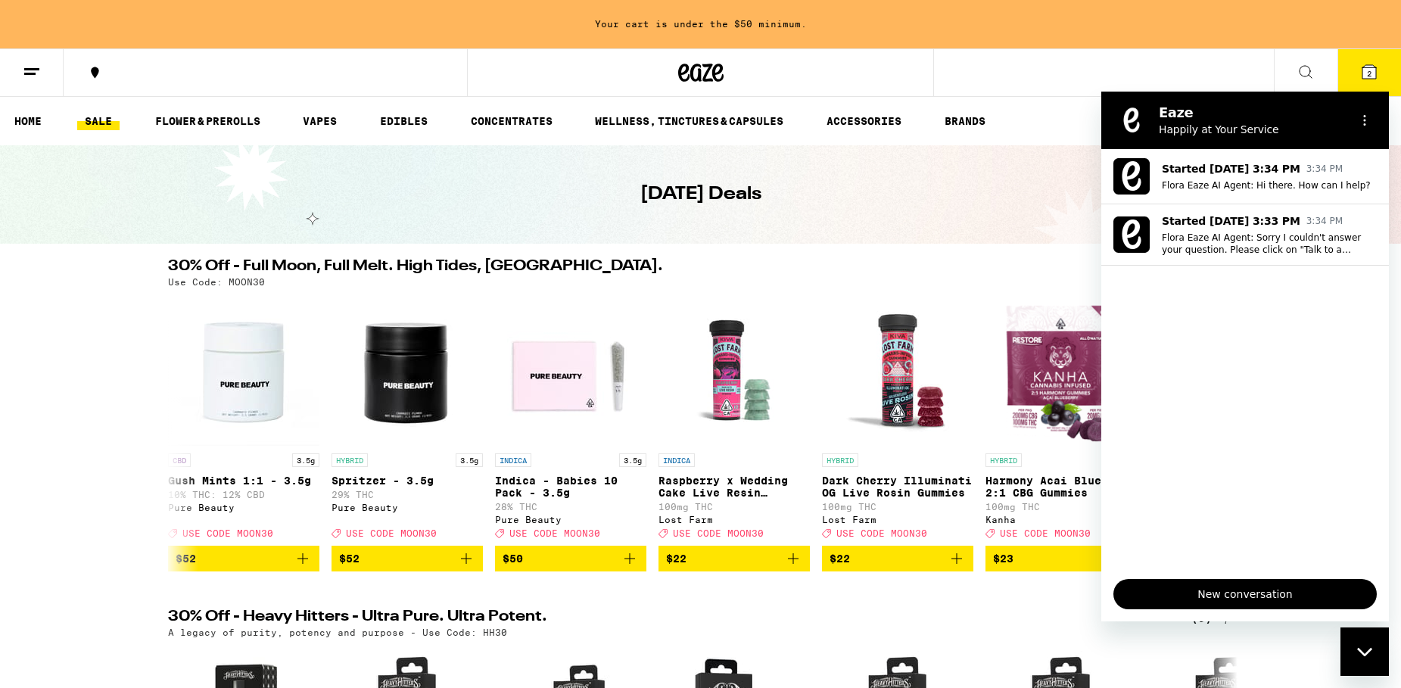
click at [92, 119] on link "SALE" at bounding box center [98, 121] width 42 height 18
click at [93, 120] on link "SALE" at bounding box center [98, 121] width 42 height 18
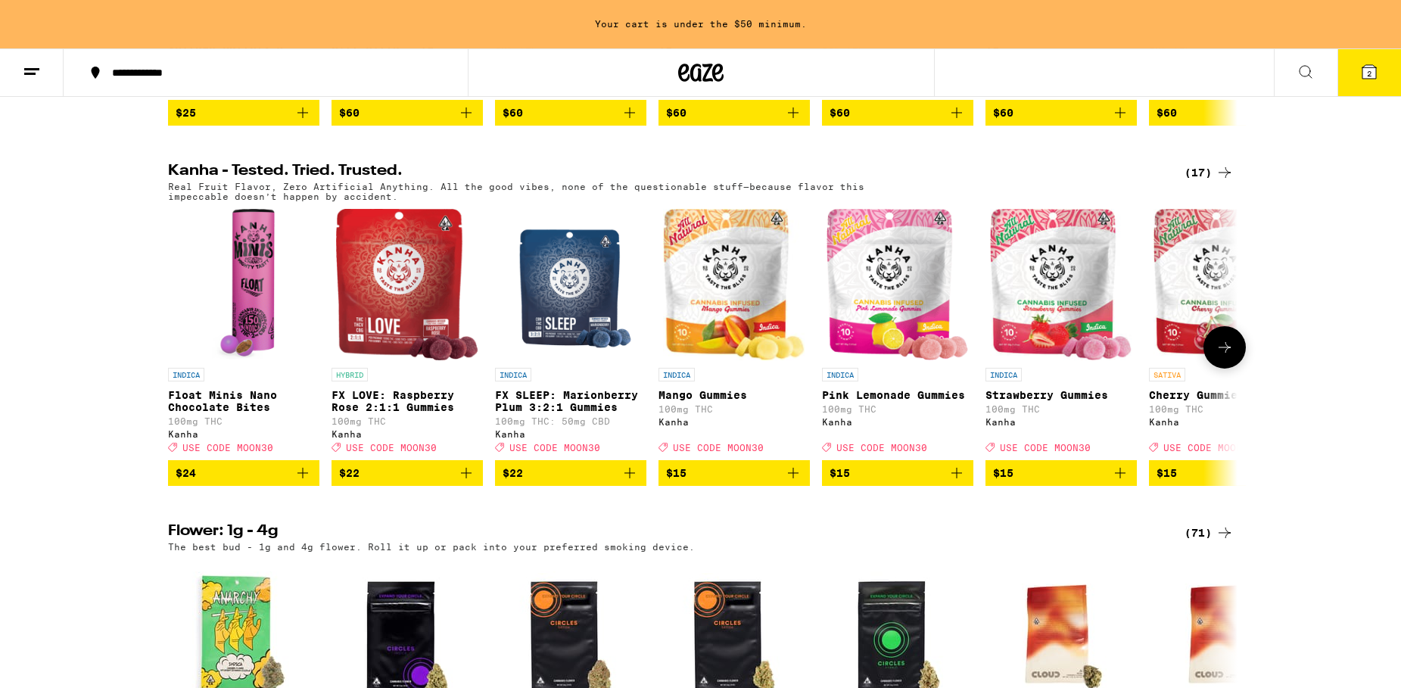
scroll to position [849, 0]
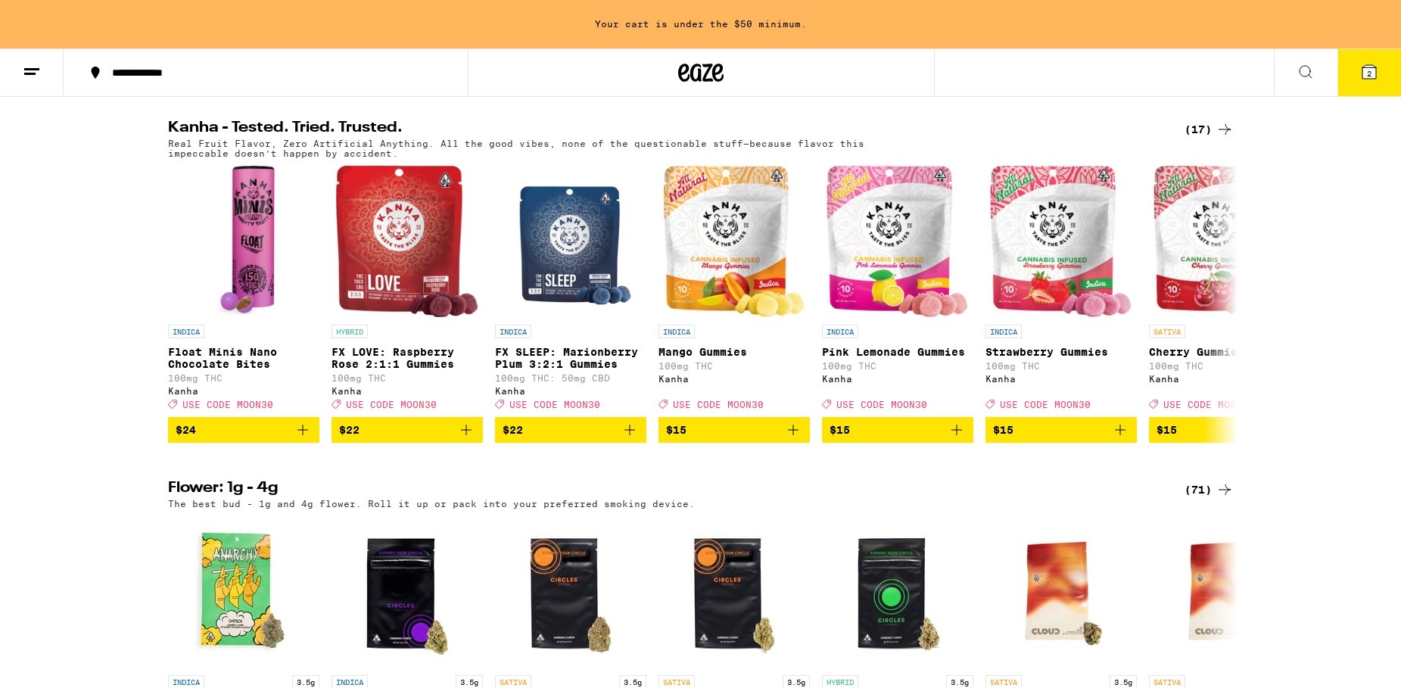
click at [1225, 138] on icon at bounding box center [1224, 129] width 18 height 18
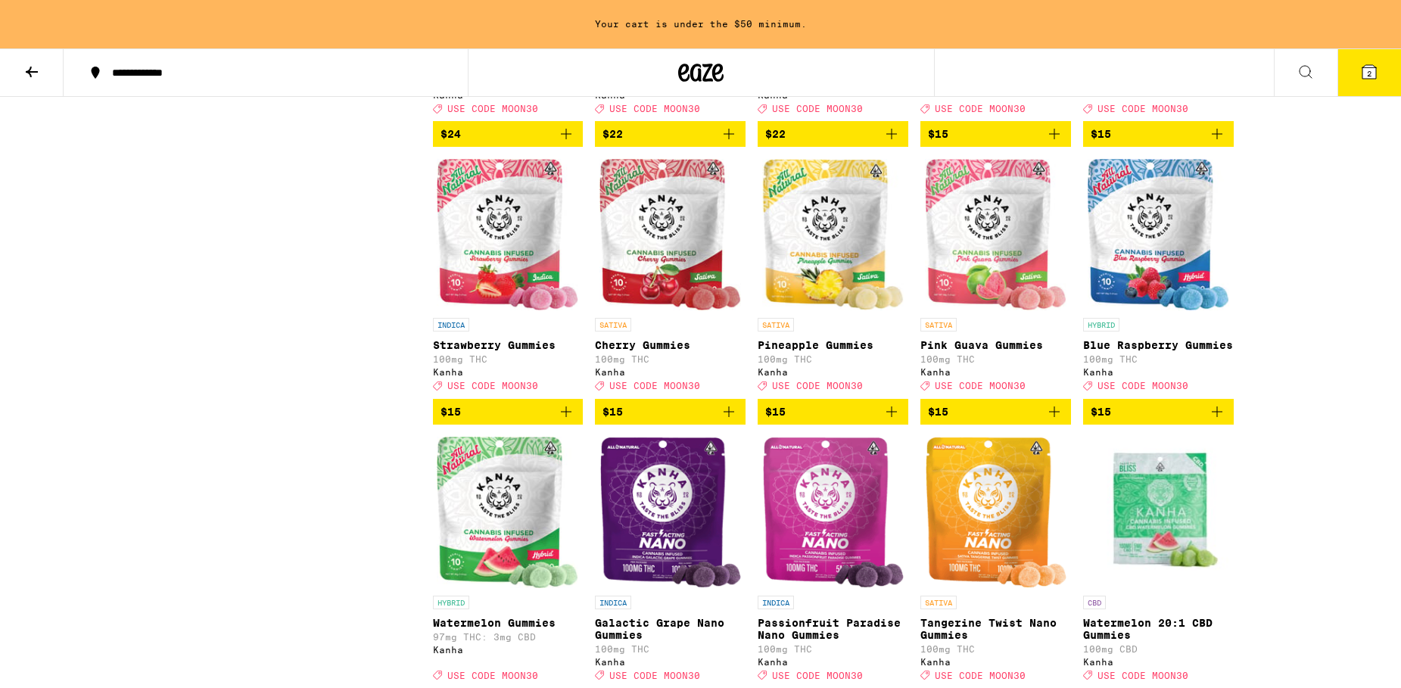
scroll to position [772, 0]
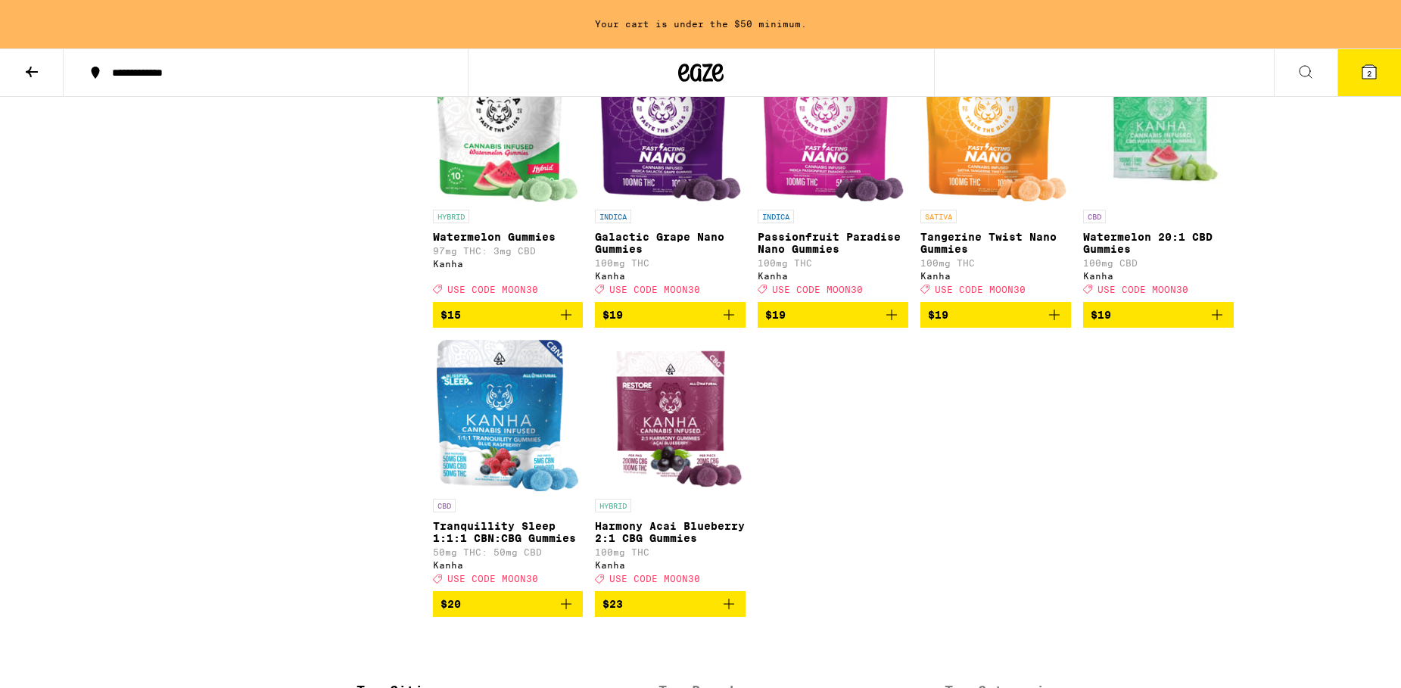
click at [1220, 320] on icon "Add to bag" at bounding box center [1216, 314] width 11 height 11
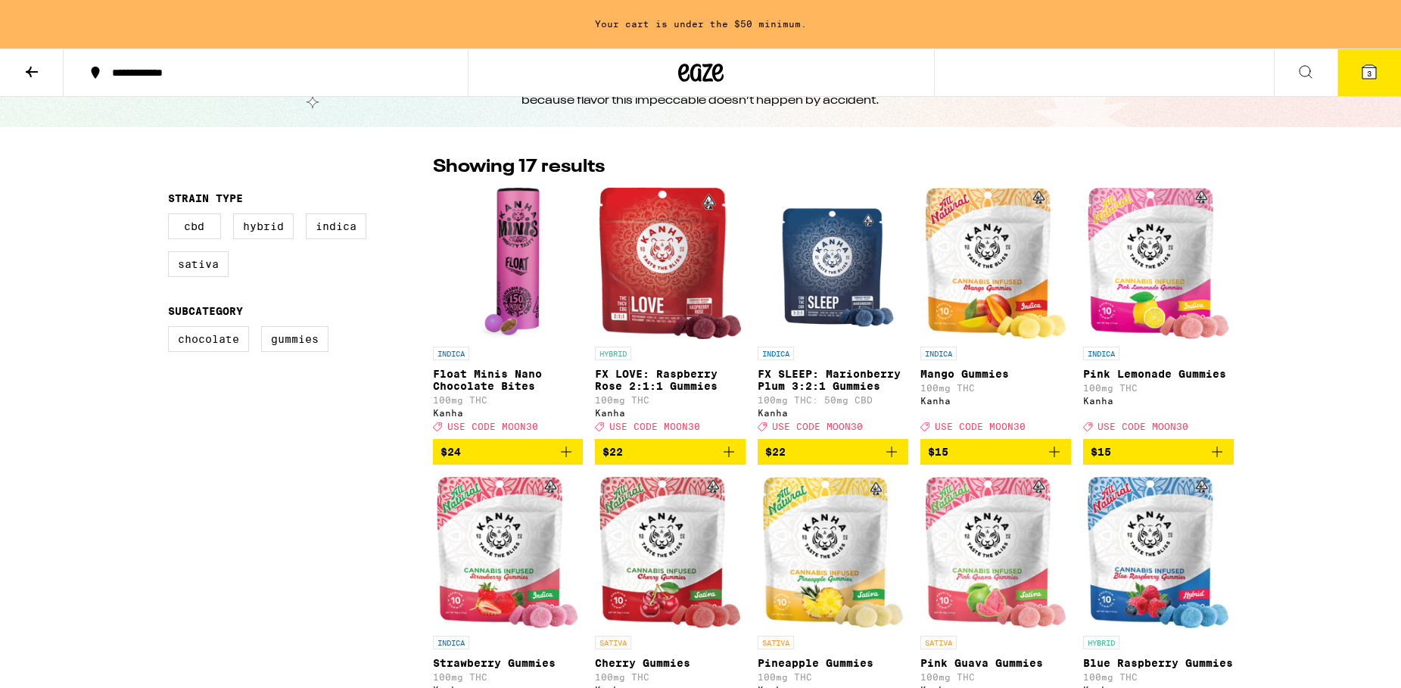
scroll to position [0, 0]
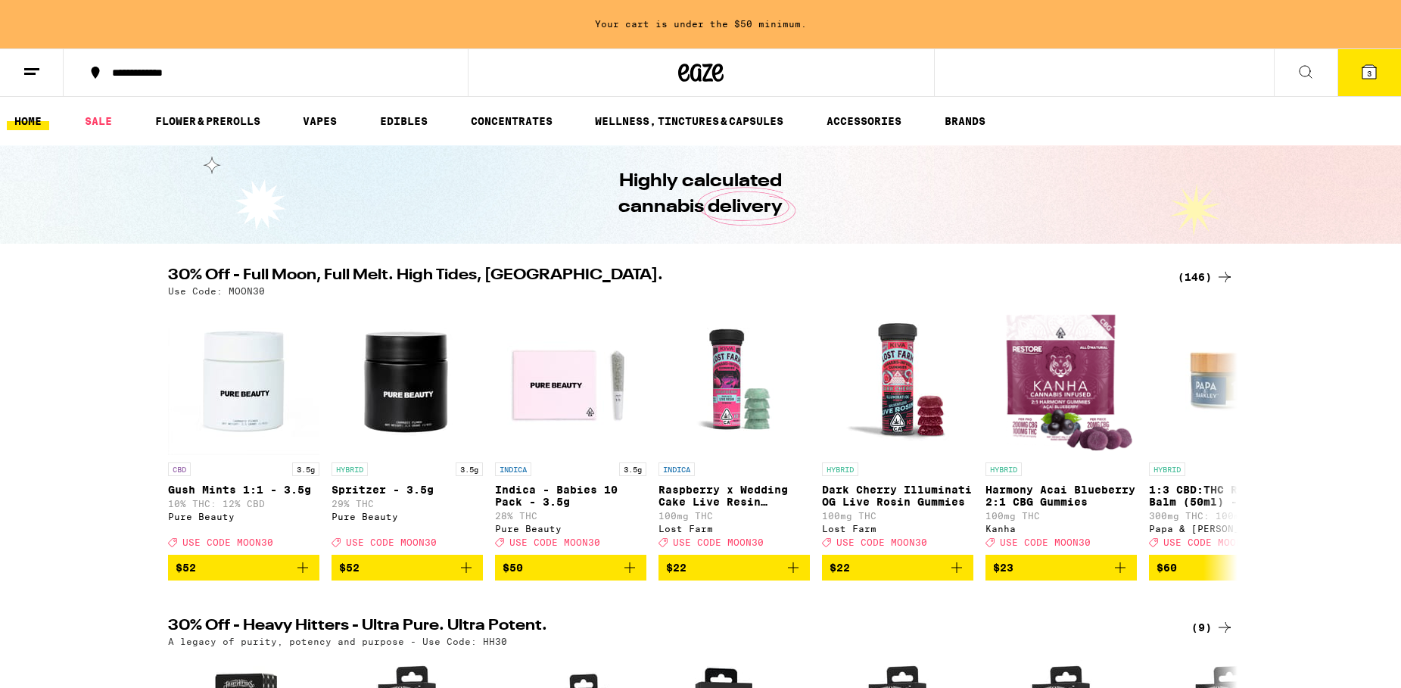
click at [28, 73] on line at bounding box center [29, 73] width 11 height 0
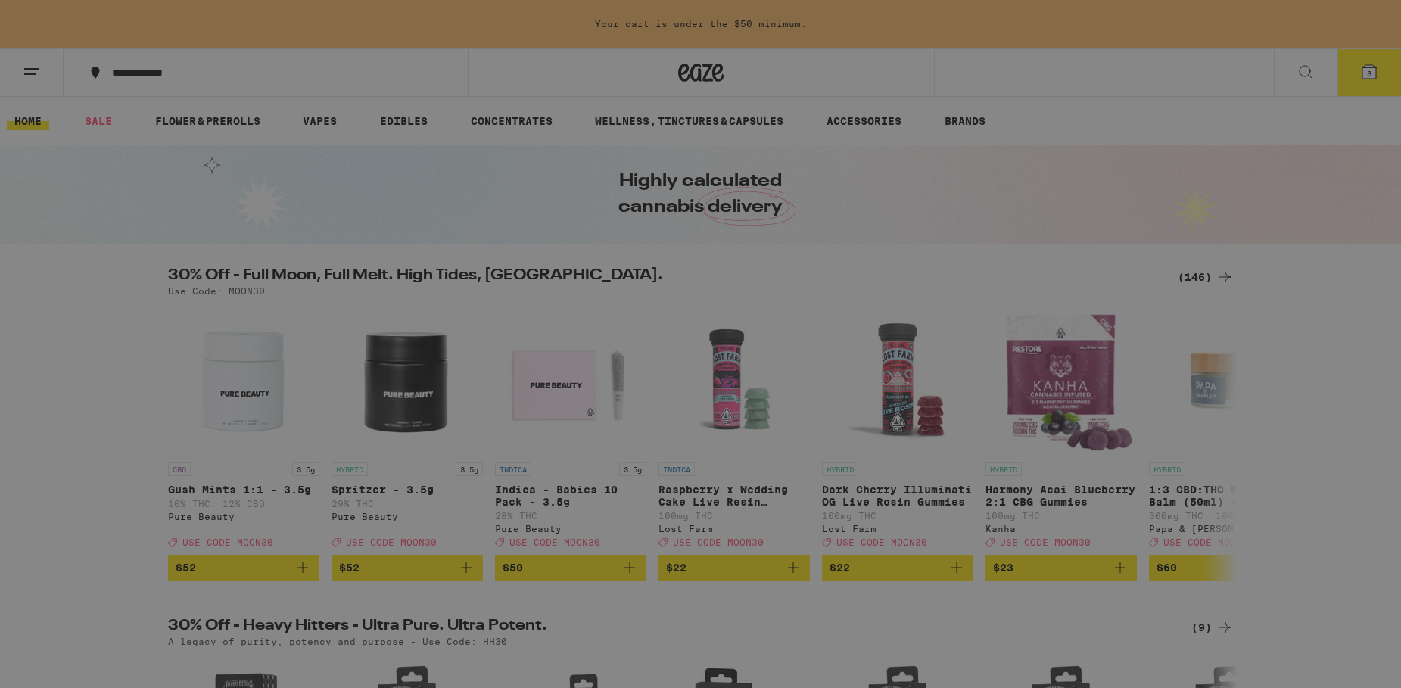
click at [98, 470] on link "Help" at bounding box center [210, 469] width 266 height 18
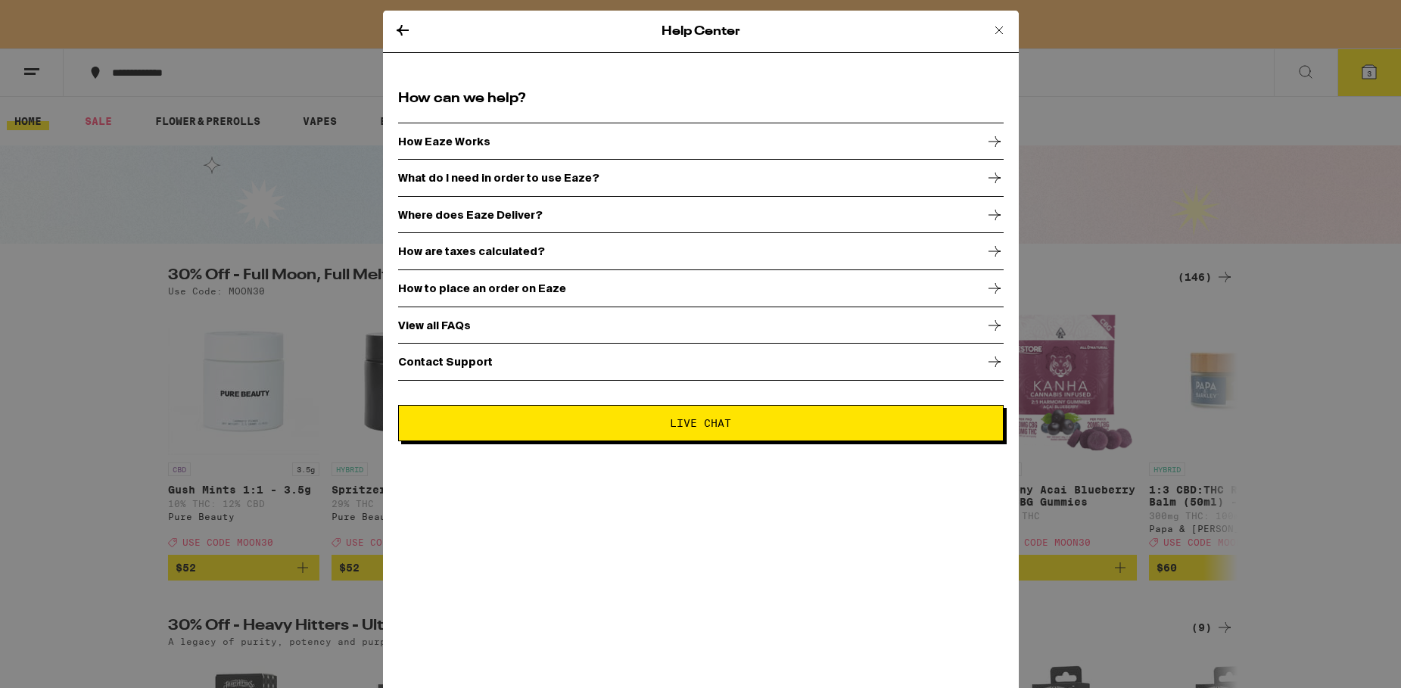
click at [394, 27] on icon at bounding box center [402, 30] width 18 height 18
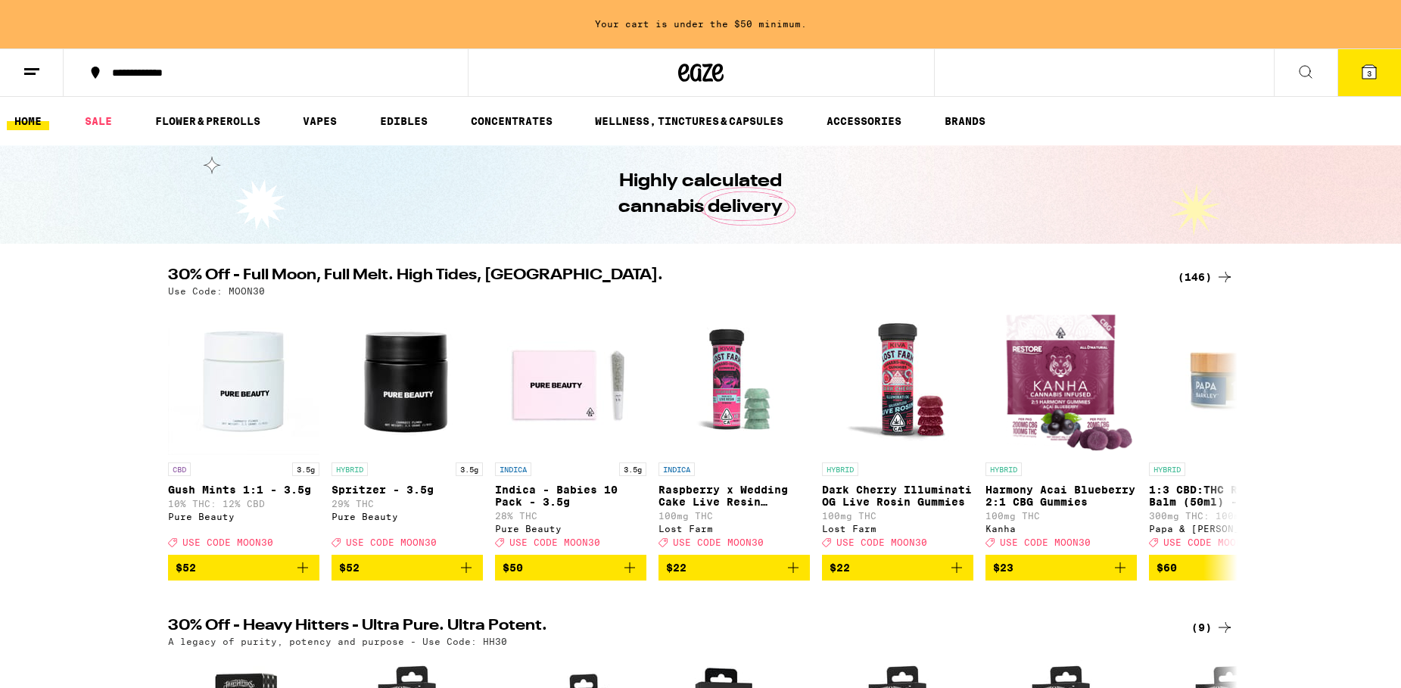
click at [1307, 68] on icon at bounding box center [1305, 72] width 18 height 18
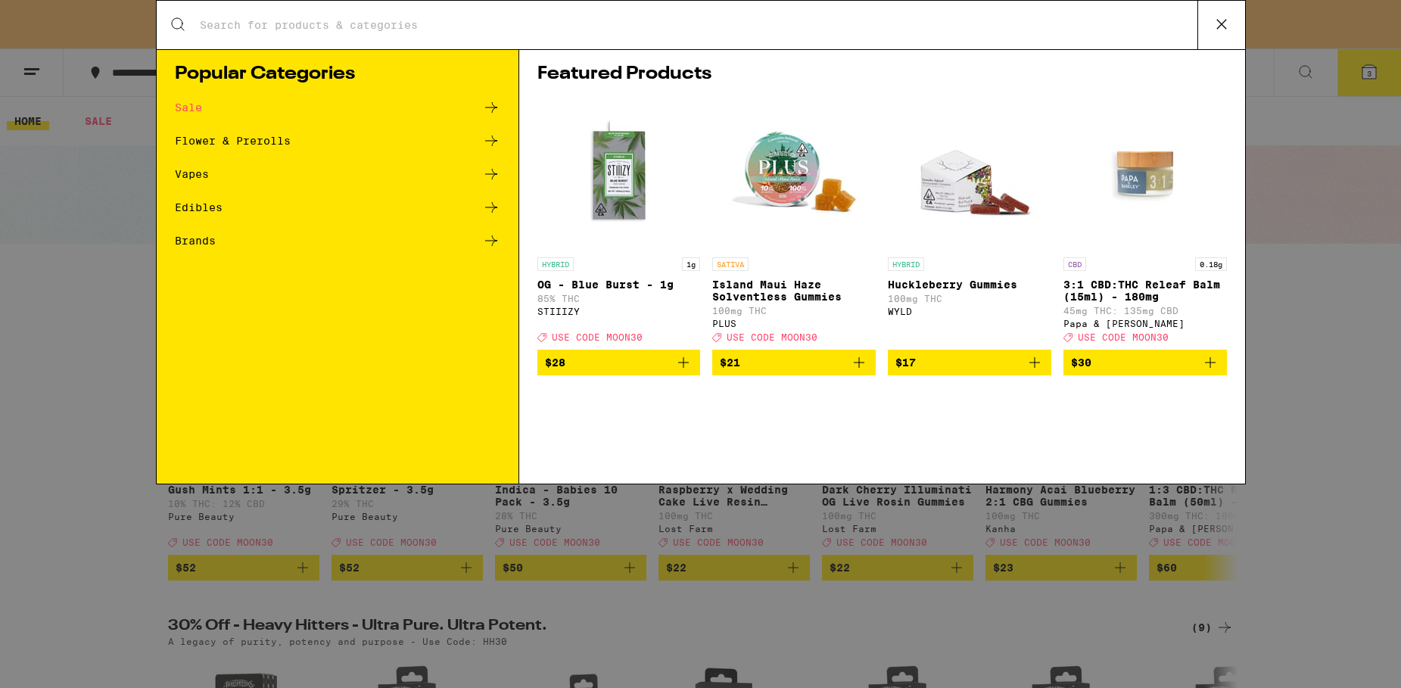
click at [188, 107] on div "Sale" at bounding box center [188, 107] width 27 height 11
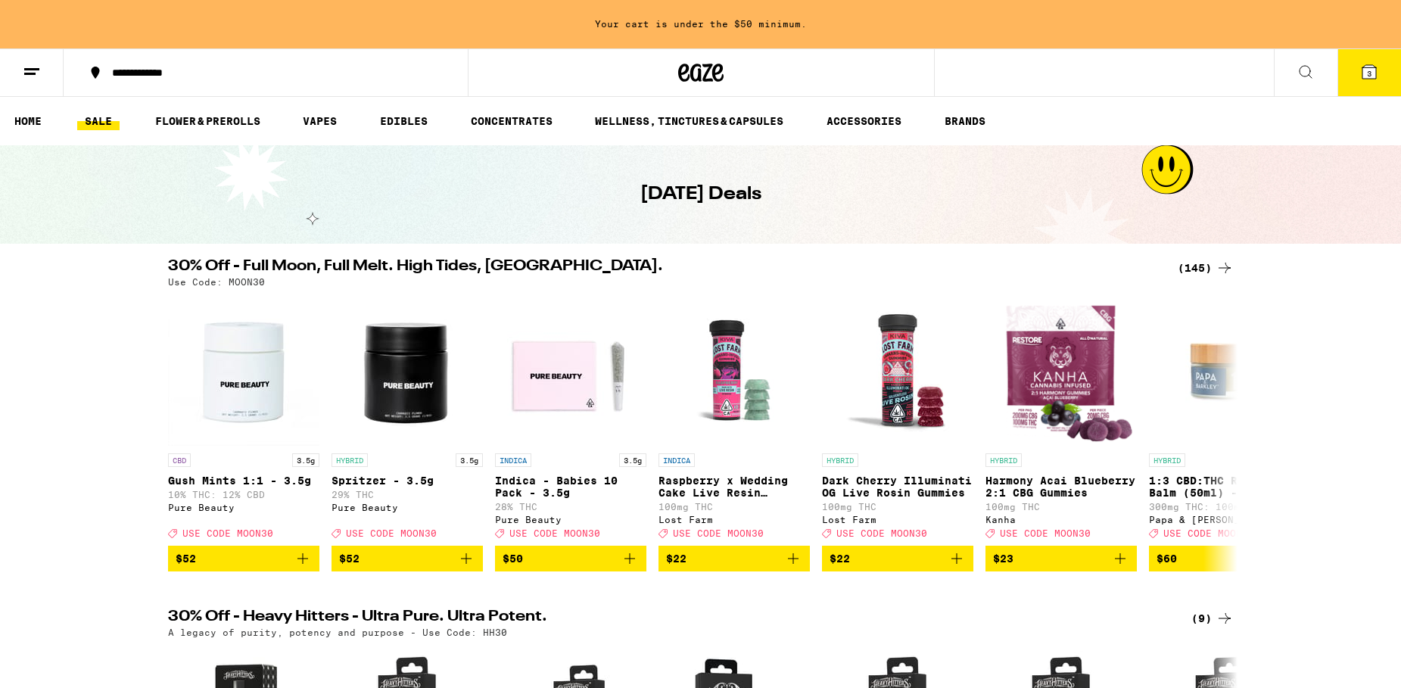
click at [29, 75] on icon at bounding box center [32, 72] width 18 height 18
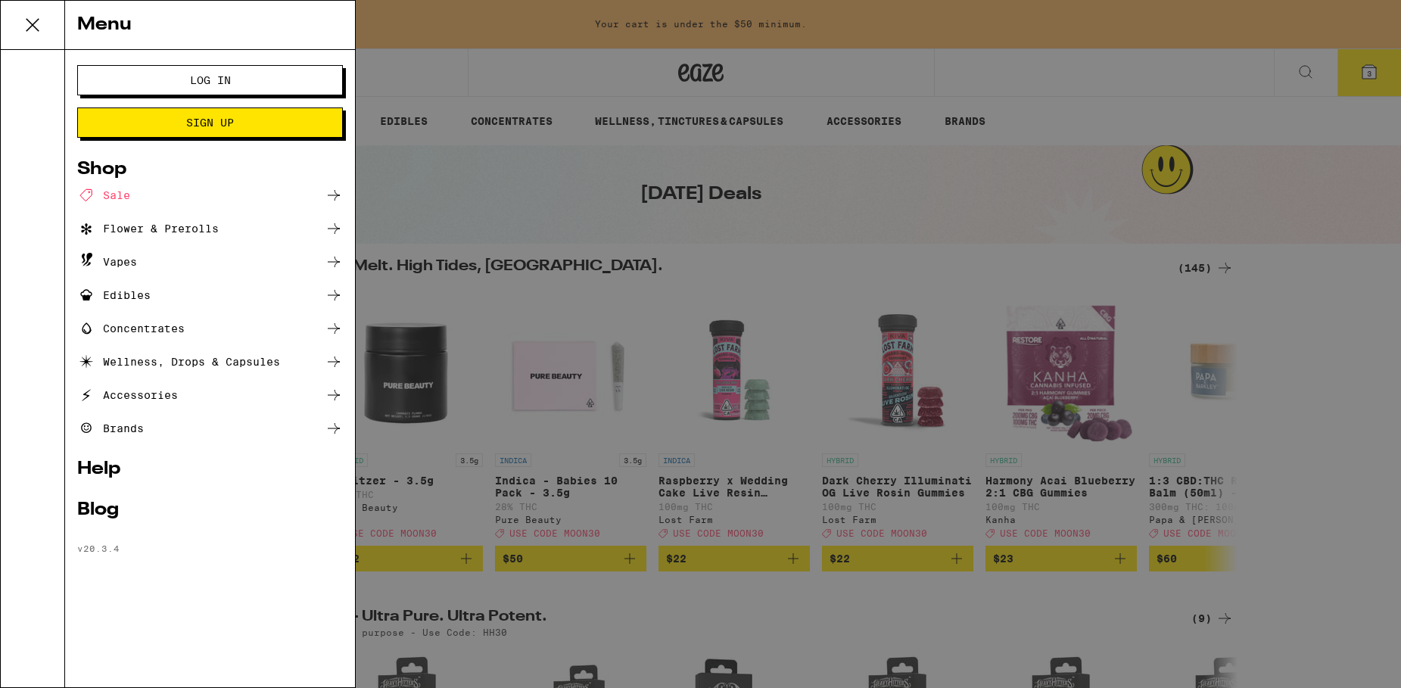
click at [104, 472] on link "Help" at bounding box center [210, 469] width 266 height 18
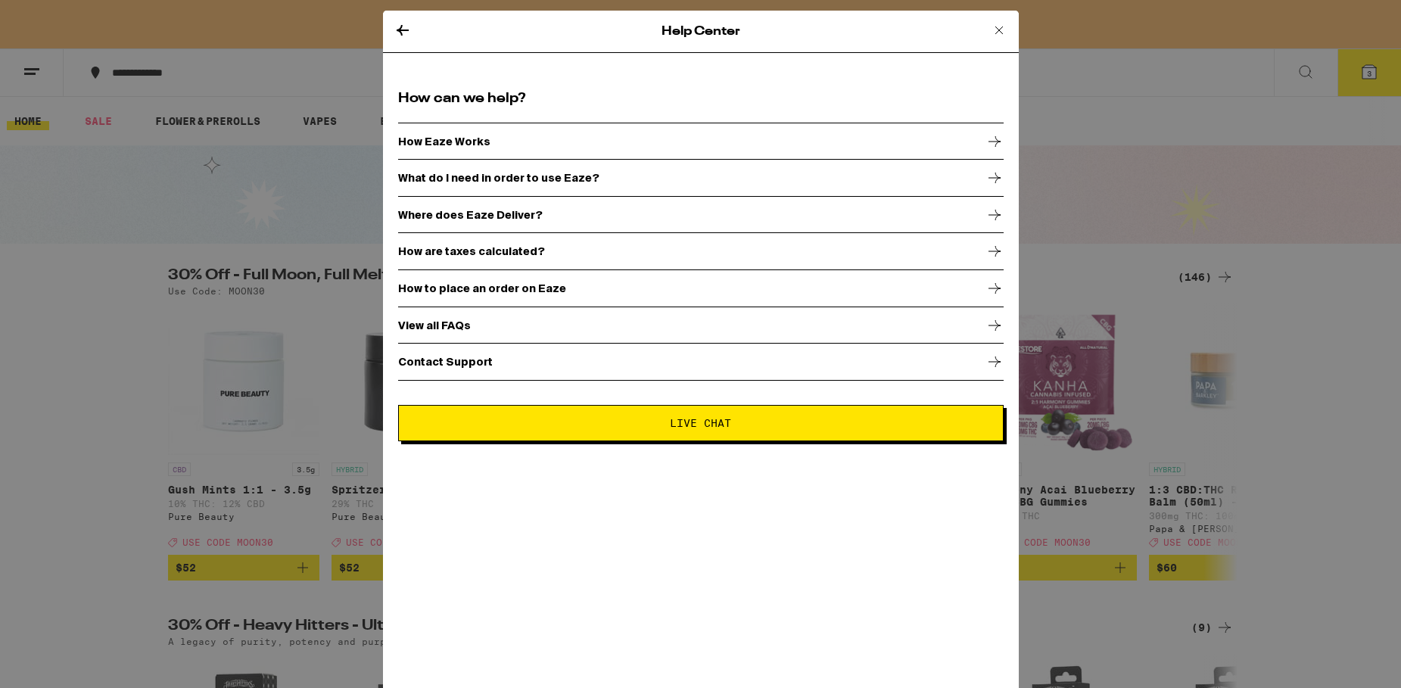
click at [528, 362] on div "Contact Support" at bounding box center [700, 362] width 605 height 38
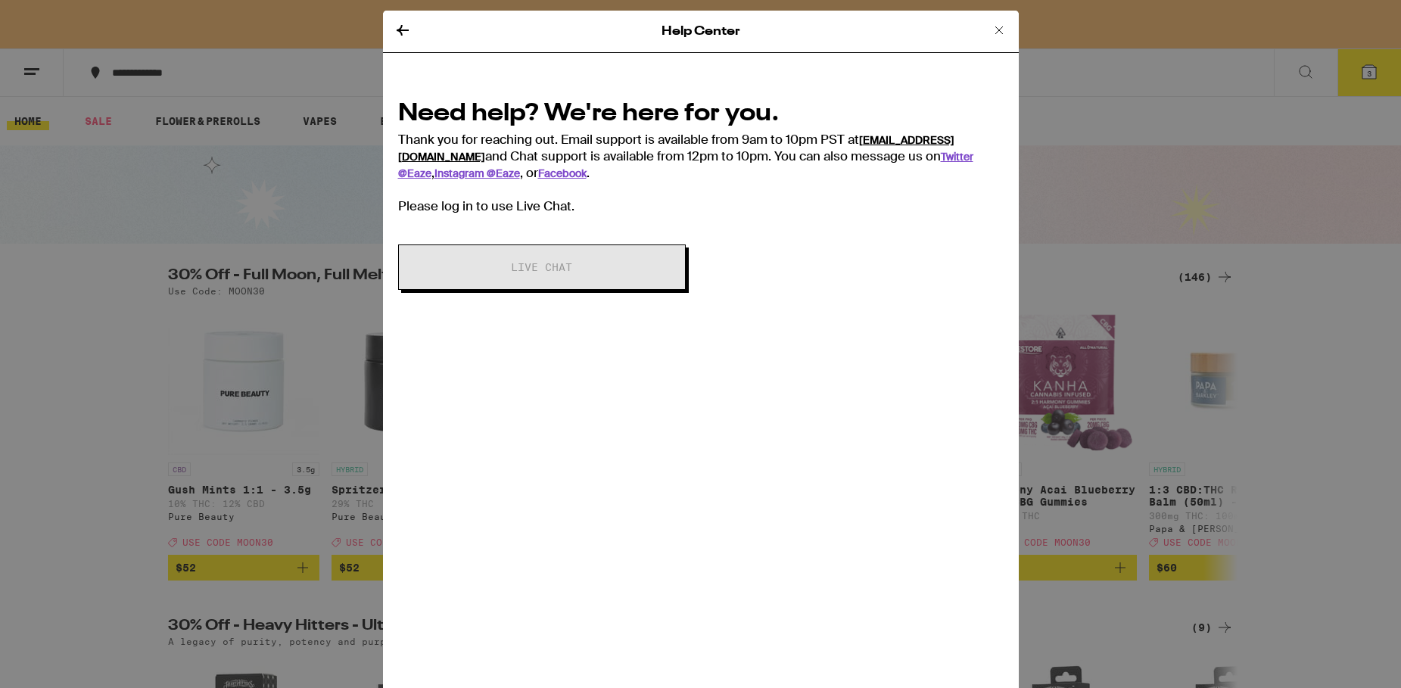
click at [928, 140] on link "support@eaze.com" at bounding box center [676, 148] width 556 height 30
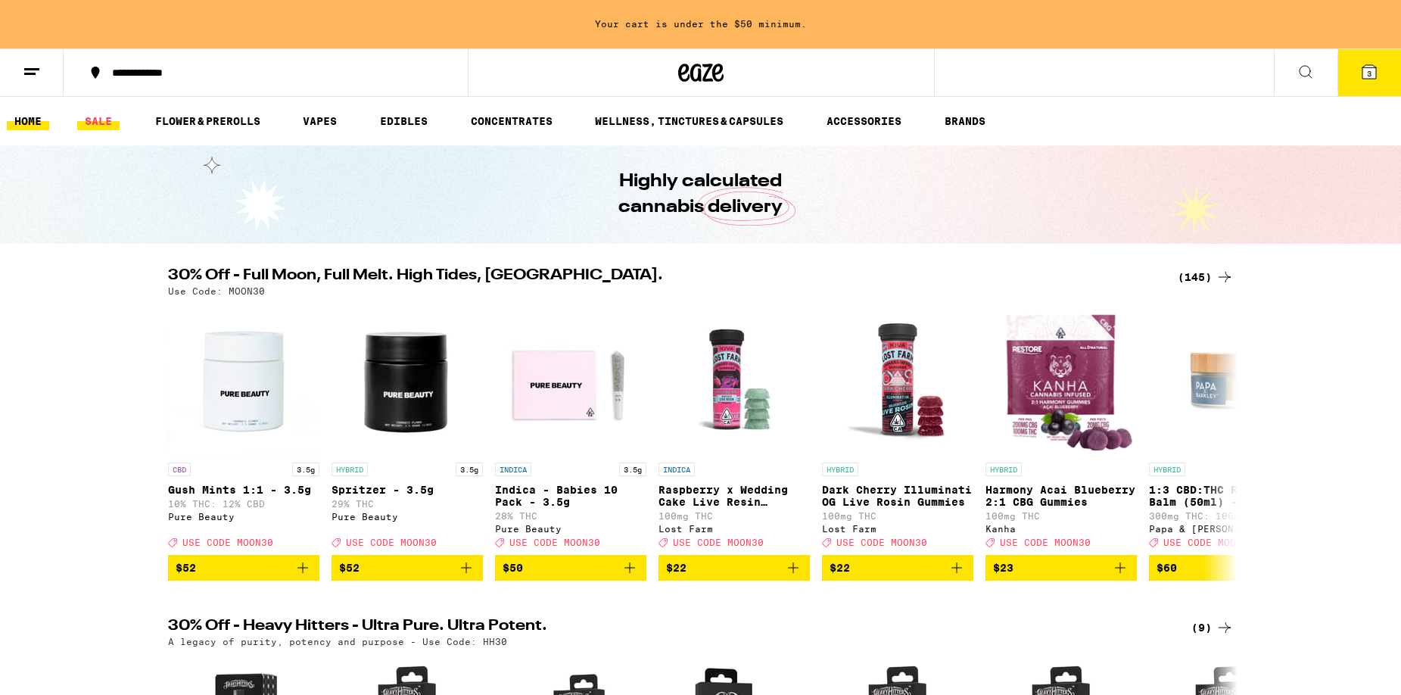
click at [100, 118] on link "SALE" at bounding box center [98, 121] width 42 height 18
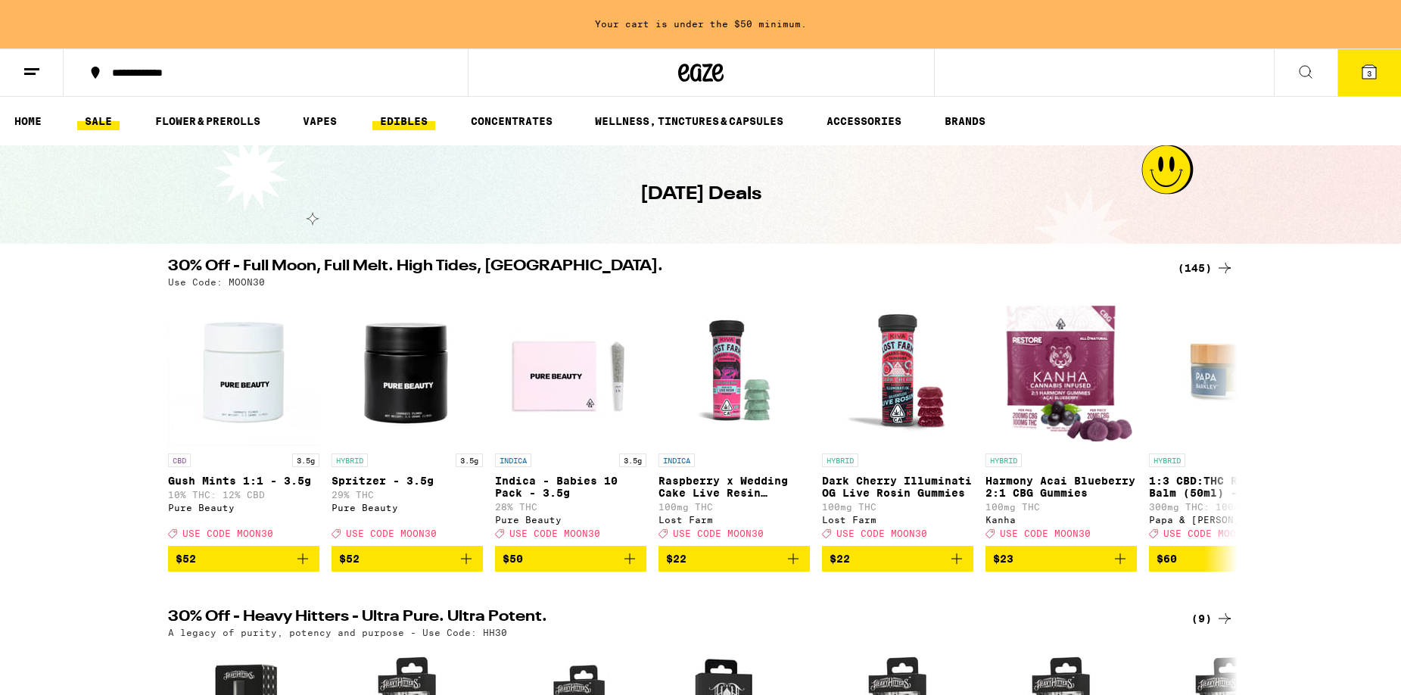
click at [402, 117] on link "EDIBLES" at bounding box center [403, 121] width 63 height 18
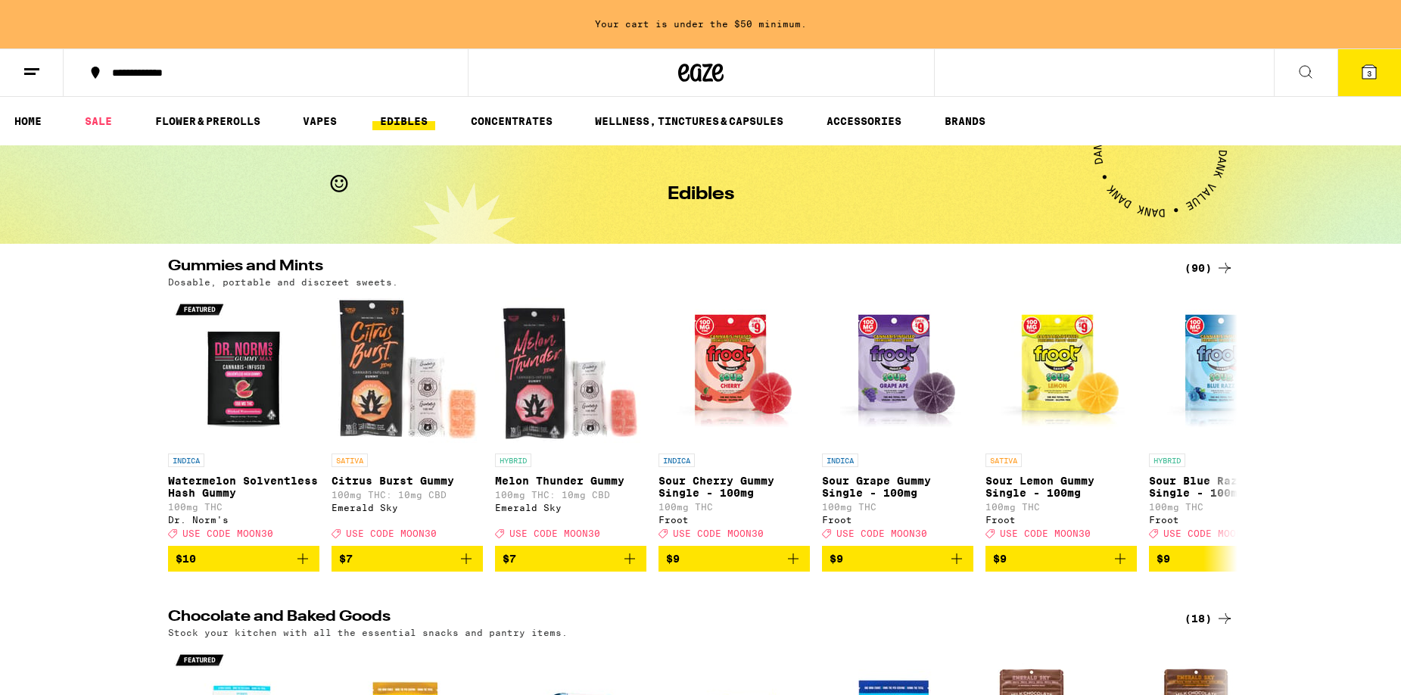
click at [1226, 266] on icon at bounding box center [1224, 268] width 18 height 18
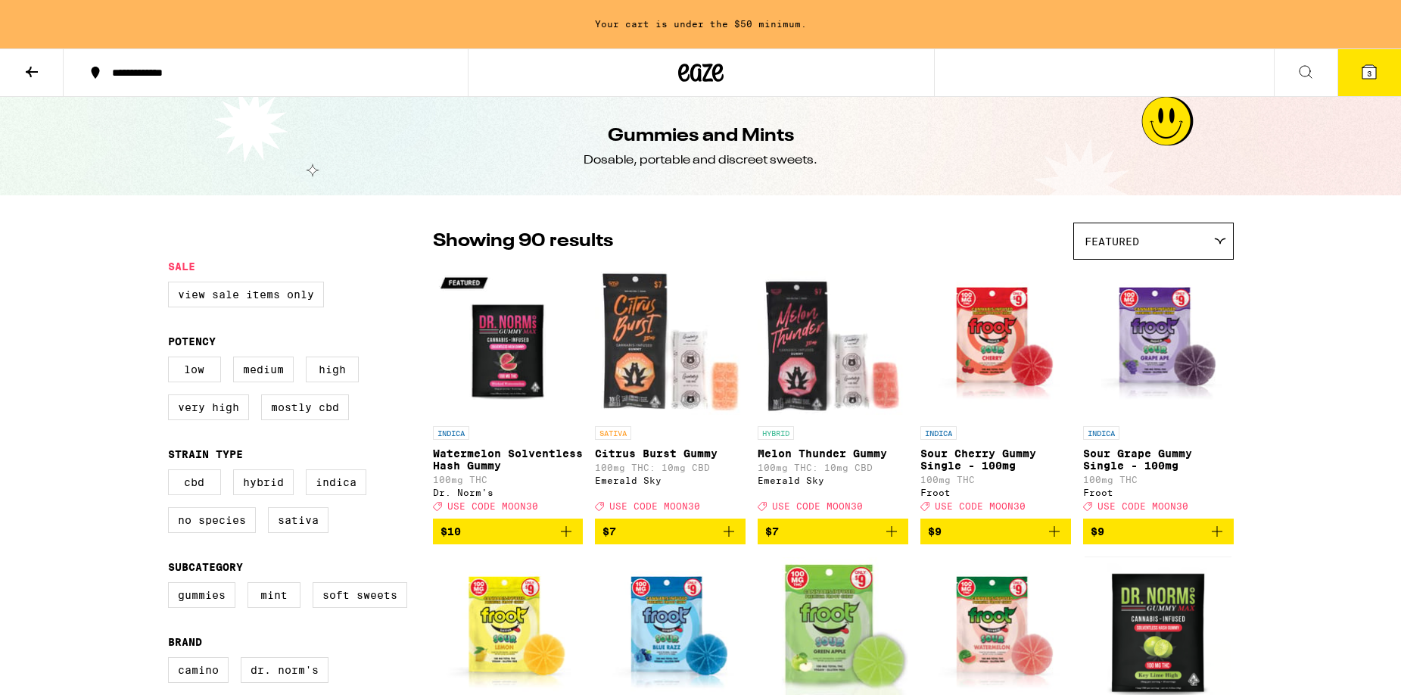
scroll to position [77, 0]
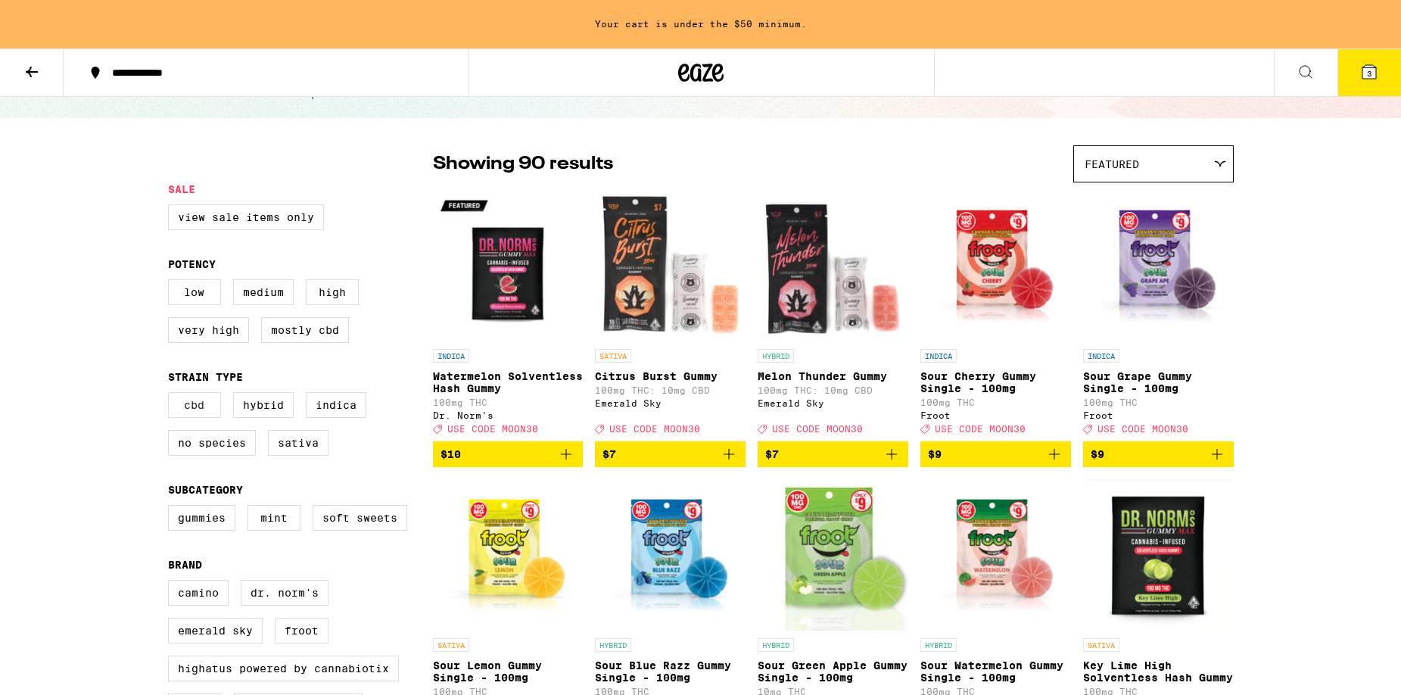
click at [193, 416] on label "CBD" at bounding box center [194, 405] width 53 height 26
click at [172, 395] on input "CBD" at bounding box center [171, 394] width 1 height 1
checkbox input "true"
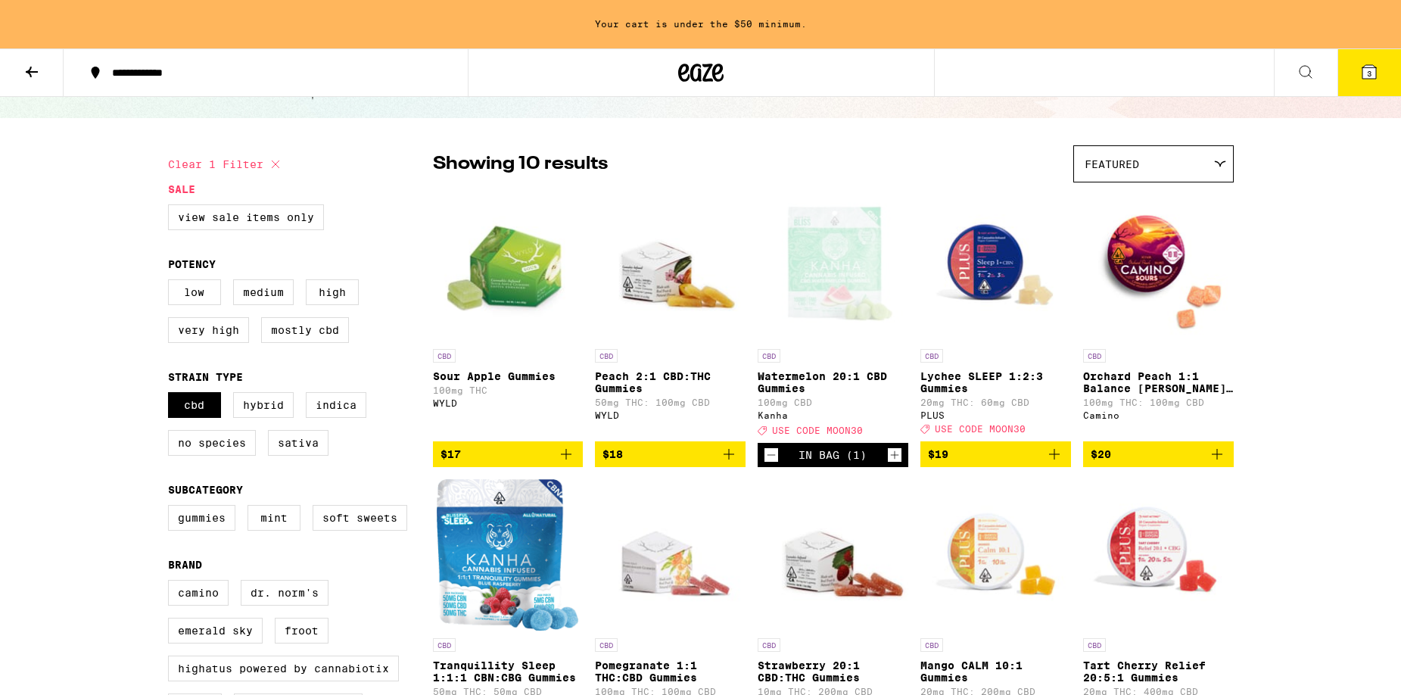
click at [735, 462] on icon "Add to bag" at bounding box center [729, 454] width 18 height 18
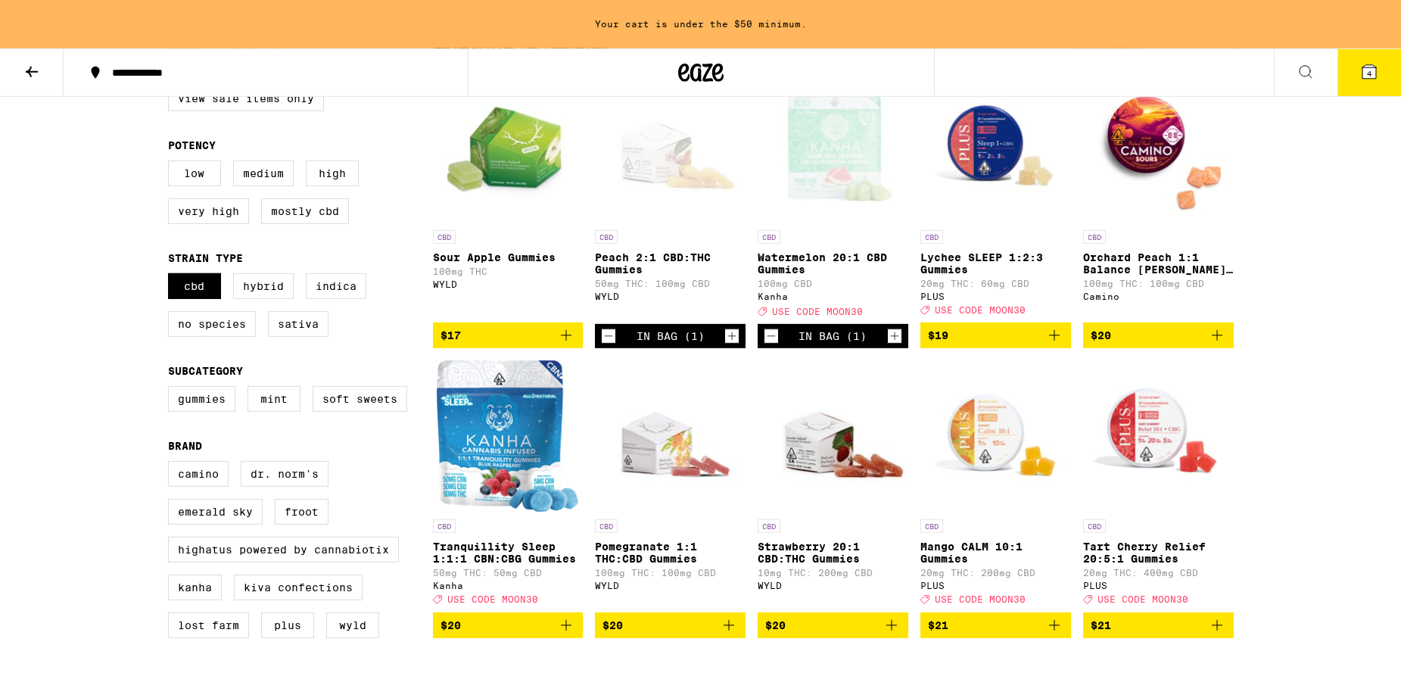
scroll to position [309, 0]
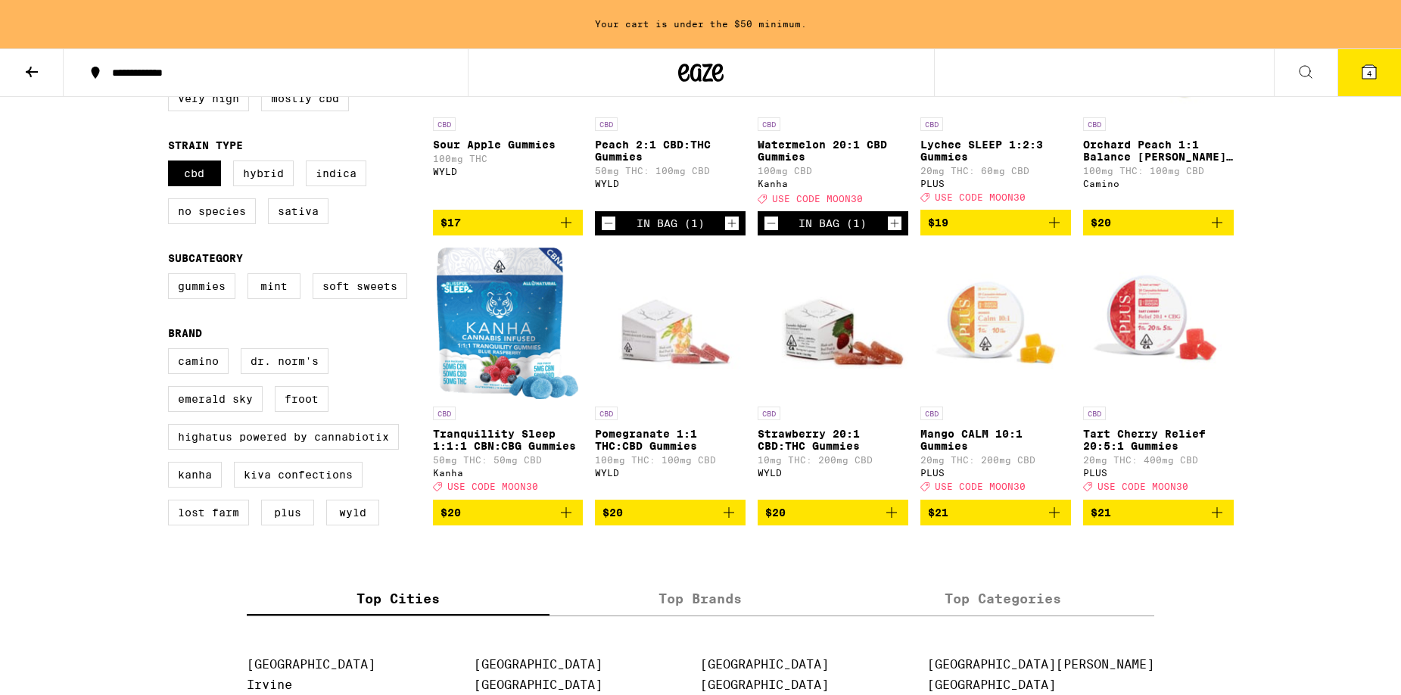
click at [1056, 521] on icon "Add to bag" at bounding box center [1054, 512] width 18 height 18
click at [1218, 521] on icon "Add to bag" at bounding box center [1217, 512] width 18 height 18
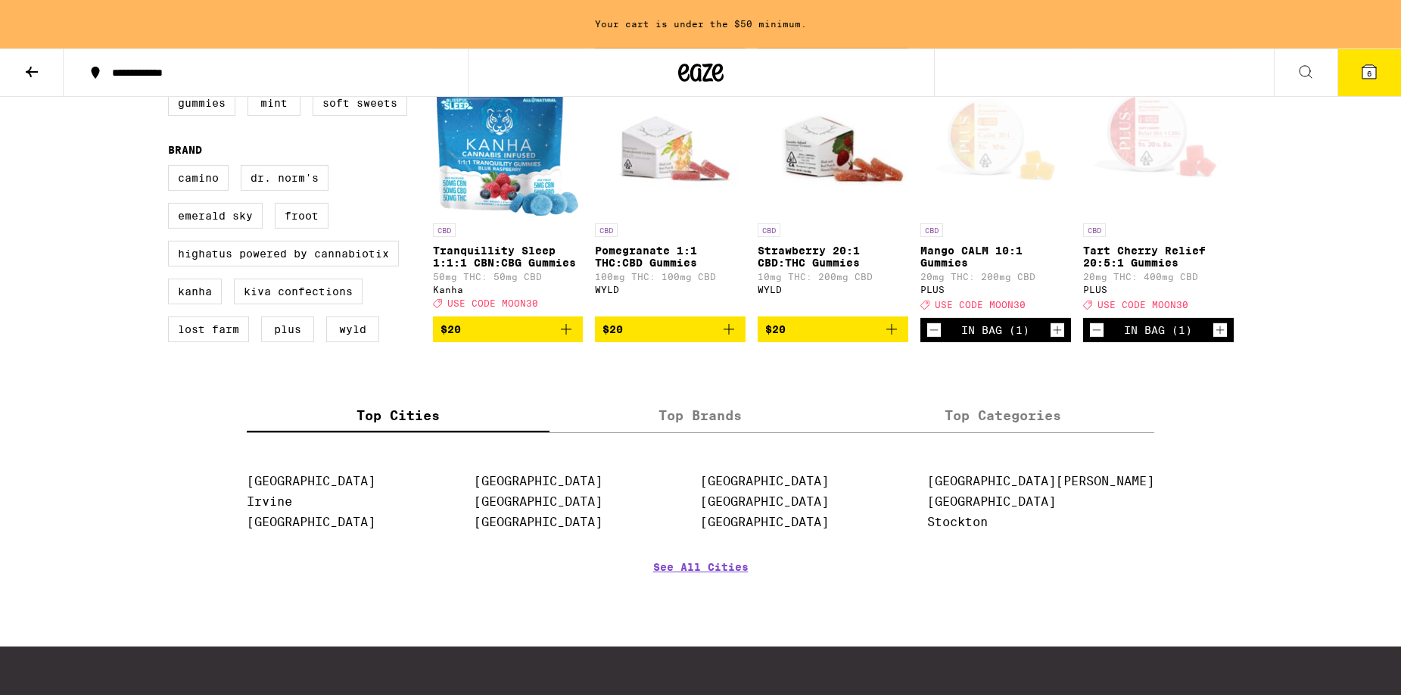
scroll to position [386, 0]
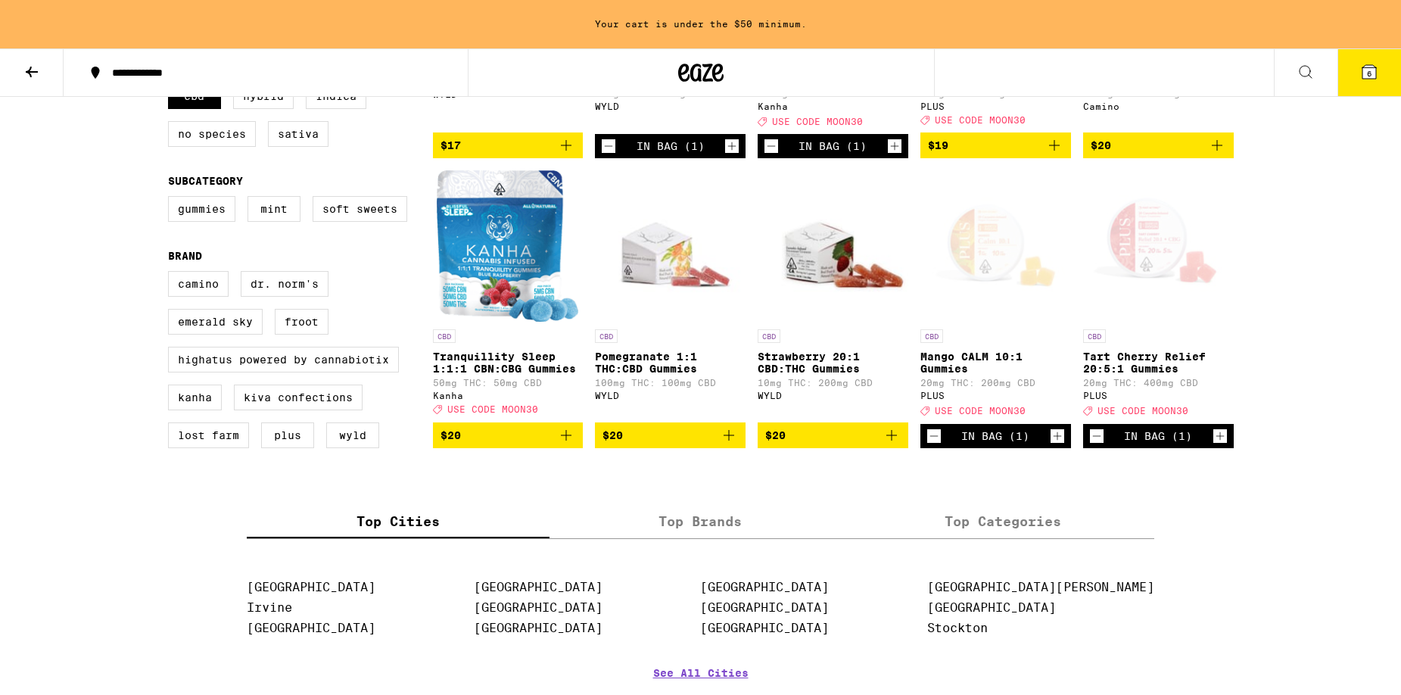
click at [566, 440] on icon "Add to bag" at bounding box center [566, 435] width 11 height 11
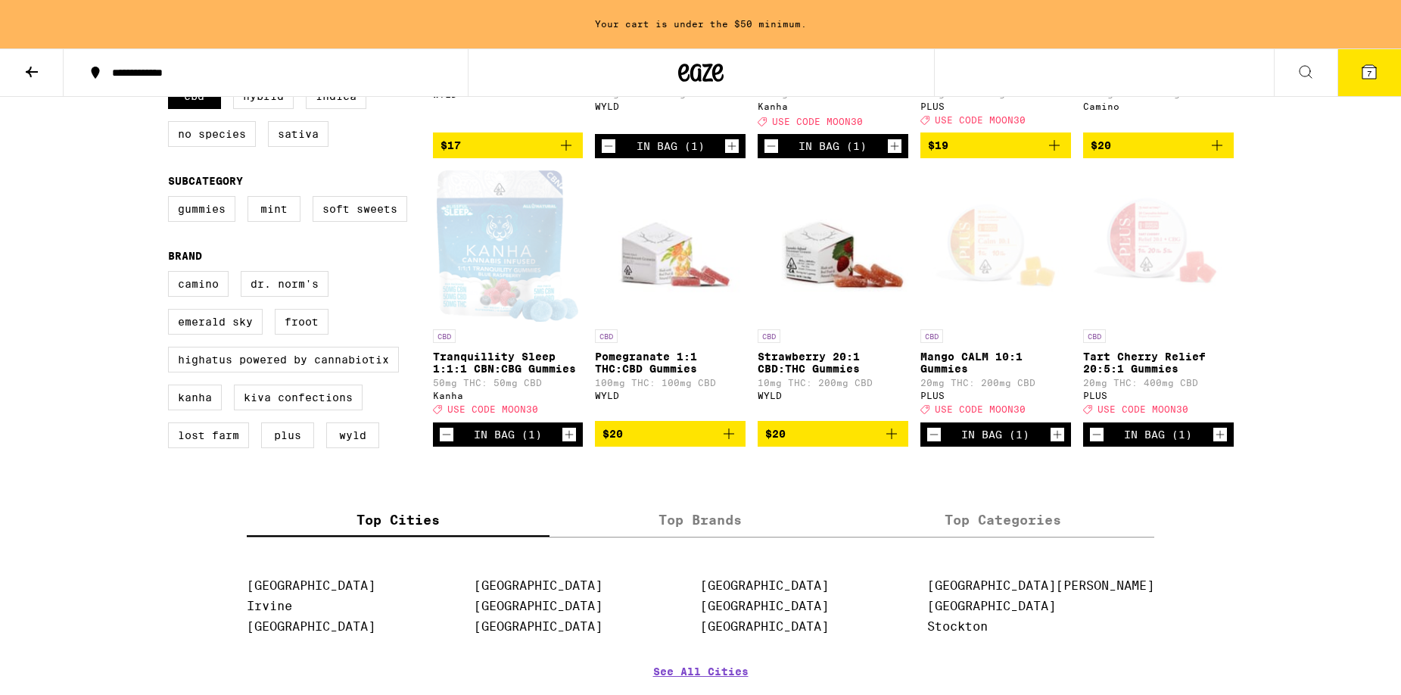
click at [1360, 76] on icon at bounding box center [1369, 72] width 18 height 18
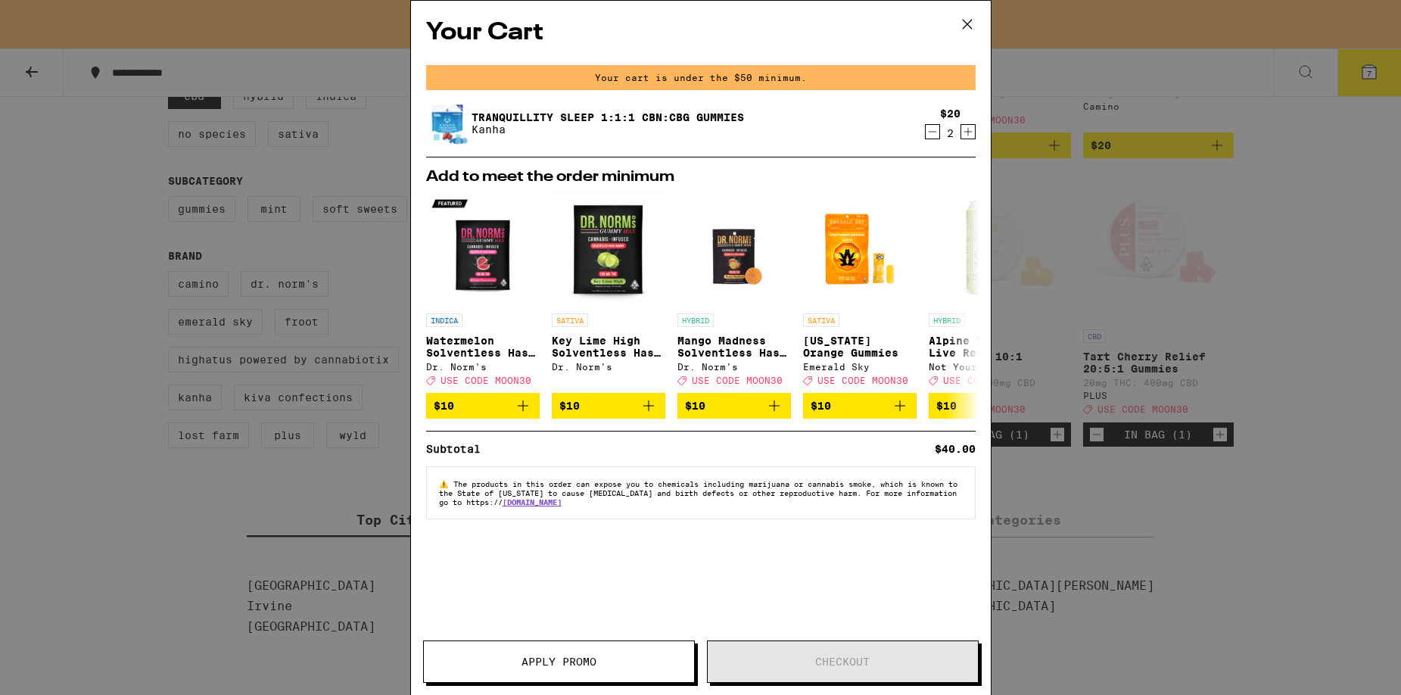
click at [1375, 73] on div "Your Cart Your cart is under the $50 minimum. Tranquillity Sleep 1:1:1 CBN:CBG …" at bounding box center [700, 347] width 1401 height 695
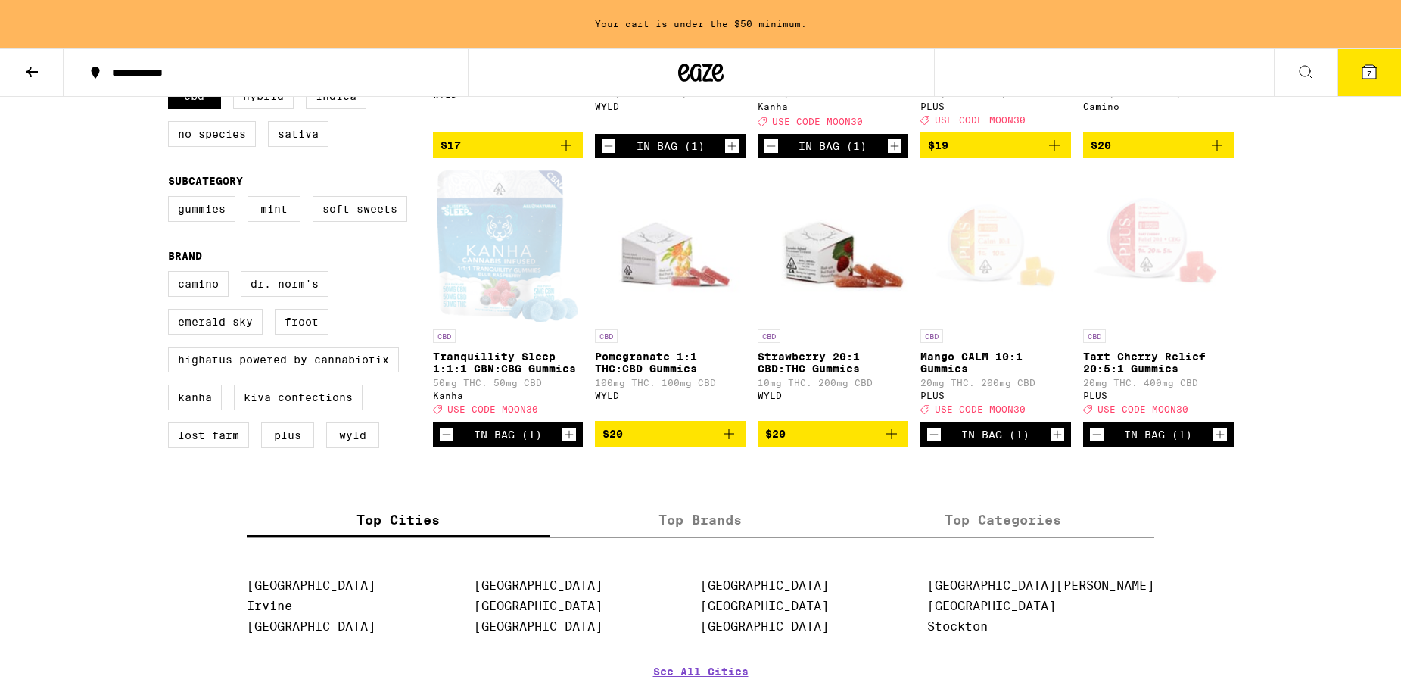
click at [1375, 70] on div "Your Cart Your cart is under the $50 minimum. Tranquillity Sleep 1:1:1 CBN:CBG …" at bounding box center [700, 347] width 1401 height 695
click at [1373, 67] on icon at bounding box center [1369, 72] width 14 height 14
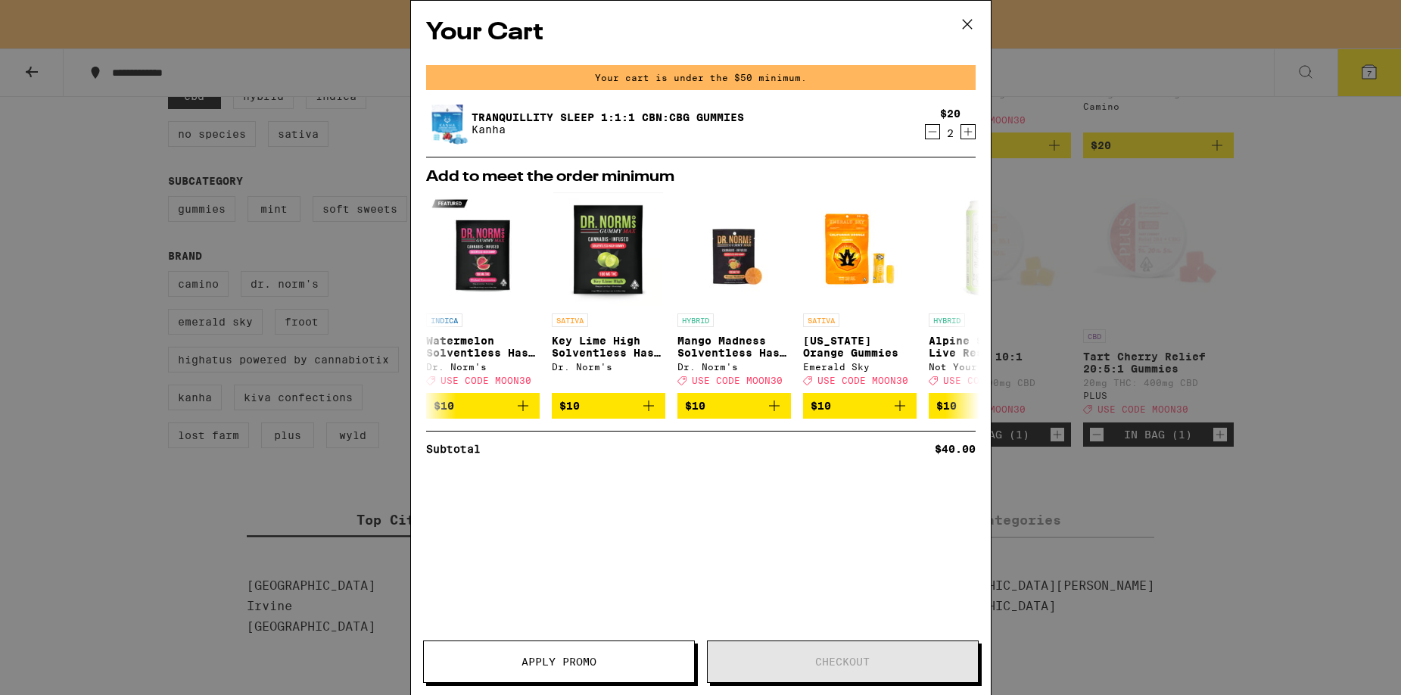
click at [1373, 67] on div "Your Cart Your cart is under the $50 minimum. Tranquillity Sleep 1:1:1 CBN:CBG …" at bounding box center [700, 347] width 1401 height 695
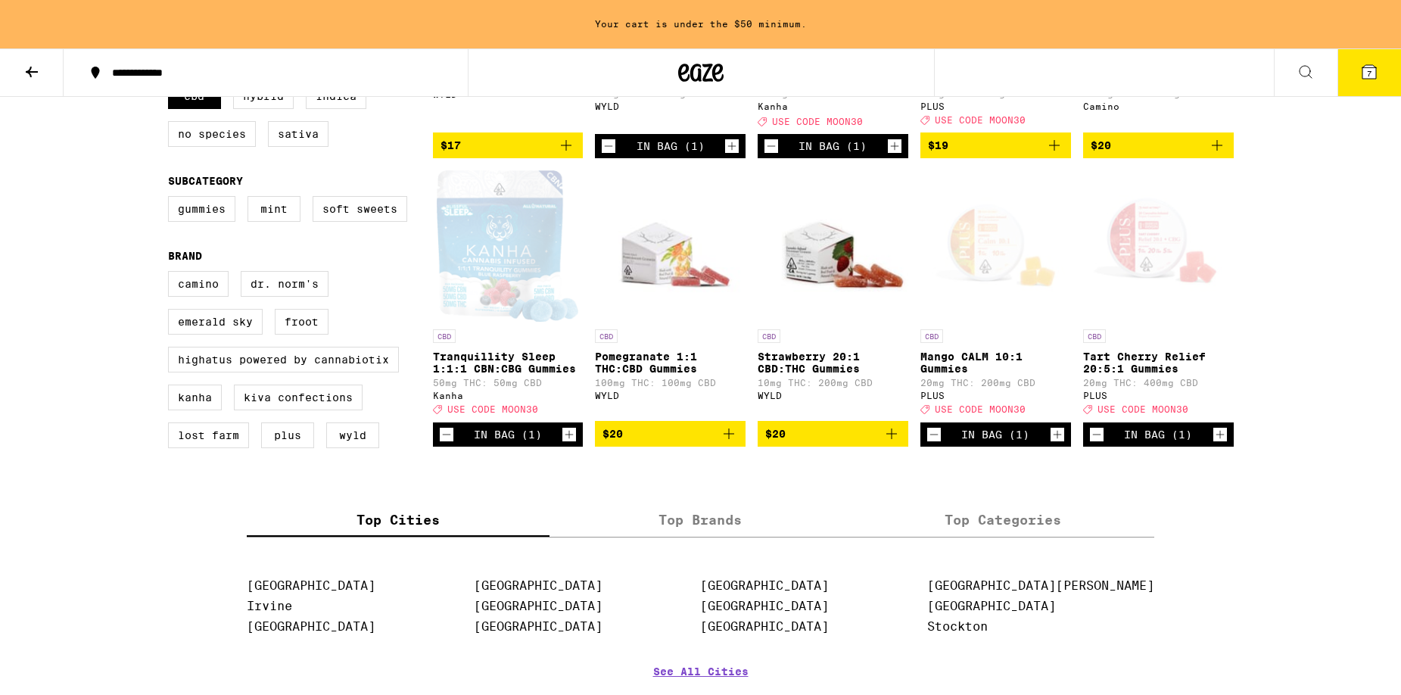
click at [1373, 67] on div "Your Cart Your cart is under the $50 minimum. Tranquillity Sleep 1:1:1 CBN:CBG …" at bounding box center [700, 347] width 1401 height 695
click at [1373, 67] on icon at bounding box center [1369, 72] width 14 height 14
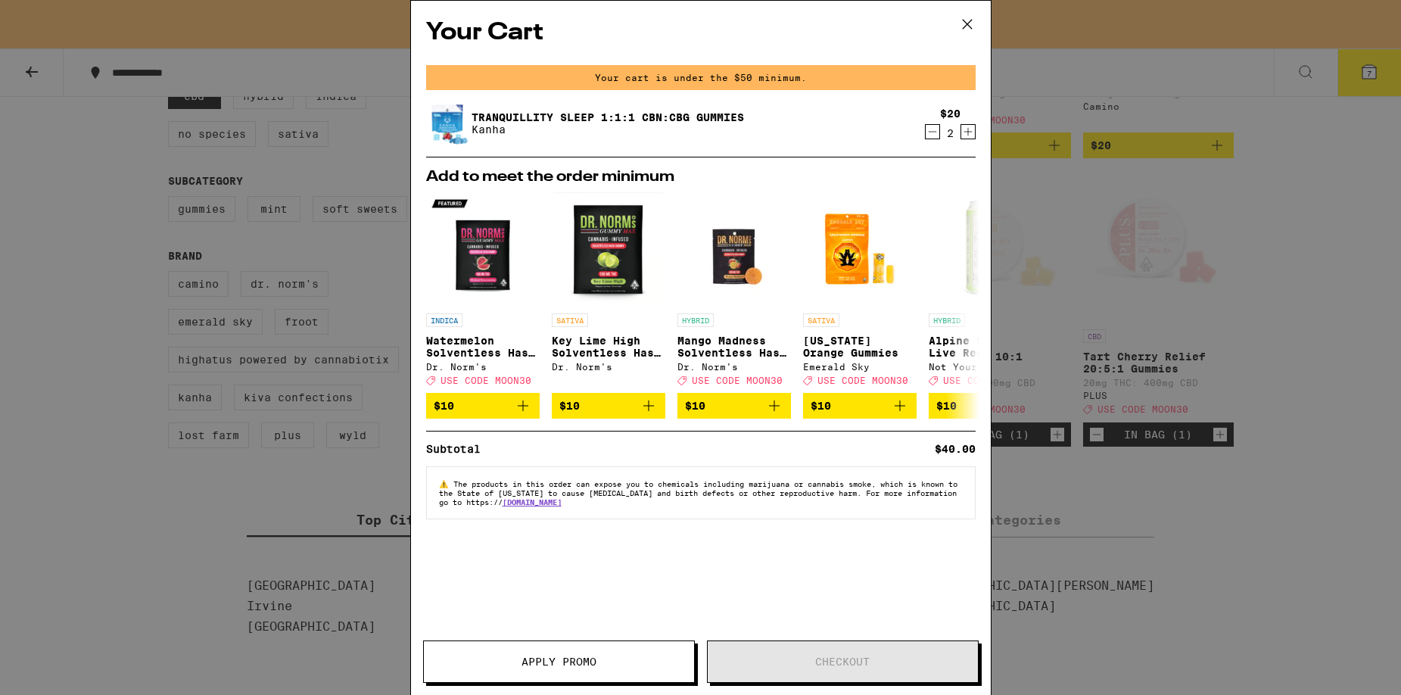
click at [932, 130] on icon "Decrement" at bounding box center [932, 132] width 14 height 18
click at [966, 17] on icon at bounding box center [967, 24] width 23 height 23
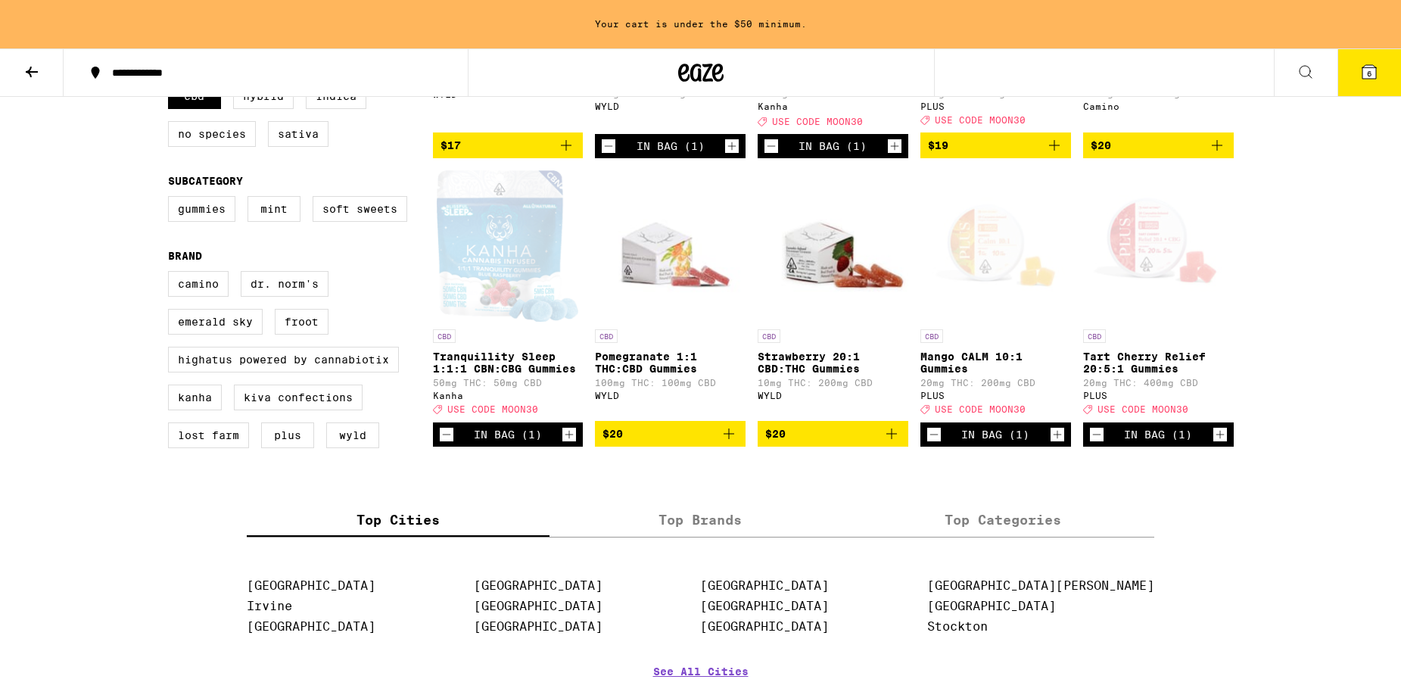
click at [891, 443] on icon "Add to bag" at bounding box center [891, 433] width 18 height 18
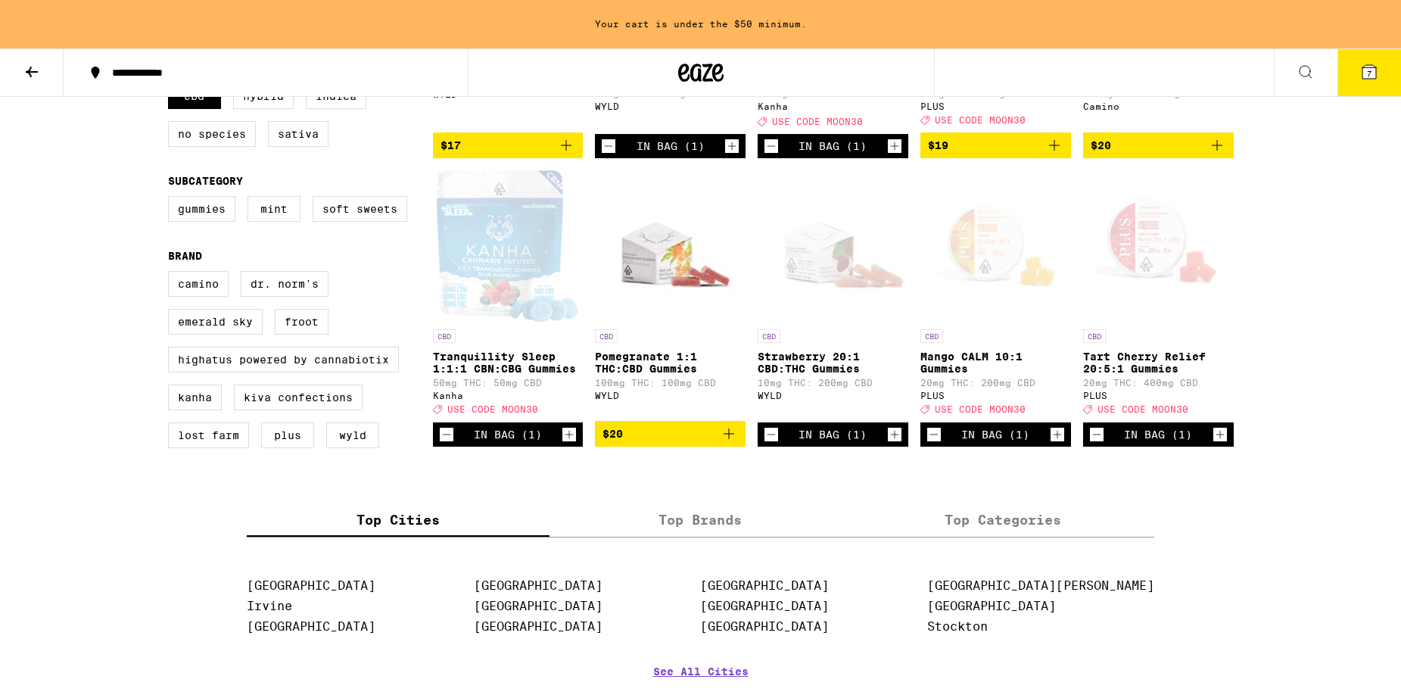
click at [892, 443] on icon "Increment" at bounding box center [895, 434] width 14 height 18
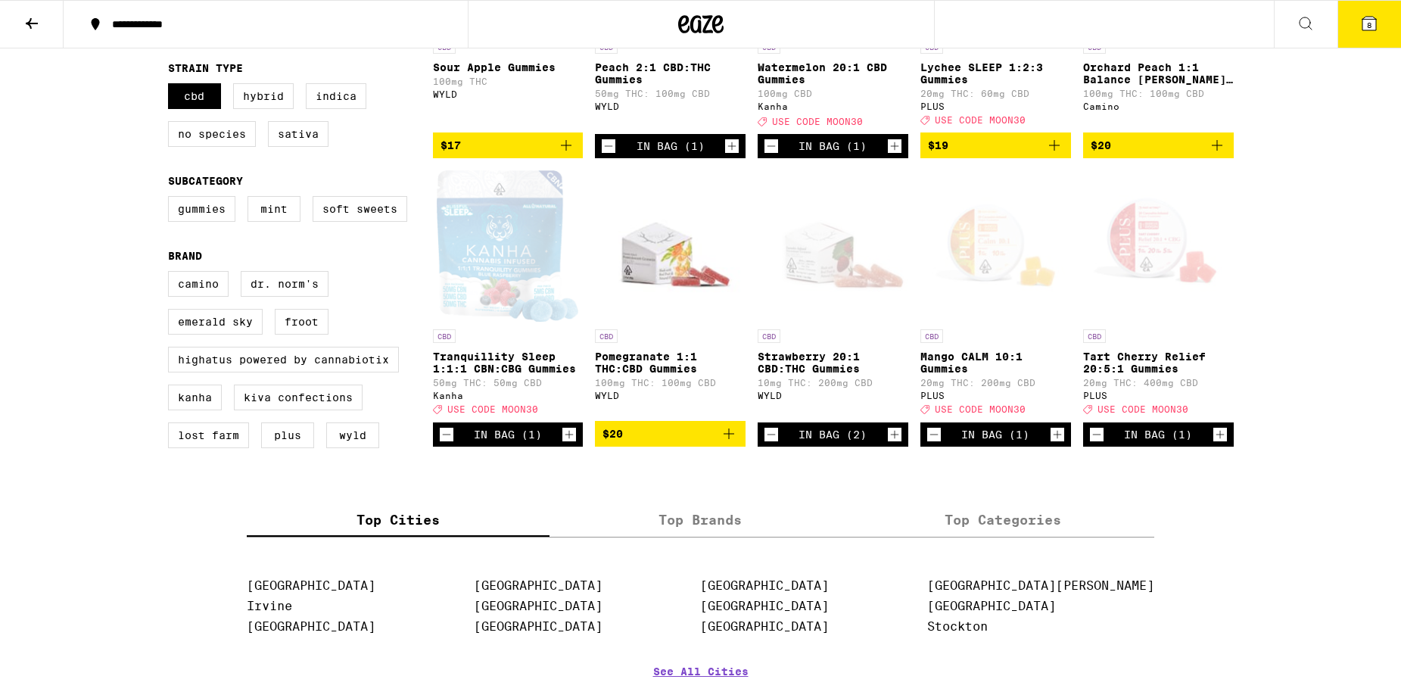
click at [771, 443] on icon "Decrement" at bounding box center [771, 434] width 14 height 18
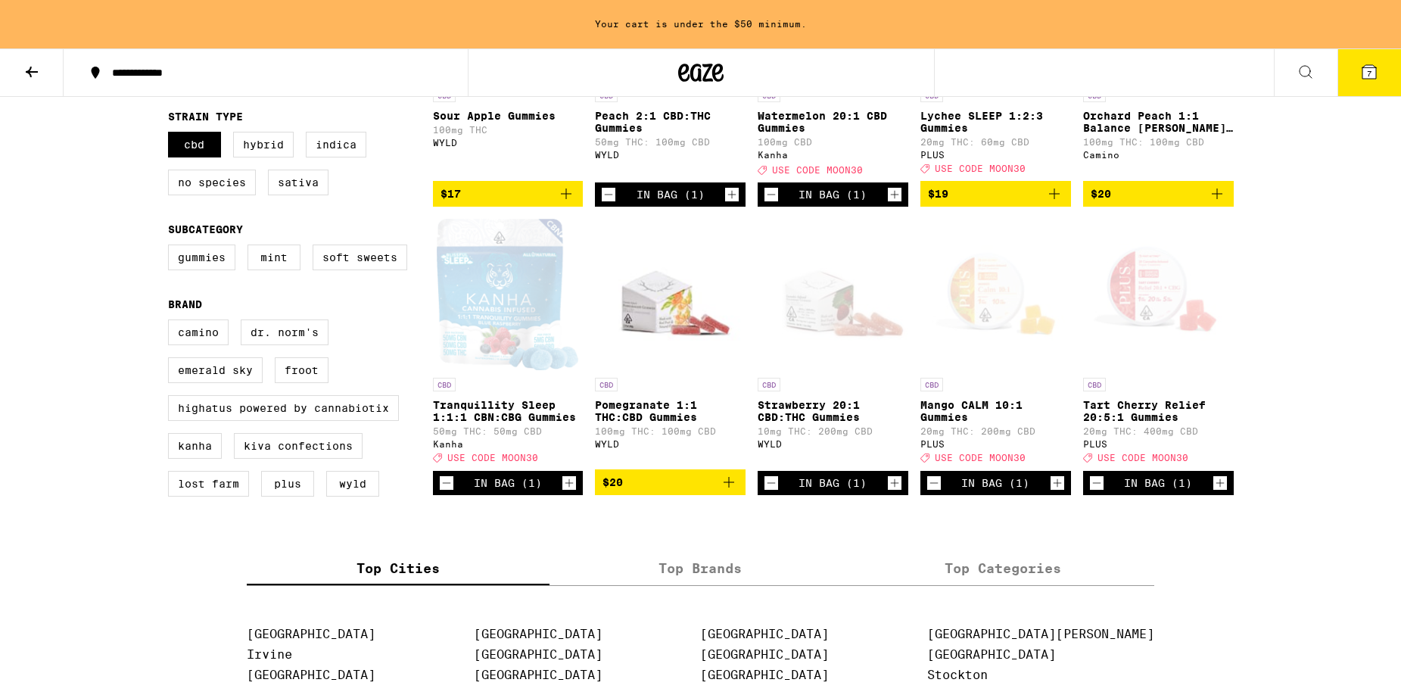
scroll to position [386, 0]
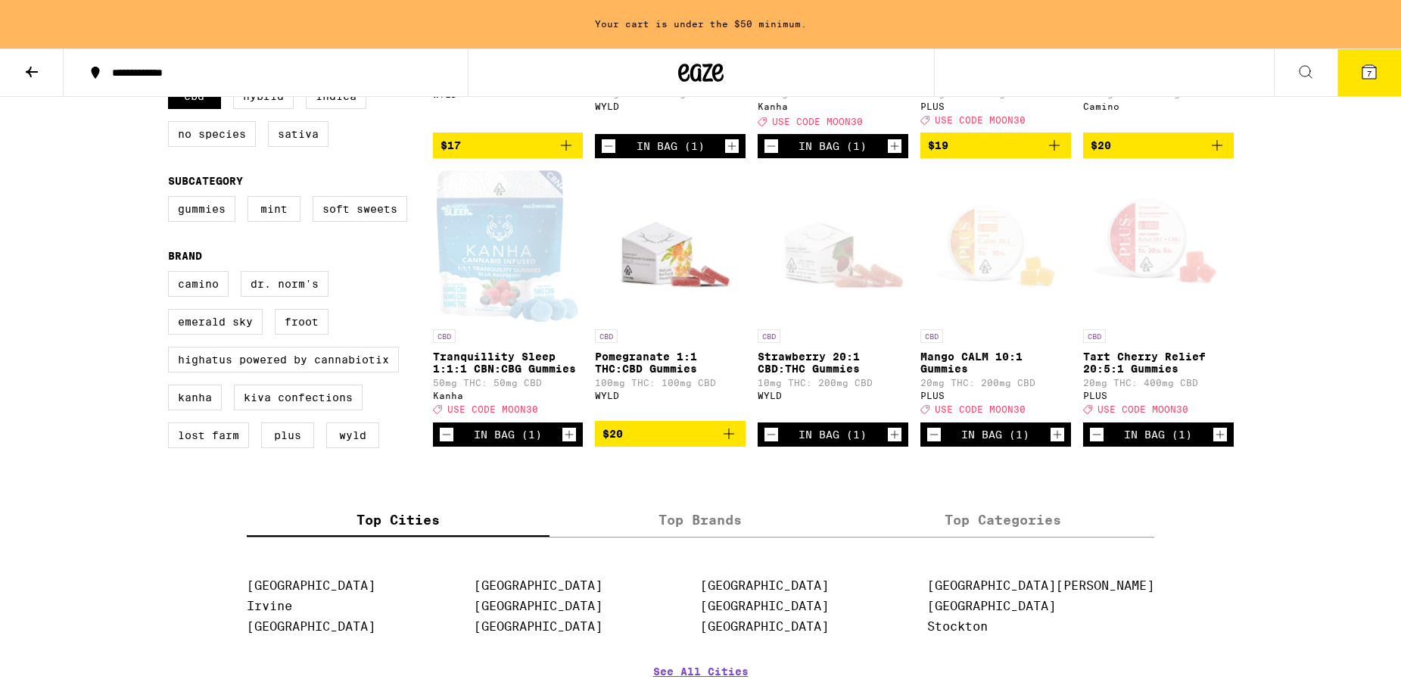
click at [773, 443] on icon "Decrement" at bounding box center [771, 434] width 14 height 18
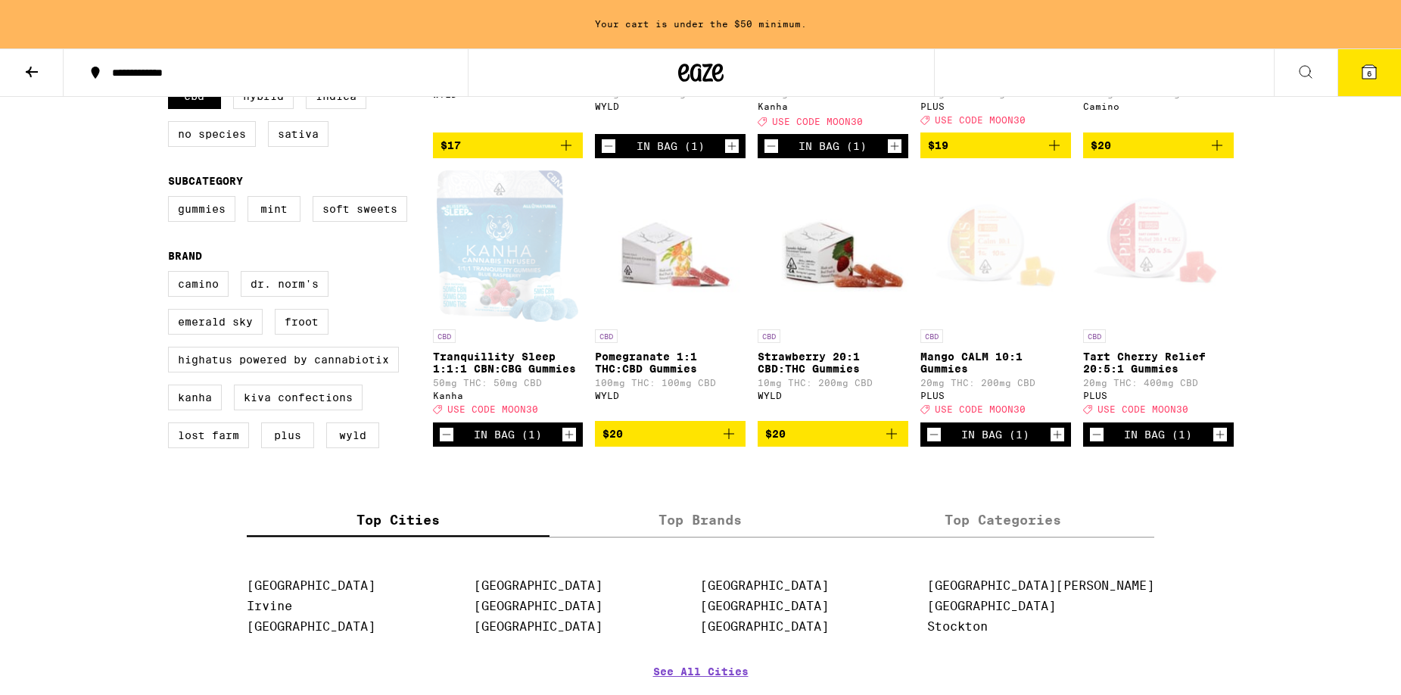
click at [1050, 443] on icon "Increment" at bounding box center [1057, 434] width 14 height 18
click at [934, 443] on icon "Decrement" at bounding box center [934, 434] width 14 height 18
click at [1223, 443] on icon "Increment" at bounding box center [1220, 434] width 14 height 18
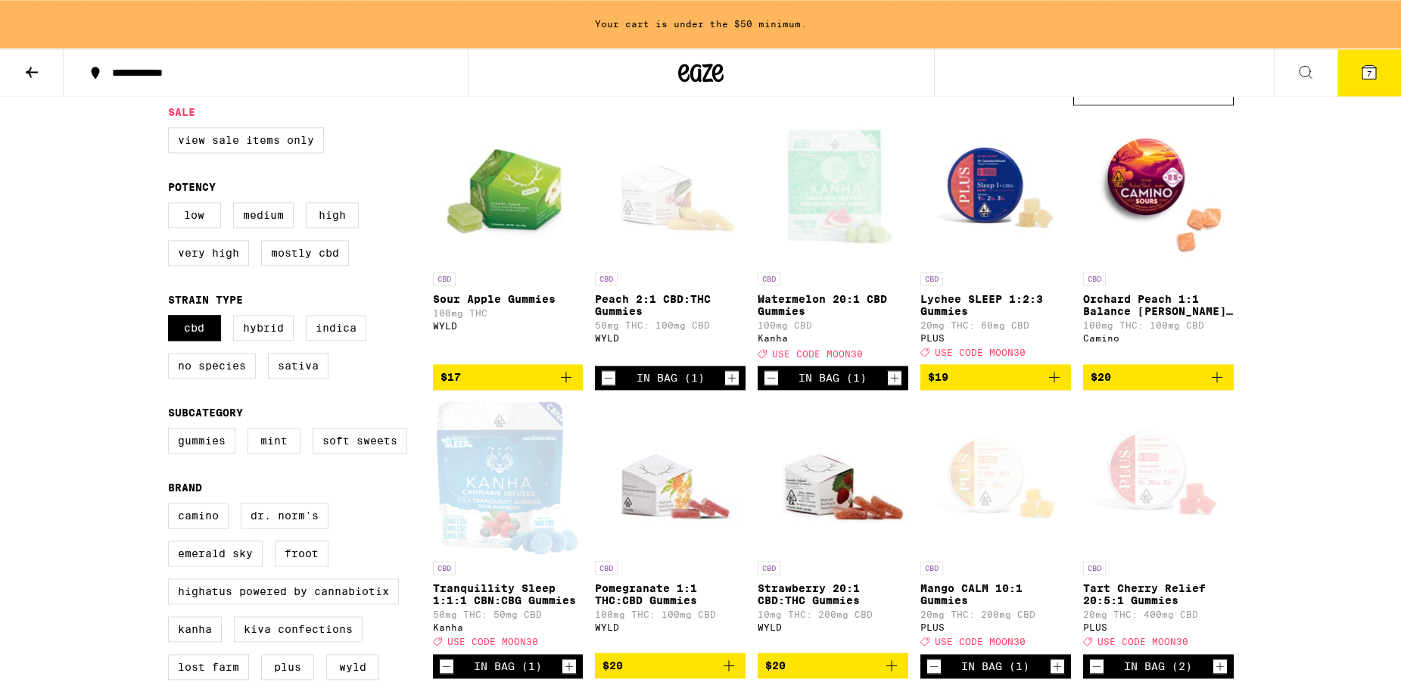
scroll to position [0, 0]
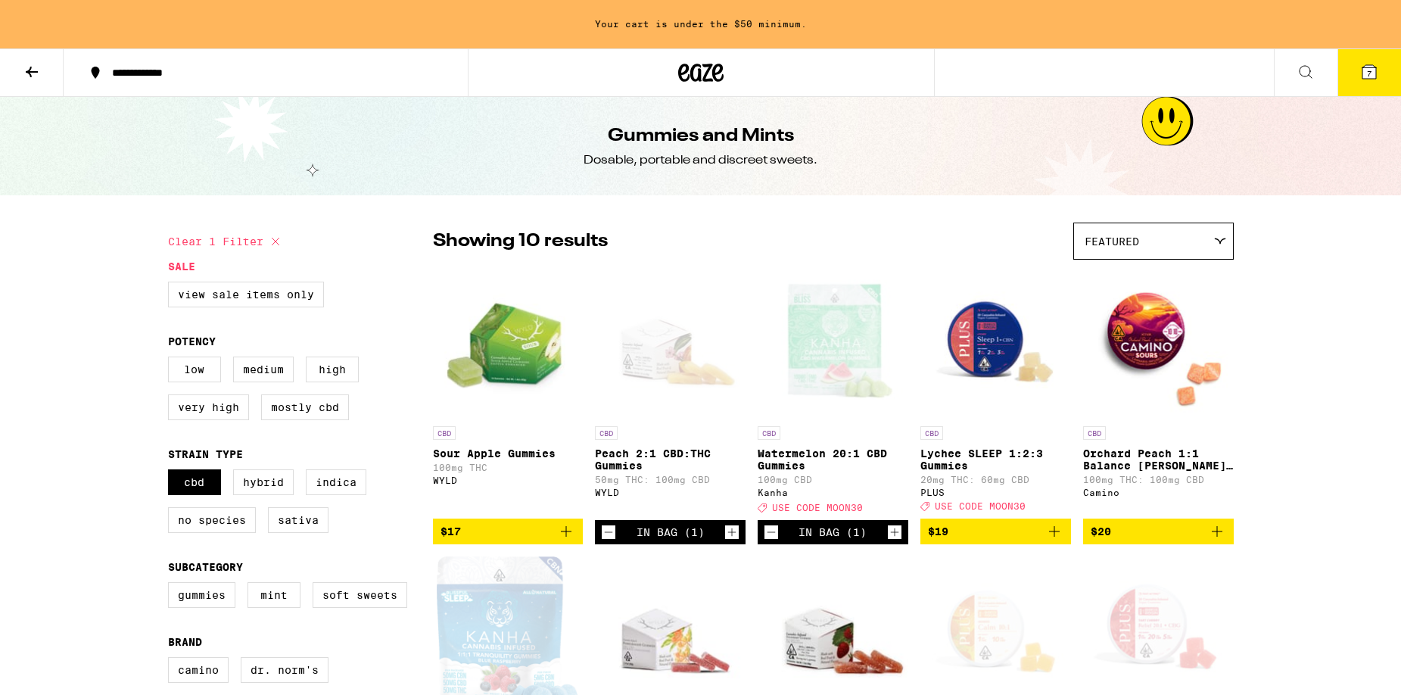
click at [1111, 245] on span "Featured" at bounding box center [1111, 241] width 54 height 12
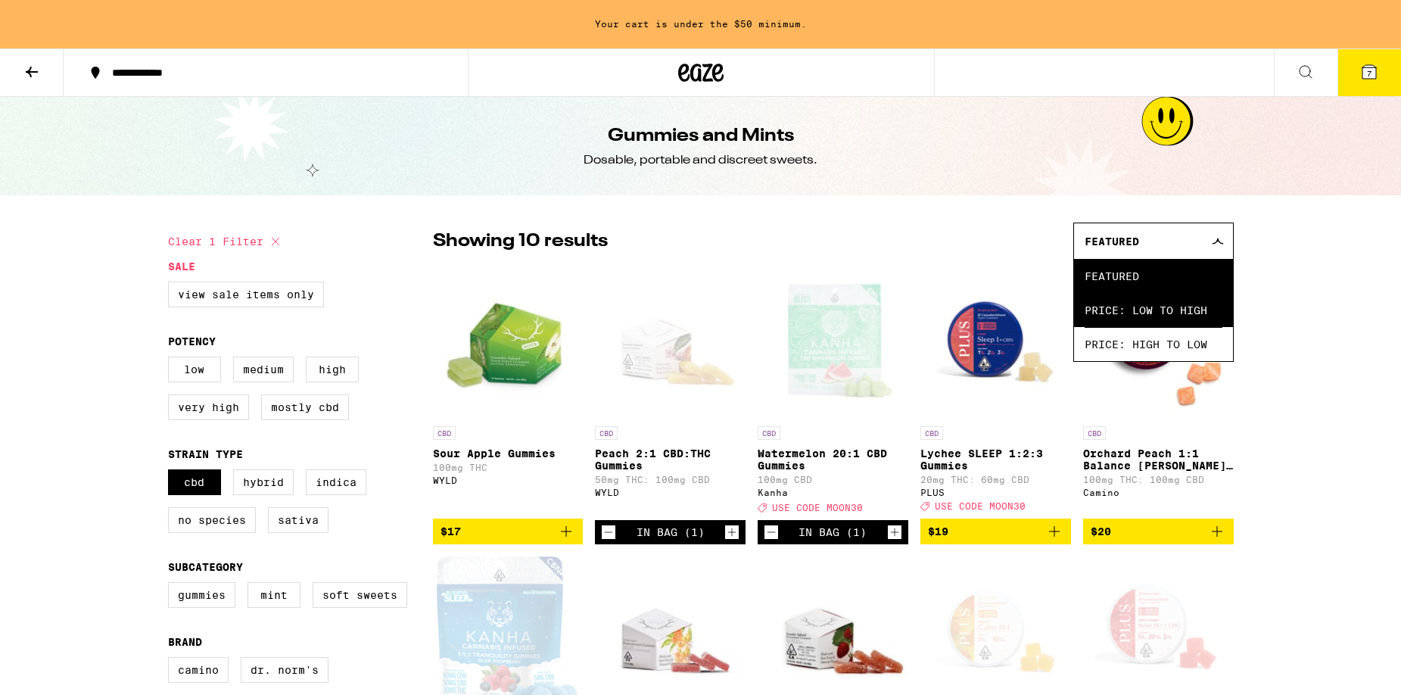
click at [1192, 312] on span "Price: Low to High" at bounding box center [1153, 310] width 138 height 34
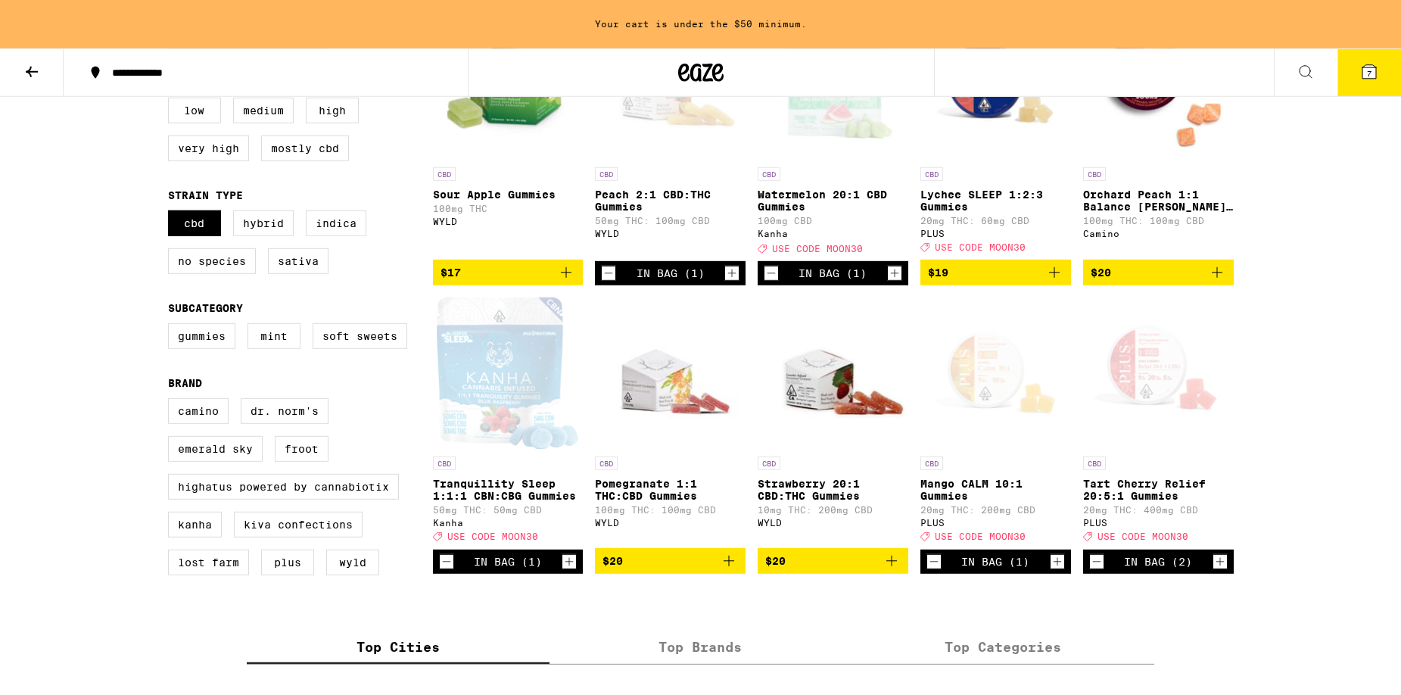
scroll to position [309, 0]
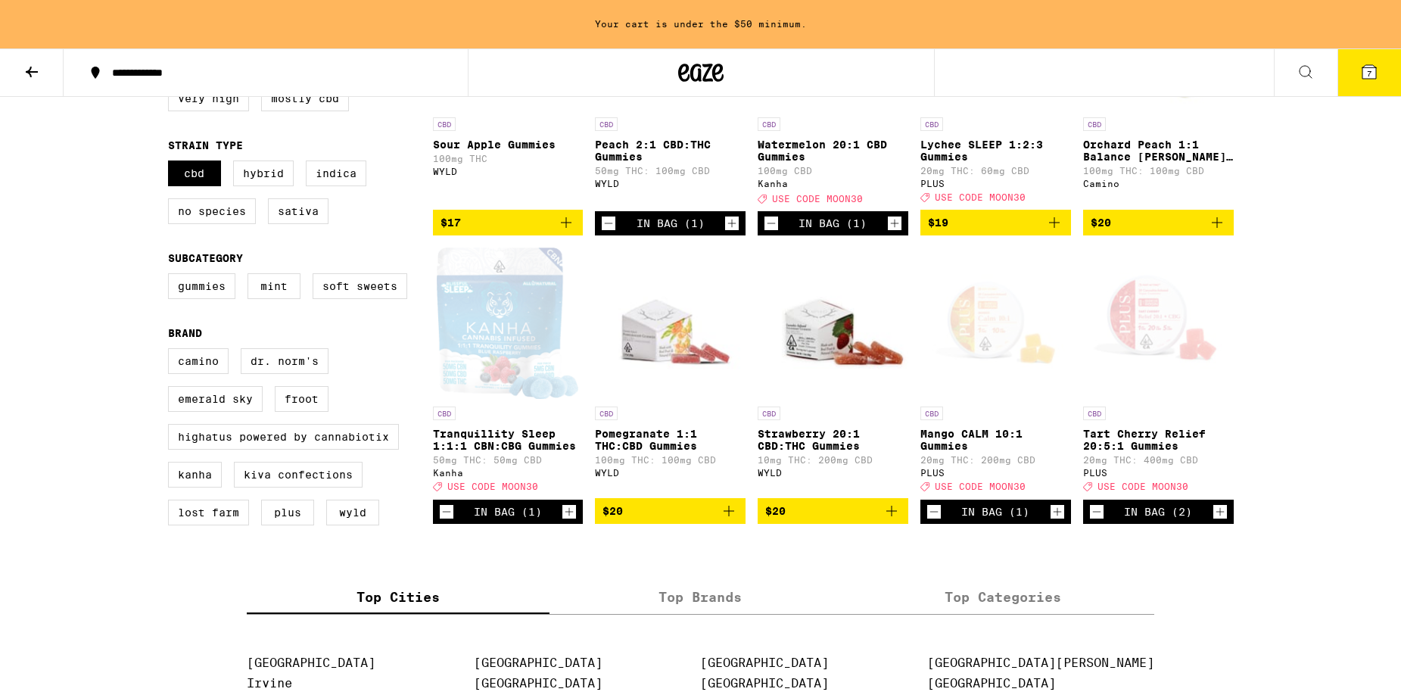
click at [564, 521] on icon "Increment" at bounding box center [569, 511] width 14 height 18
click at [443, 521] on icon "Decrement" at bounding box center [447, 511] width 14 height 18
click at [565, 521] on icon "Increment" at bounding box center [569, 511] width 14 height 18
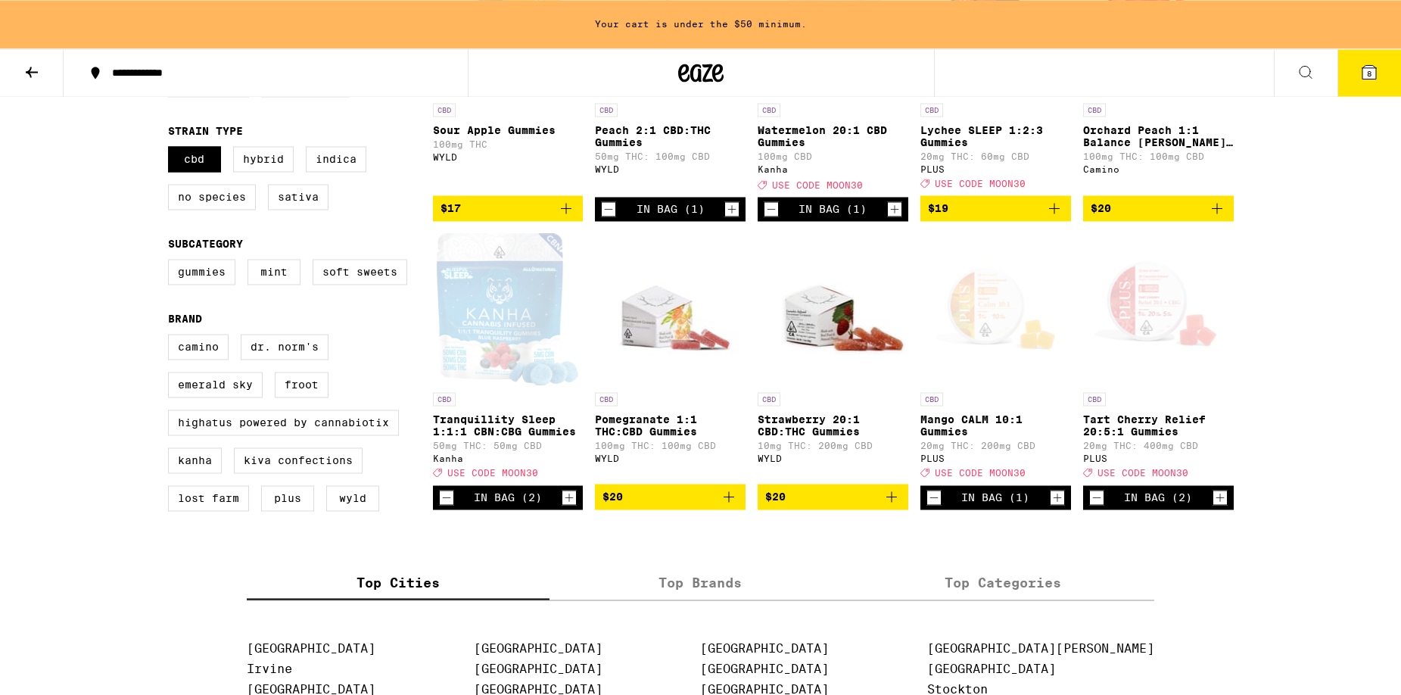
scroll to position [386, 0]
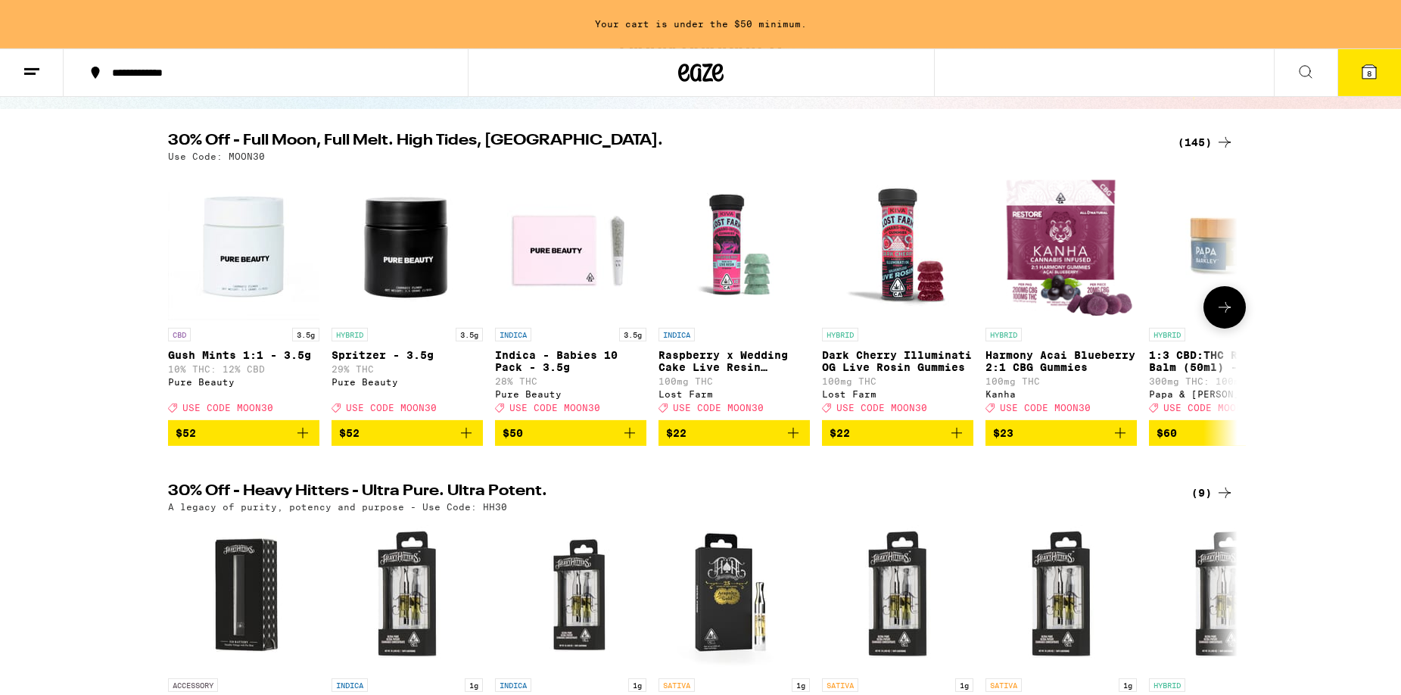
scroll to position [154, 0]
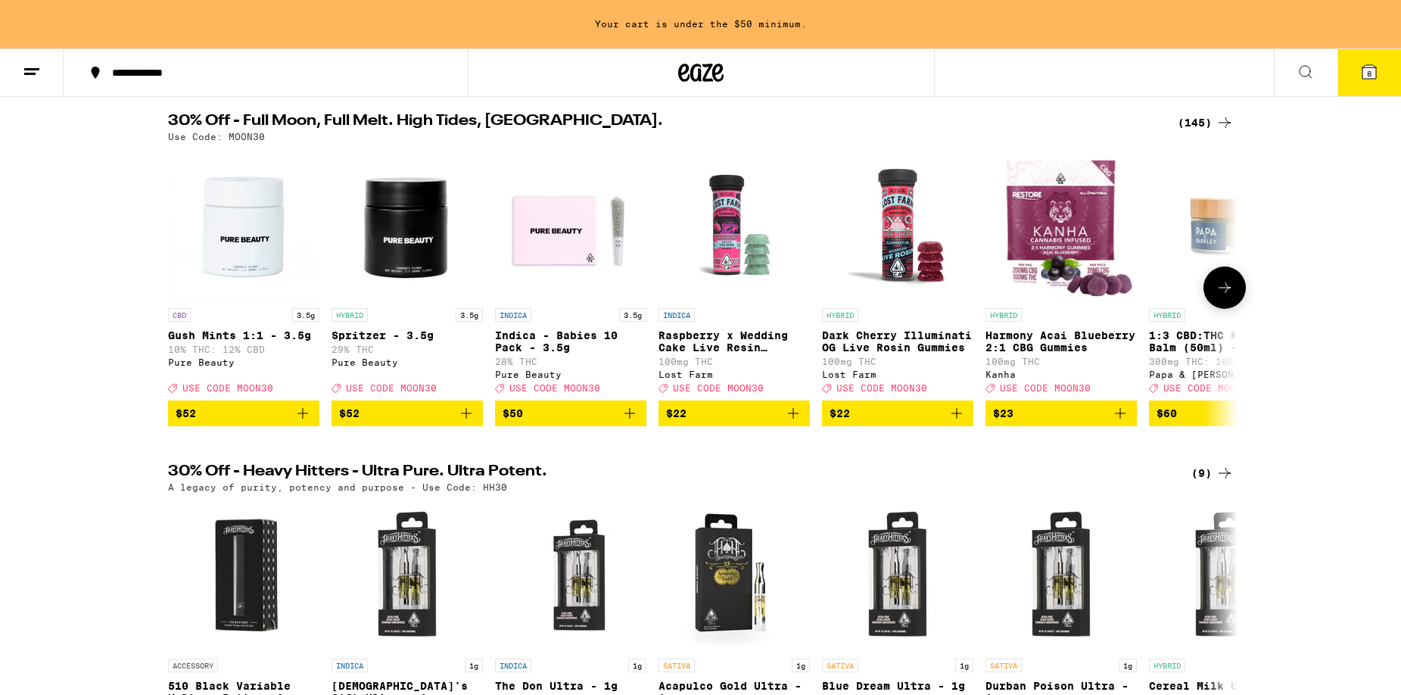
click at [1220, 287] on icon at bounding box center [1224, 287] width 18 height 18
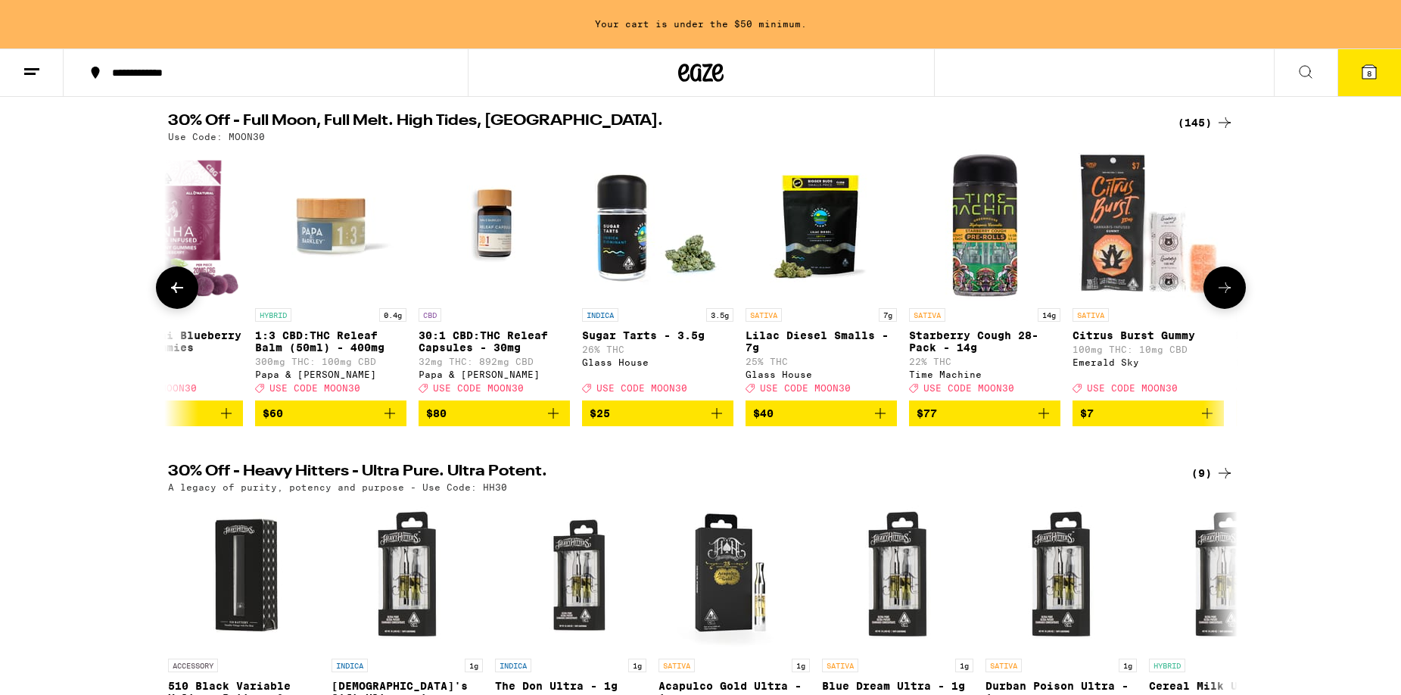
scroll to position [0, 900]
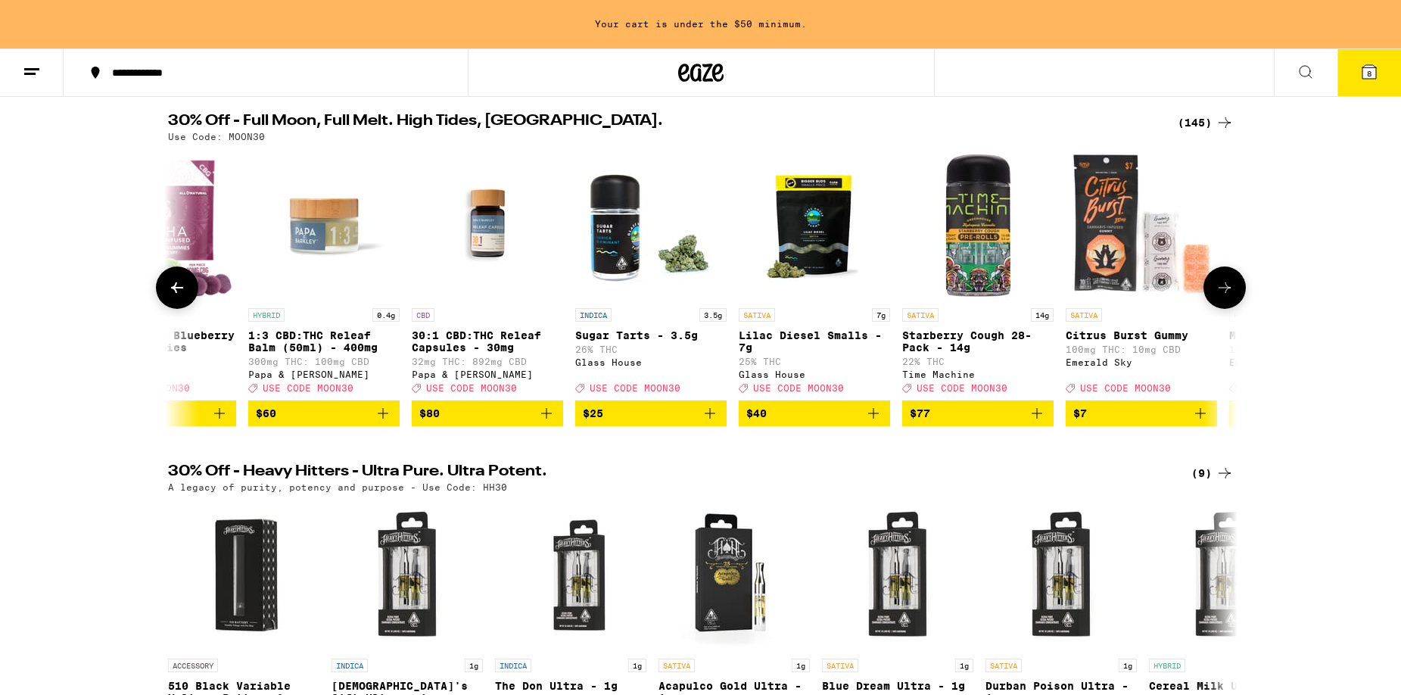
click at [1223, 289] on icon at bounding box center [1224, 287] width 18 height 18
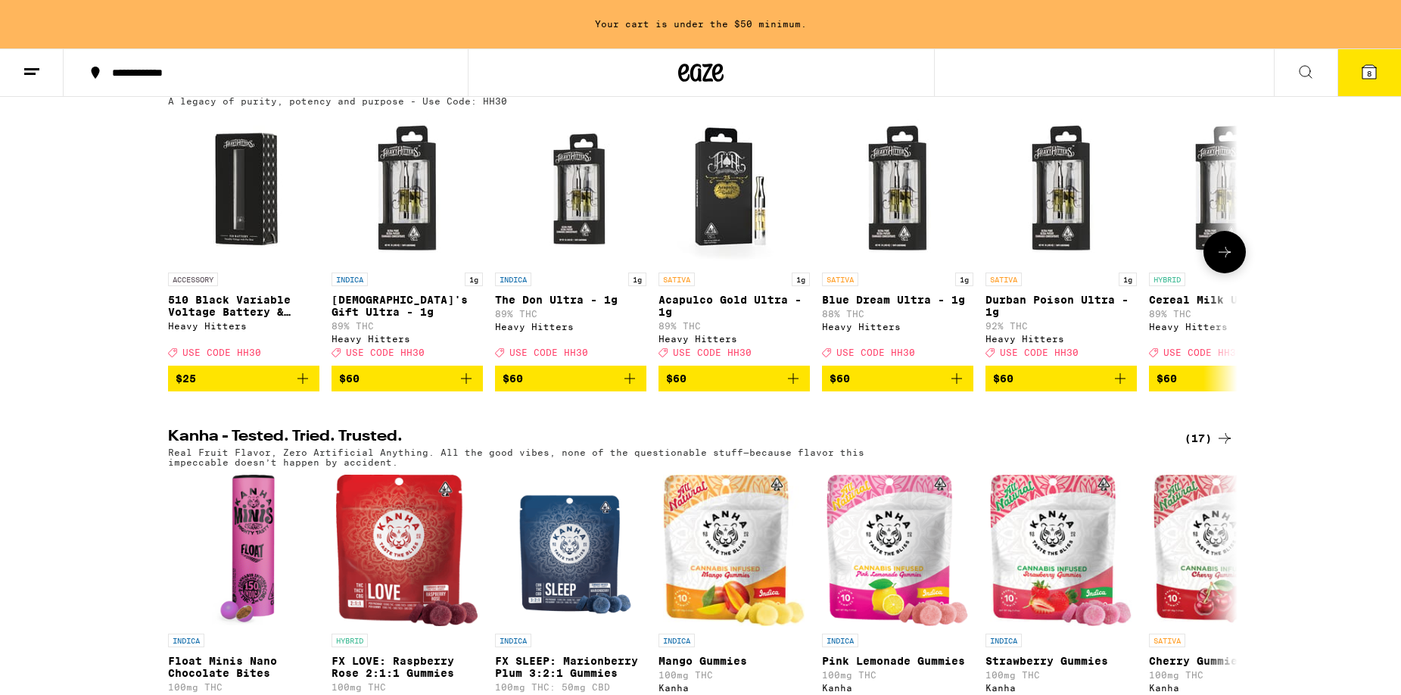
scroll to position [849, 0]
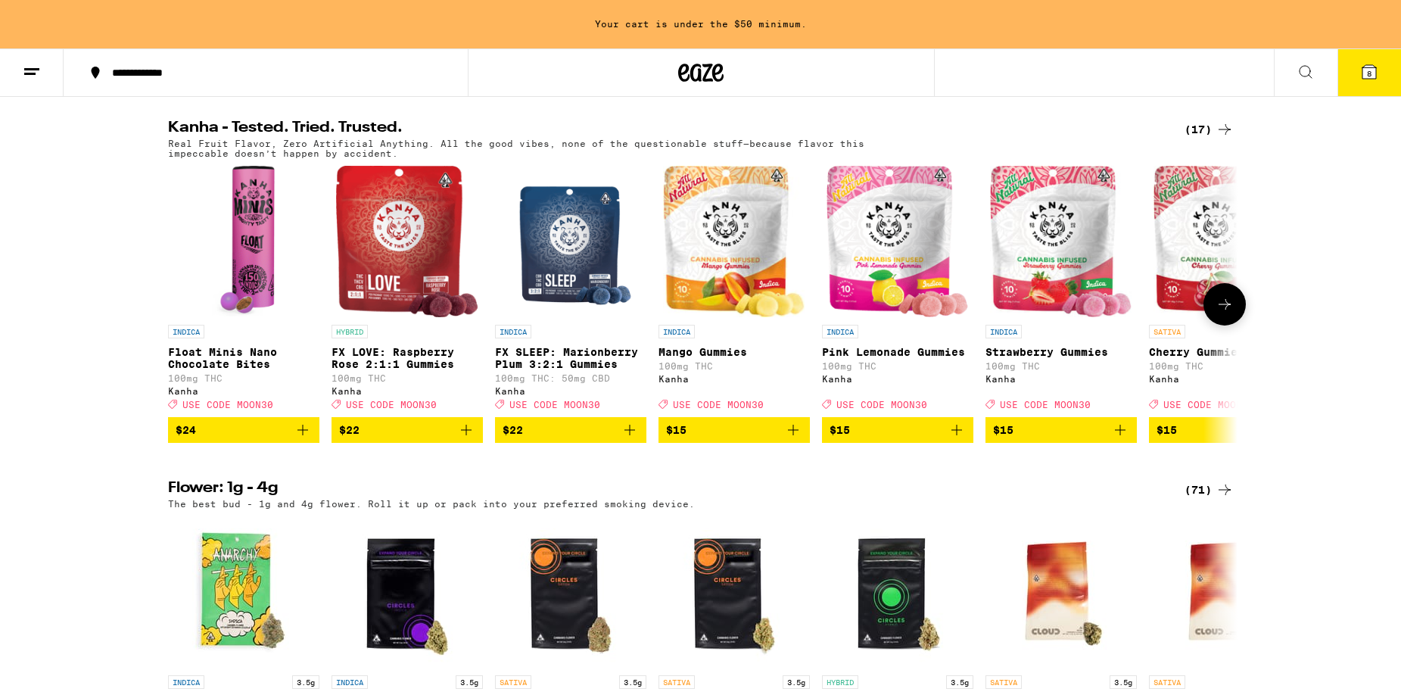
click at [1222, 313] on icon at bounding box center [1224, 304] width 18 height 18
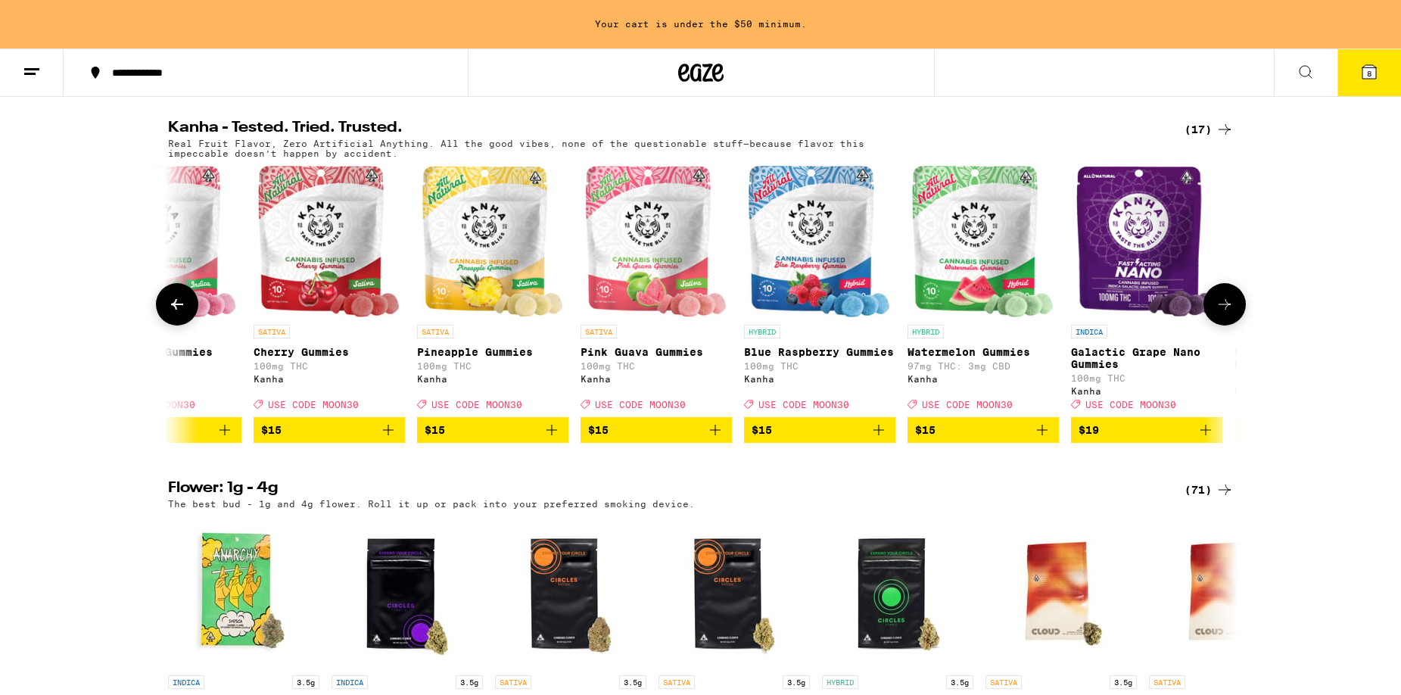
scroll to position [0, 900]
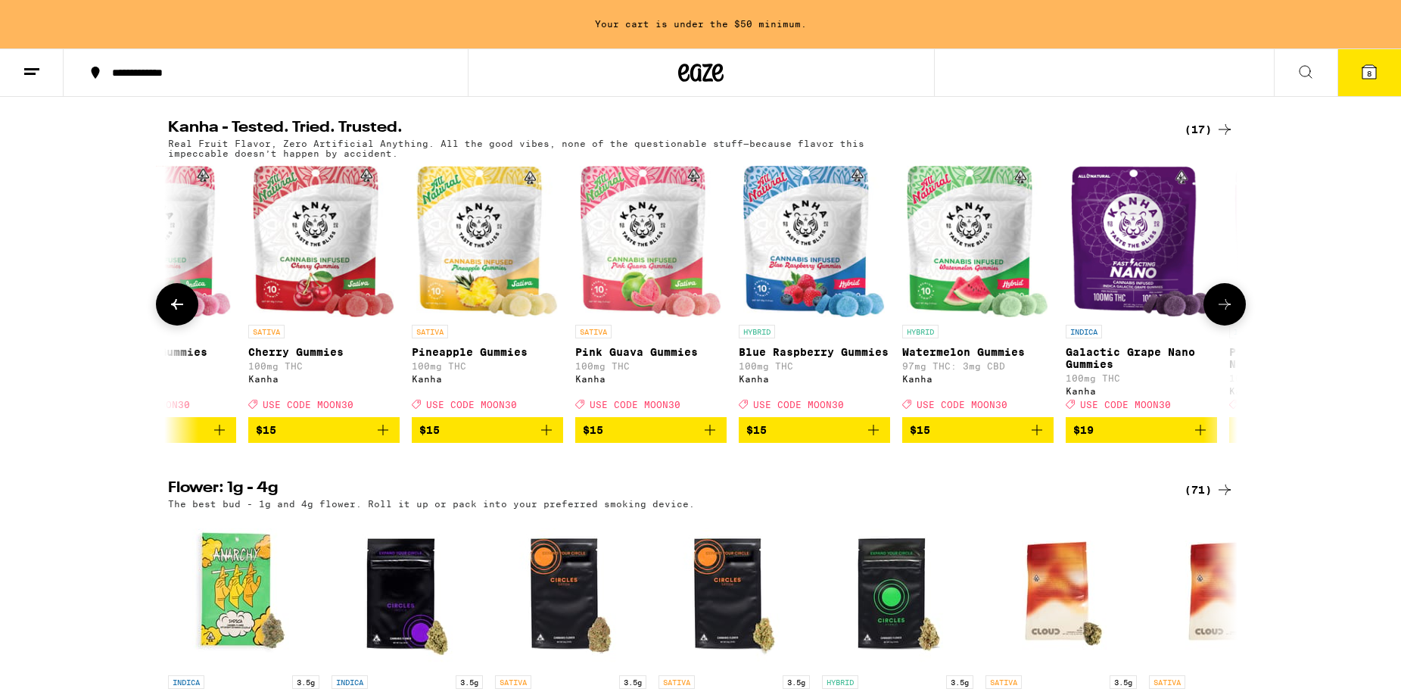
click at [1220, 313] on icon at bounding box center [1224, 304] width 18 height 18
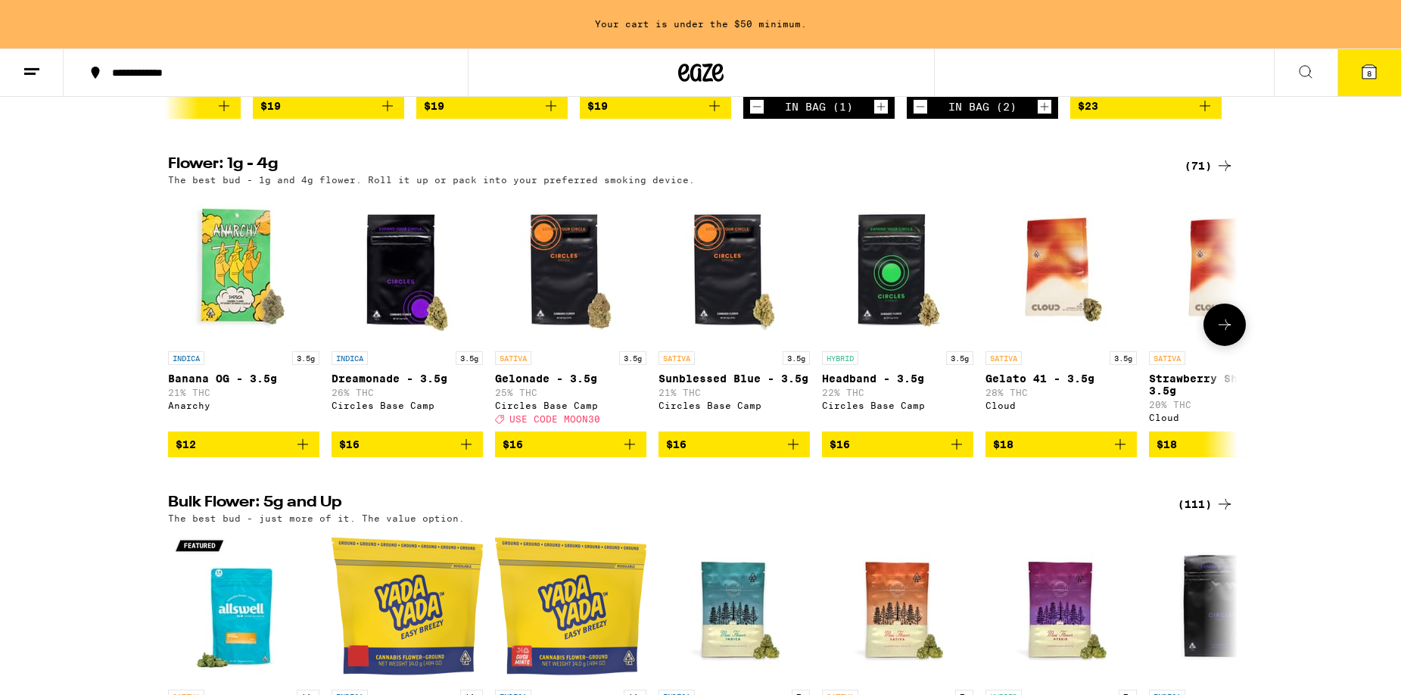
scroll to position [1158, 0]
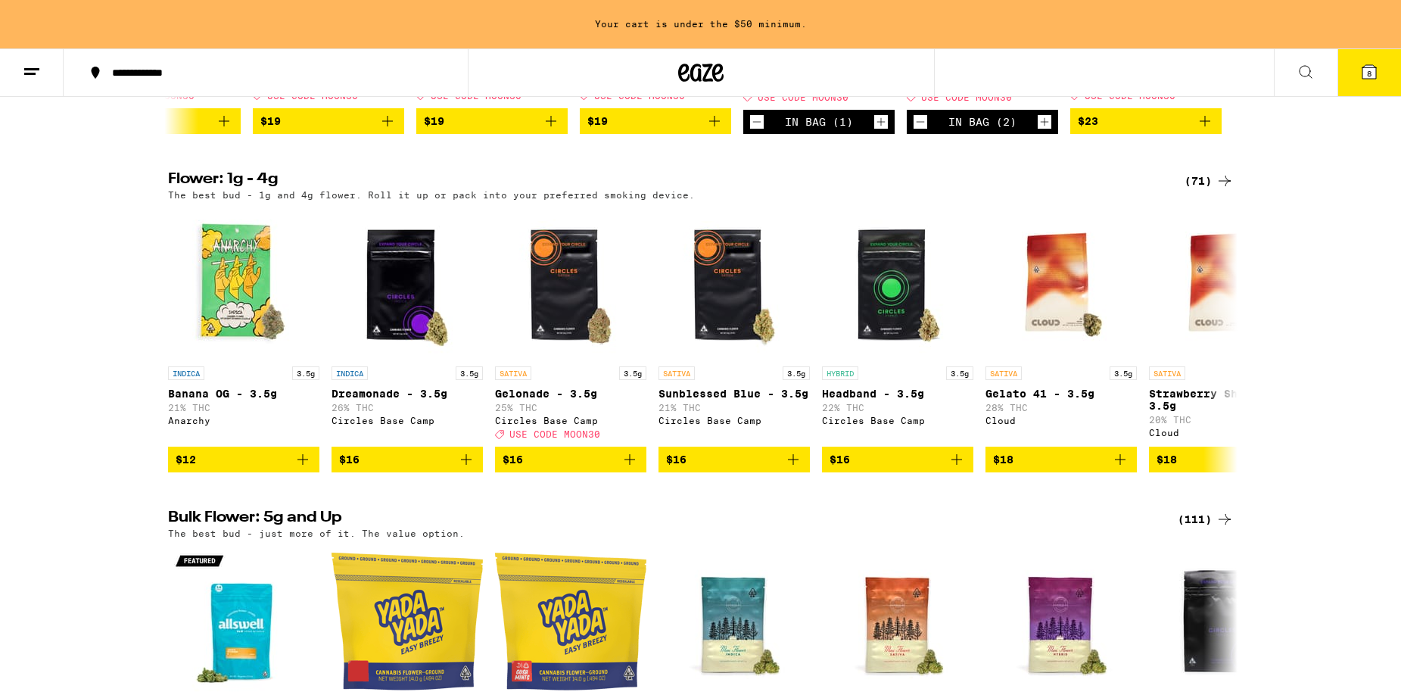
click at [1228, 190] on icon at bounding box center [1224, 181] width 18 height 18
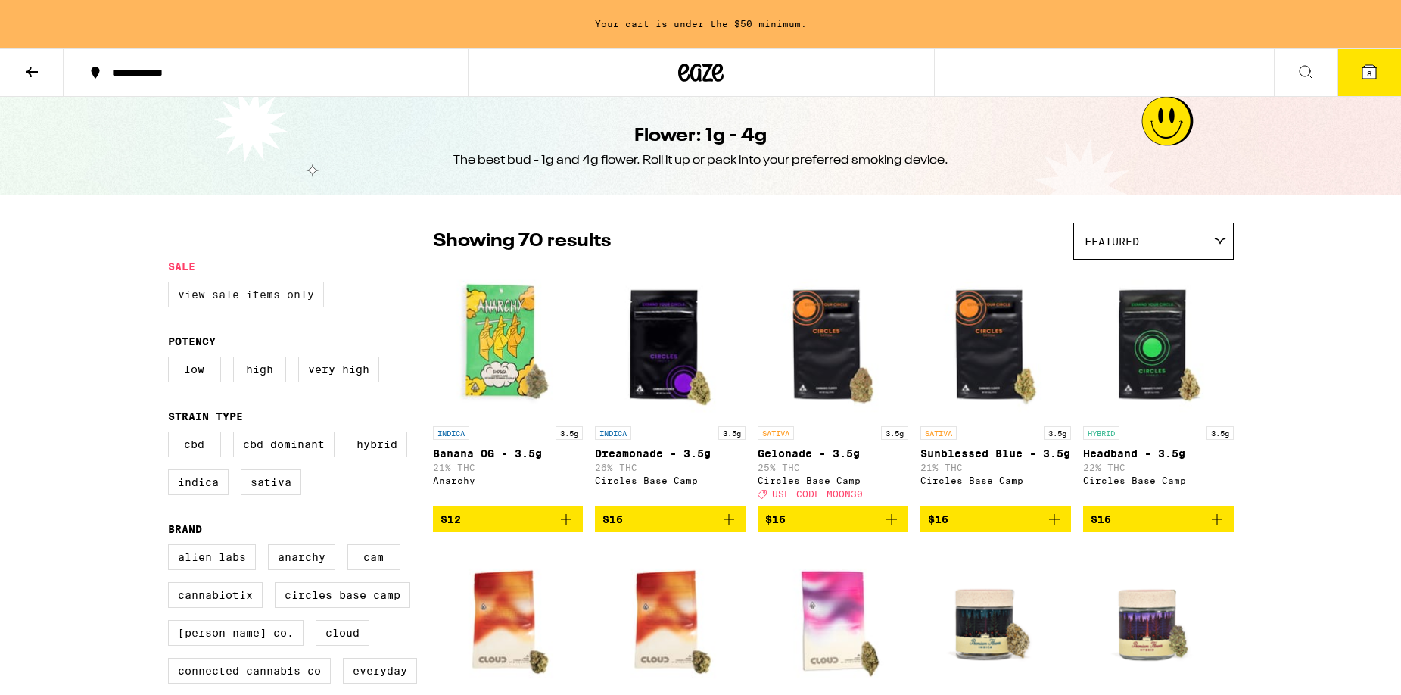
click at [292, 297] on label "View Sale Items Only" at bounding box center [246, 294] width 156 height 26
click at [172, 284] on input "View Sale Items Only" at bounding box center [171, 284] width 1 height 1
checkbox input "true"
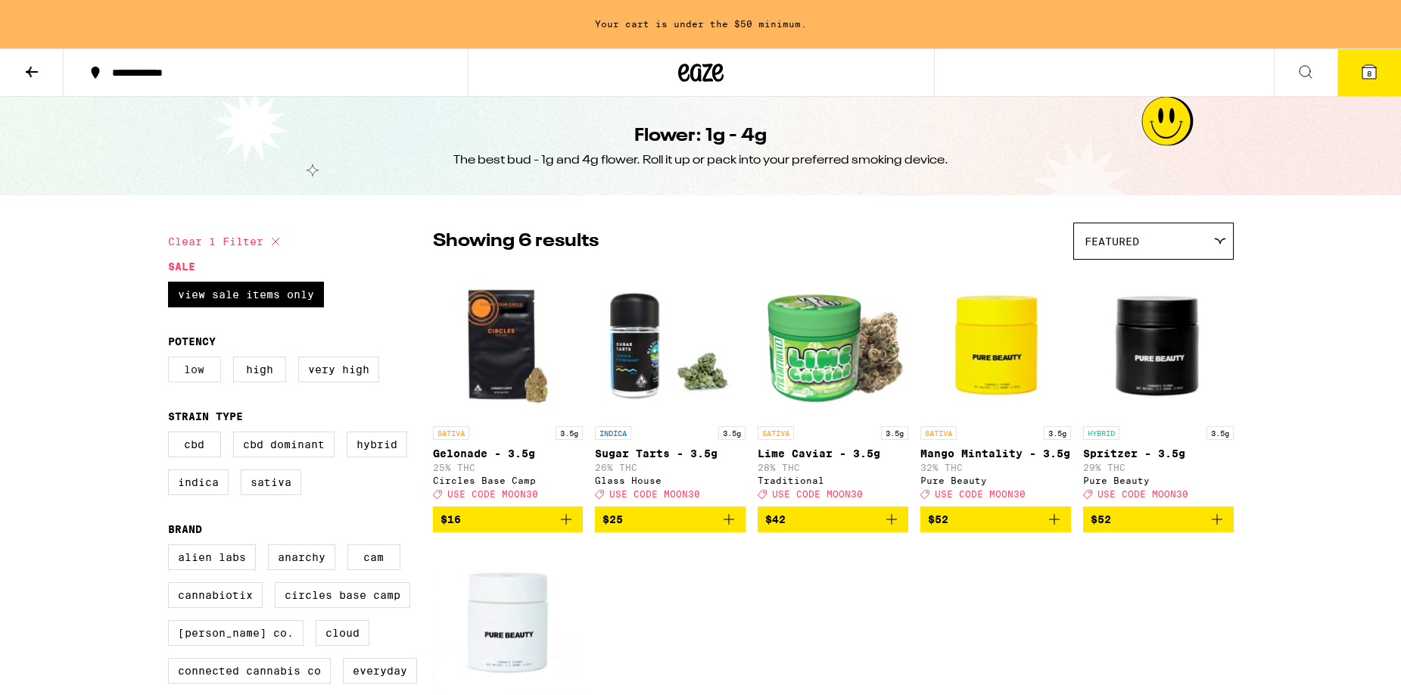
click at [197, 375] on label "Low" at bounding box center [194, 369] width 53 height 26
click at [172, 359] on input "Low" at bounding box center [171, 359] width 1 height 1
checkbox input "true"
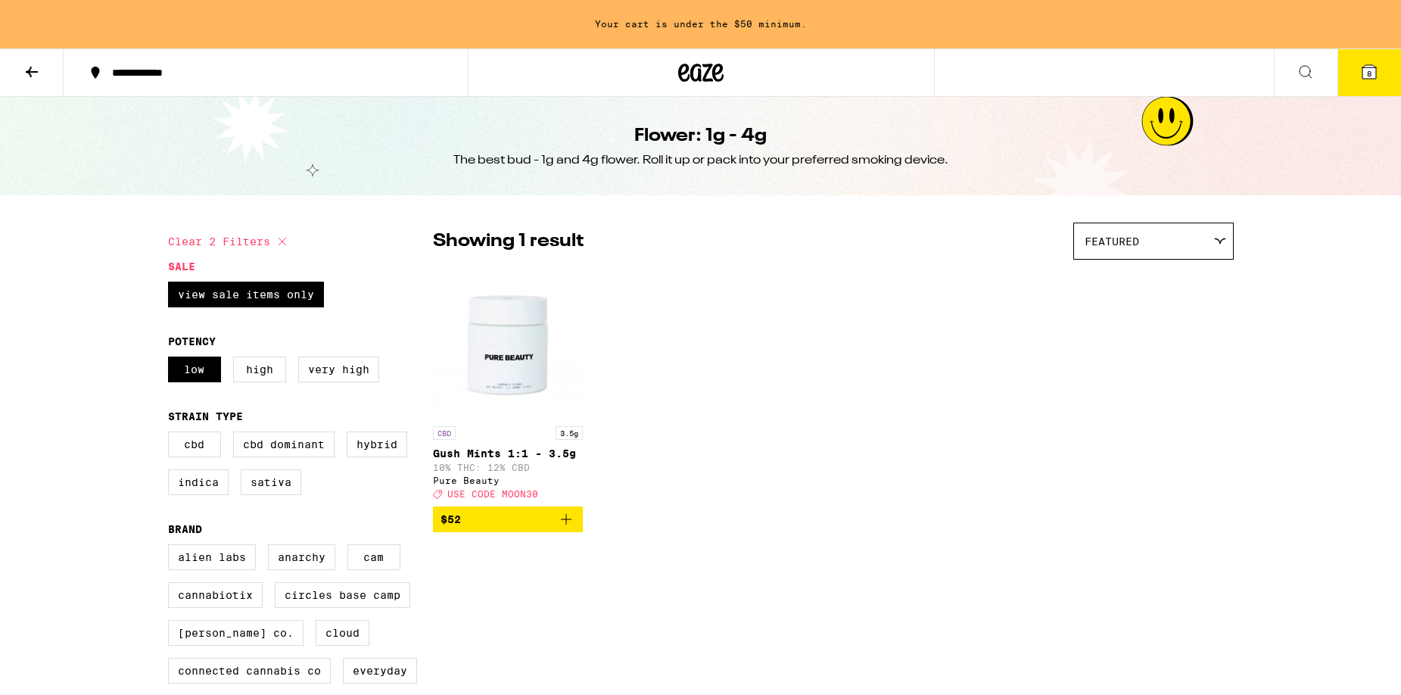
click at [250, 237] on button "Clear 2 filters" at bounding box center [229, 241] width 123 height 38
checkbox input "false"
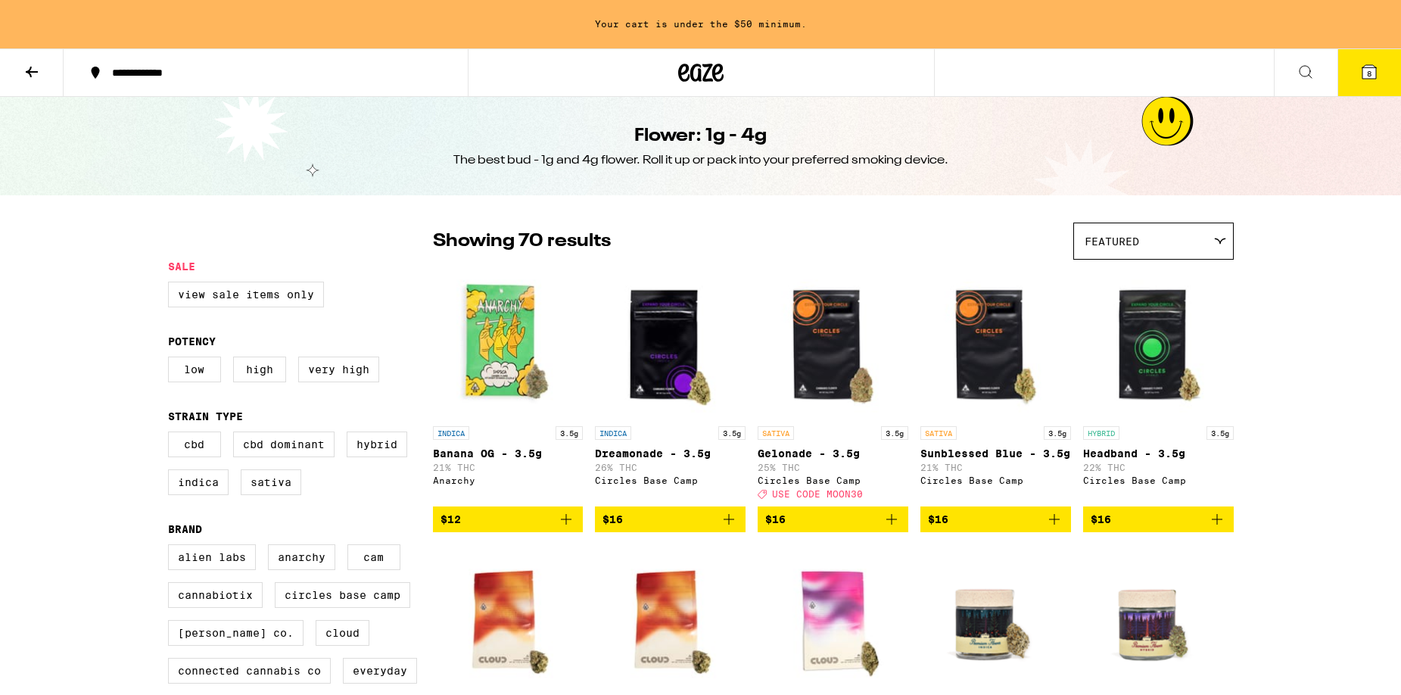
click at [1096, 246] on span "Featured" at bounding box center [1111, 241] width 54 height 12
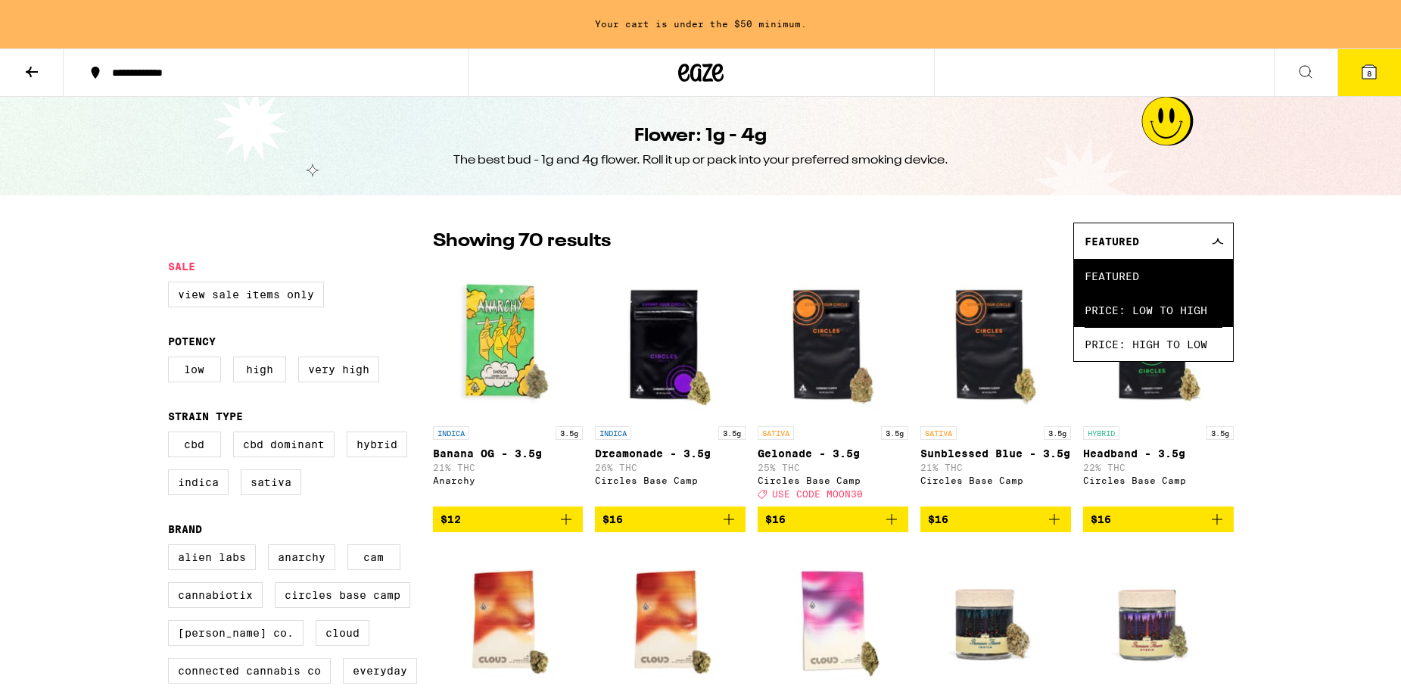
click at [1177, 309] on span "Price: Low to High" at bounding box center [1153, 310] width 138 height 34
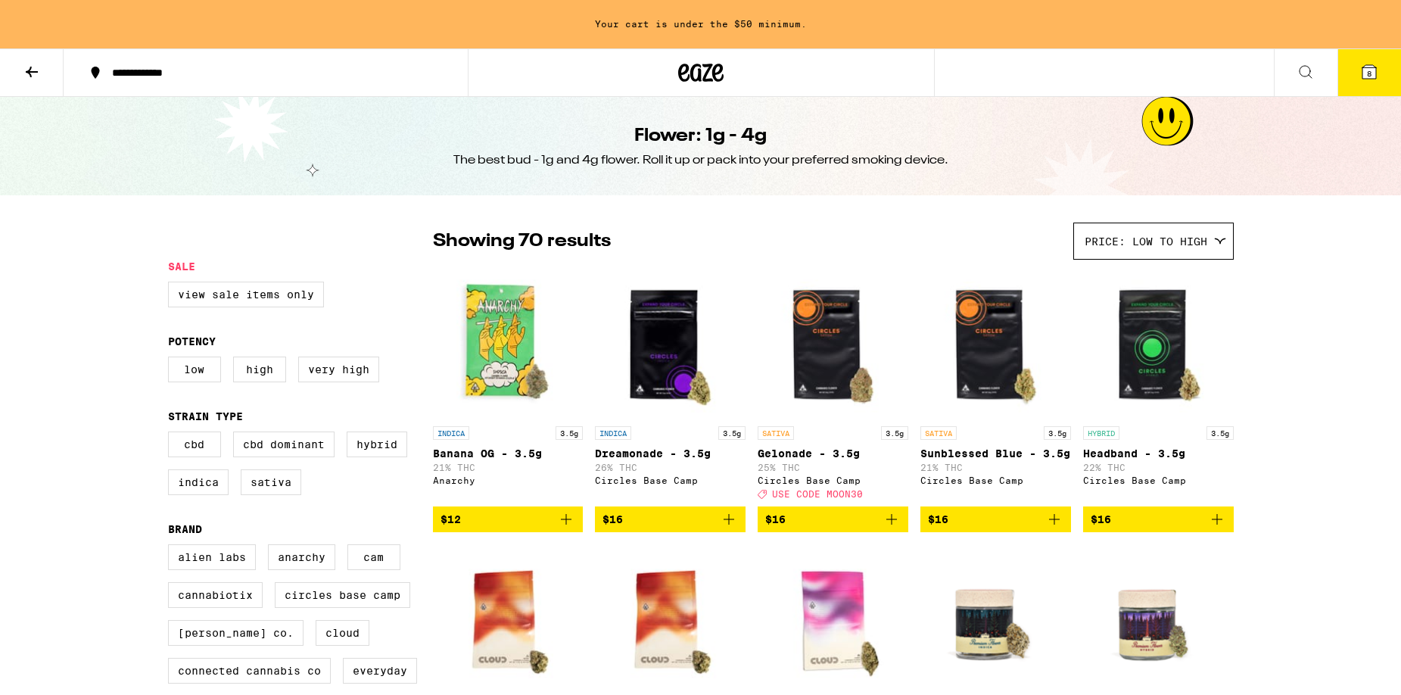
click at [1322, 69] on button at bounding box center [1305, 73] width 64 height 48
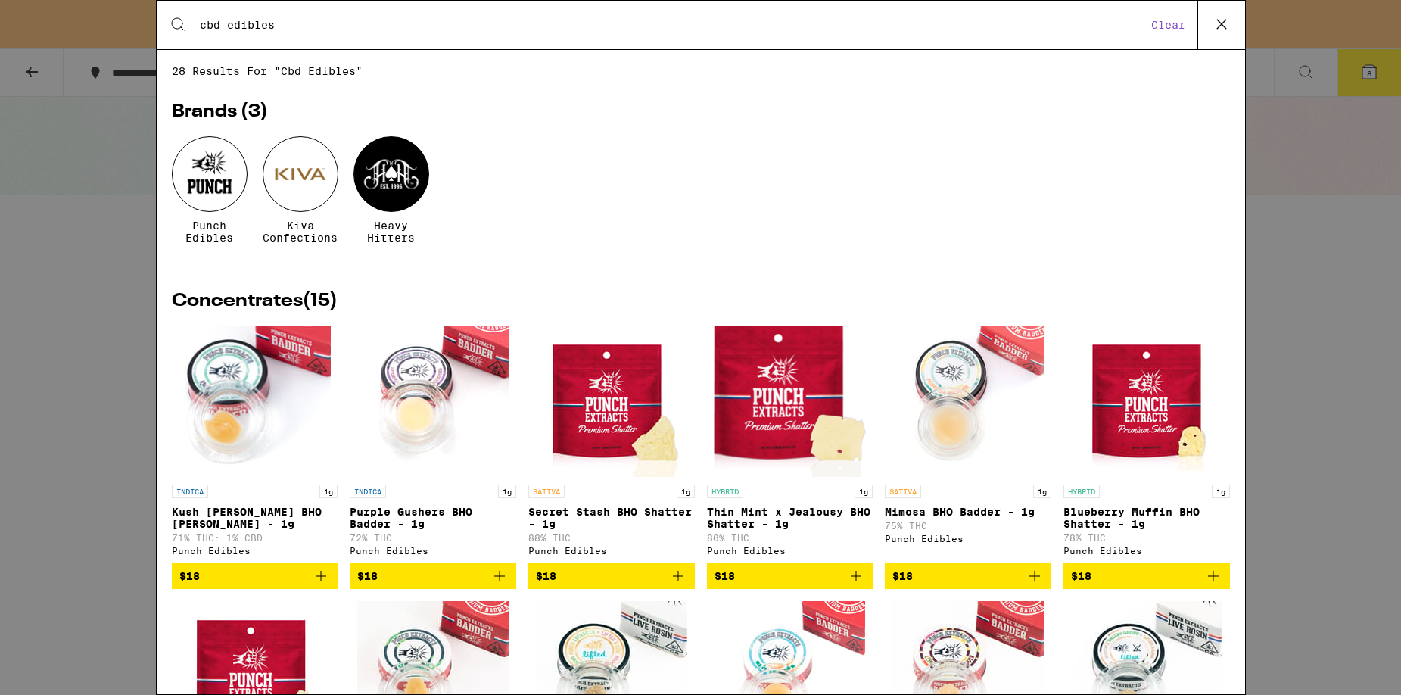
click at [295, 26] on input "cbd edibles" at bounding box center [672, 25] width 947 height 14
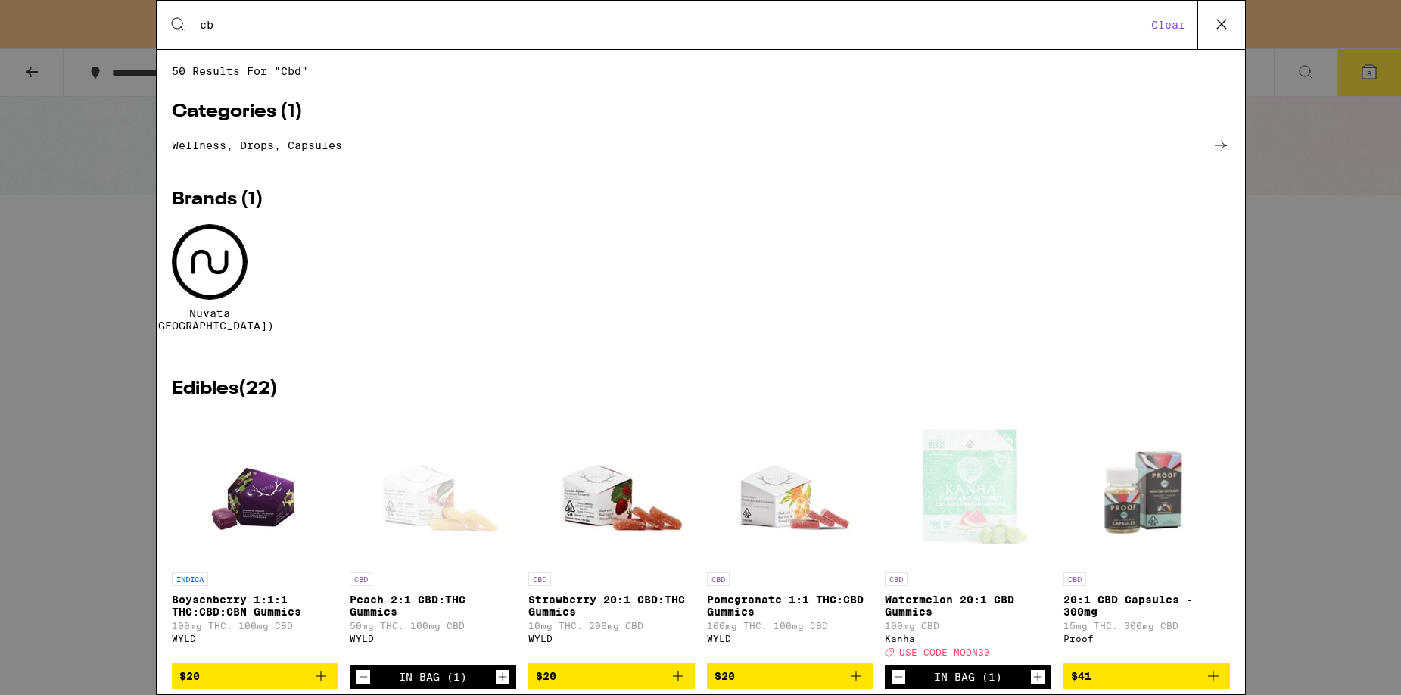
type input "c"
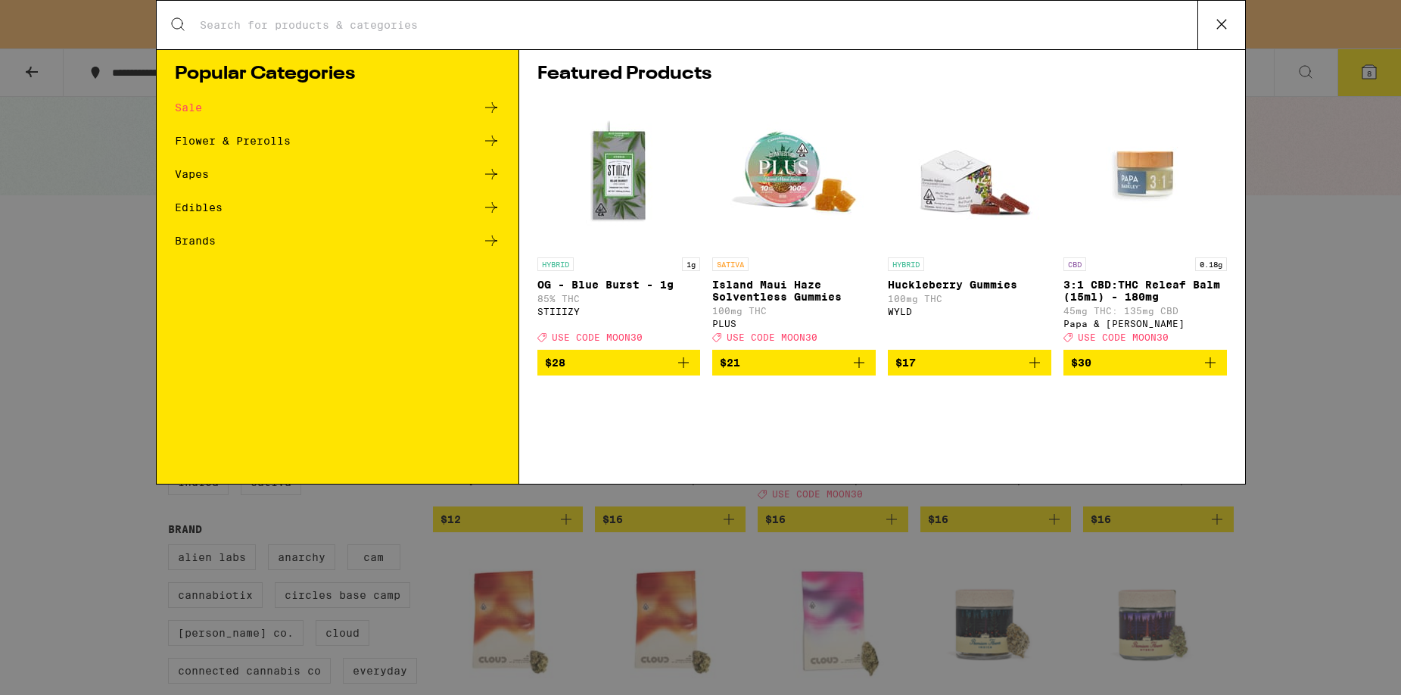
type input "c"
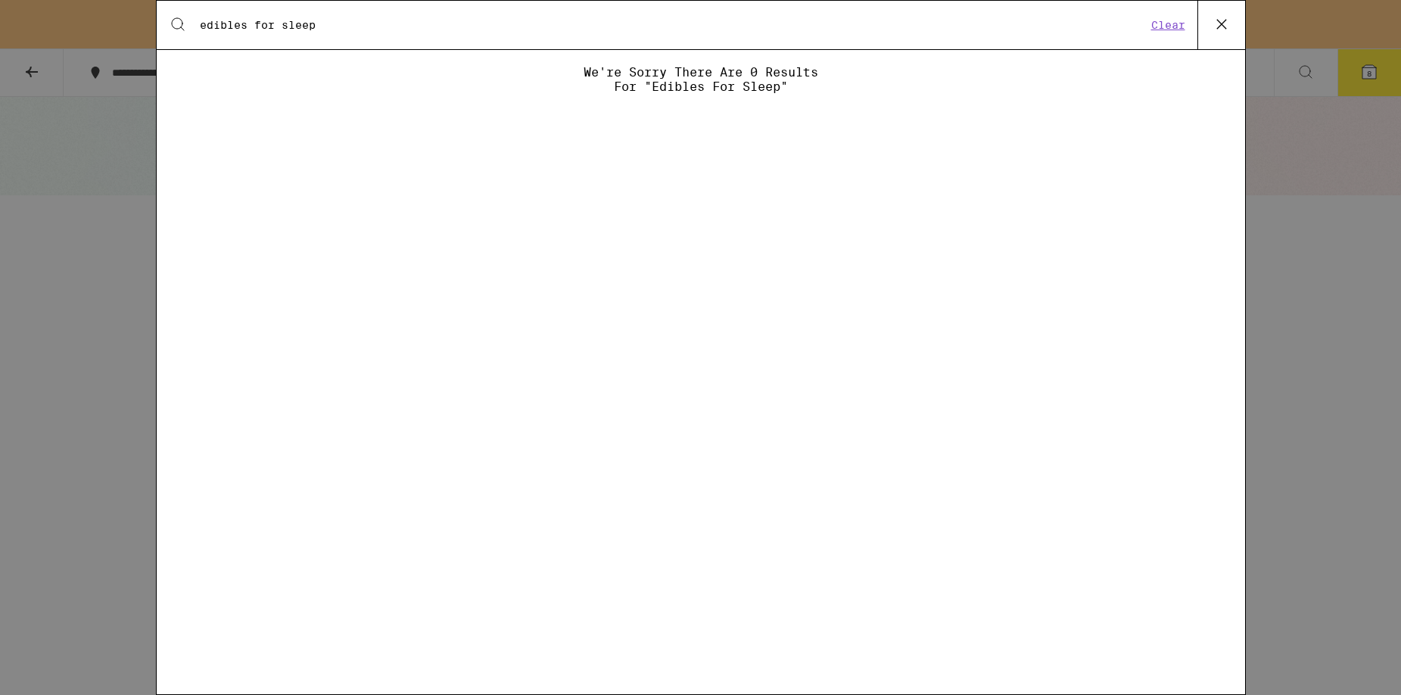
type input "edibles for sleep"
click at [1224, 26] on icon at bounding box center [1221, 24] width 23 height 23
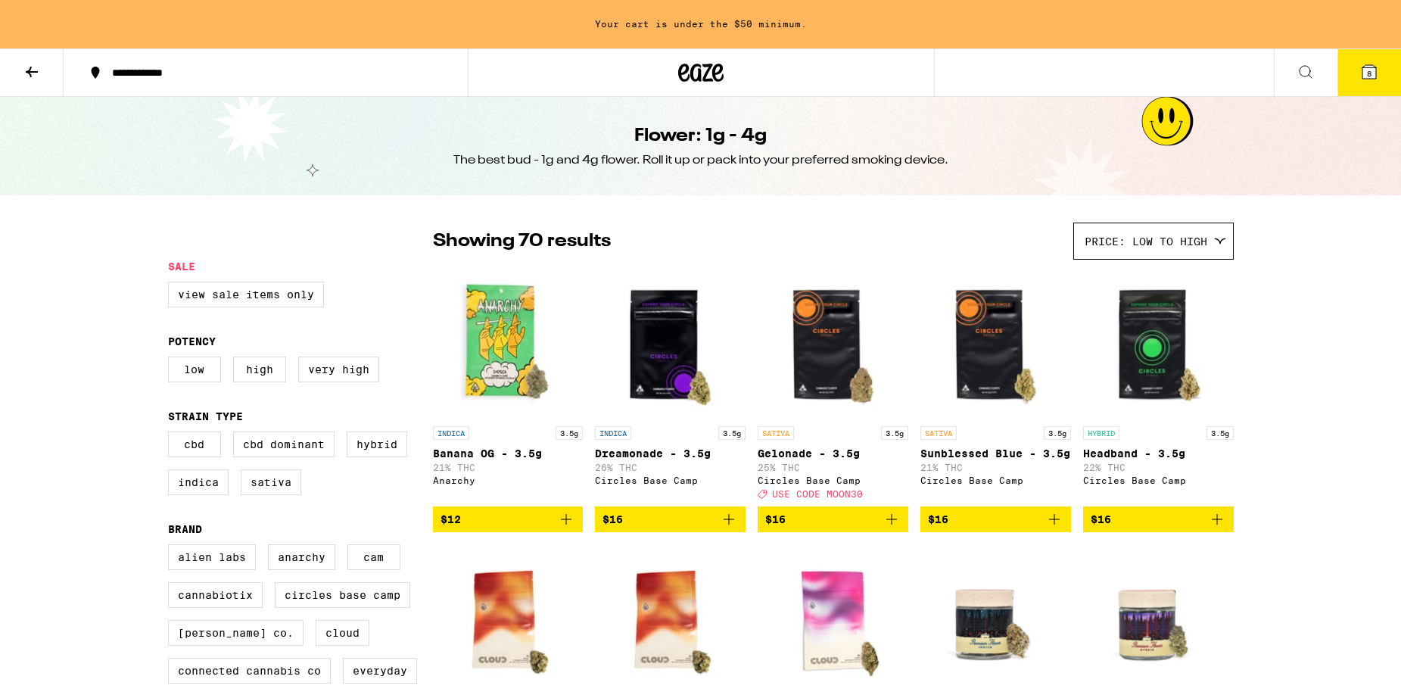
click at [1326, 62] on button at bounding box center [1305, 73] width 64 height 48
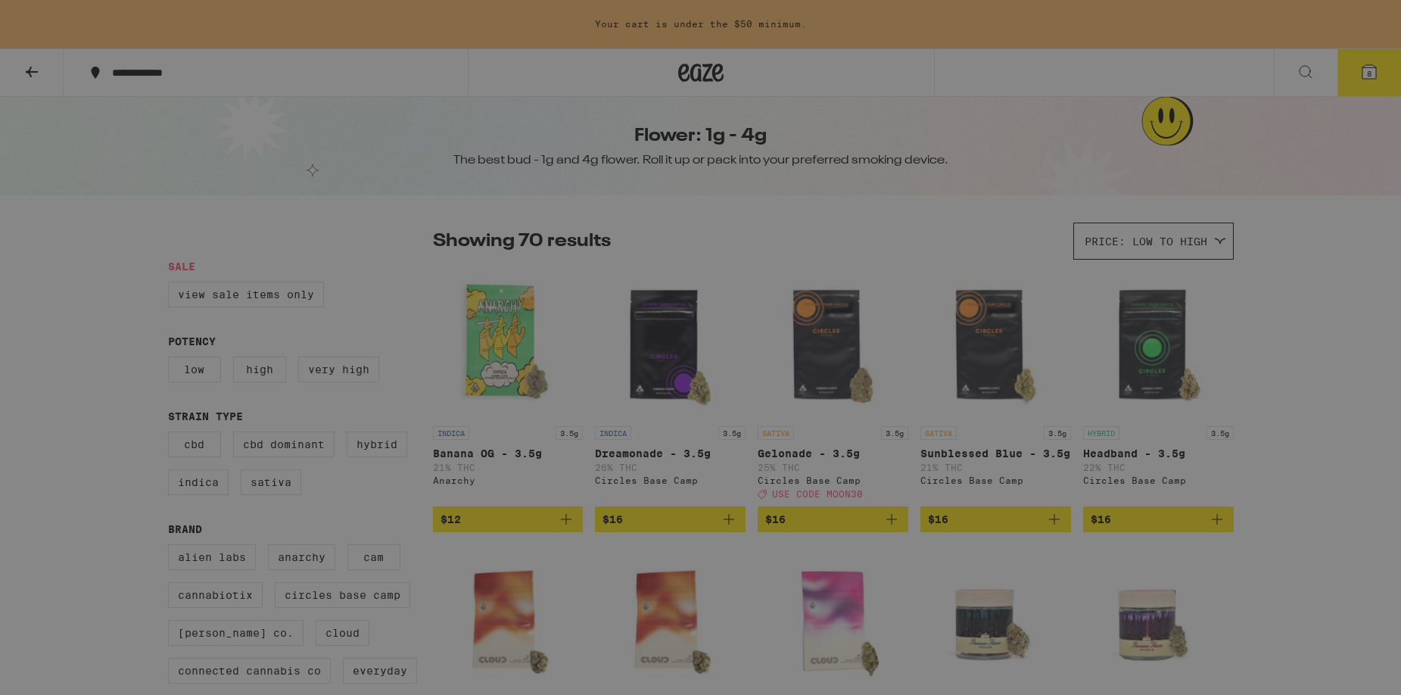
click at [274, 19] on input "Search for Products" at bounding box center [698, 25] width 998 height 14
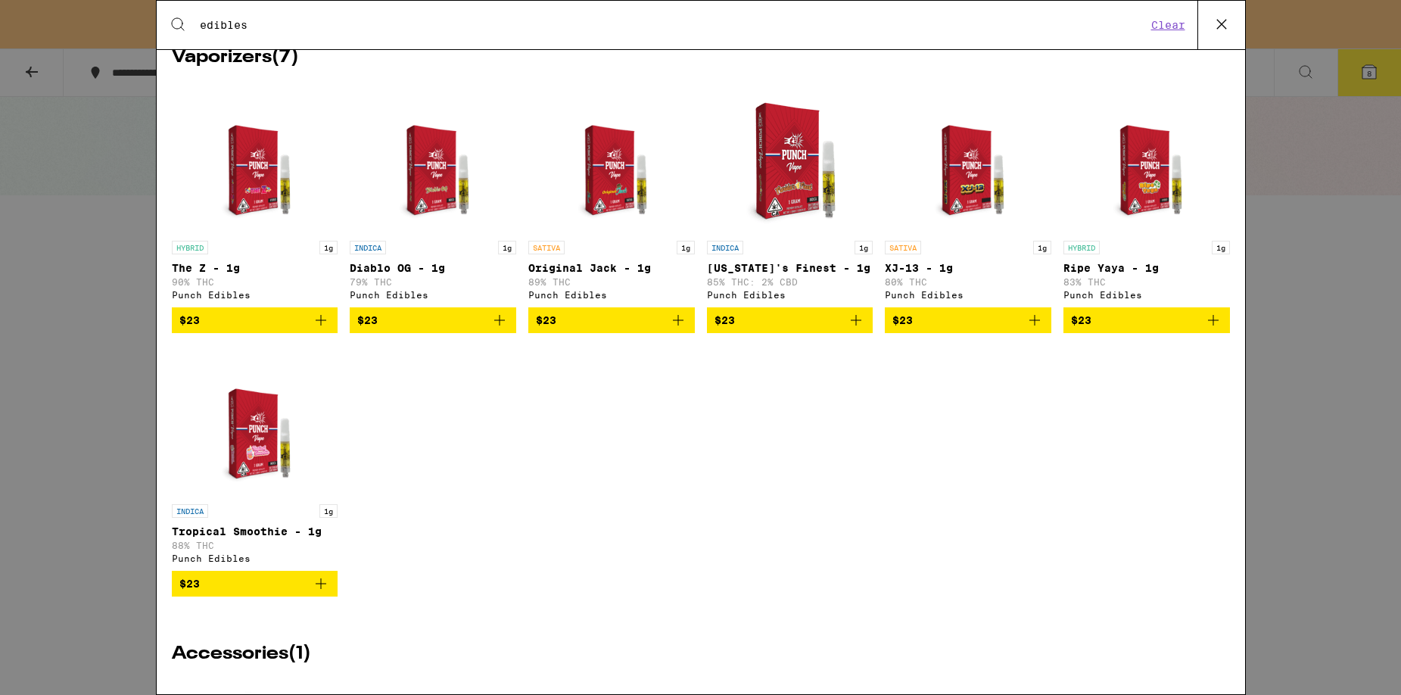
scroll to position [1041, 0]
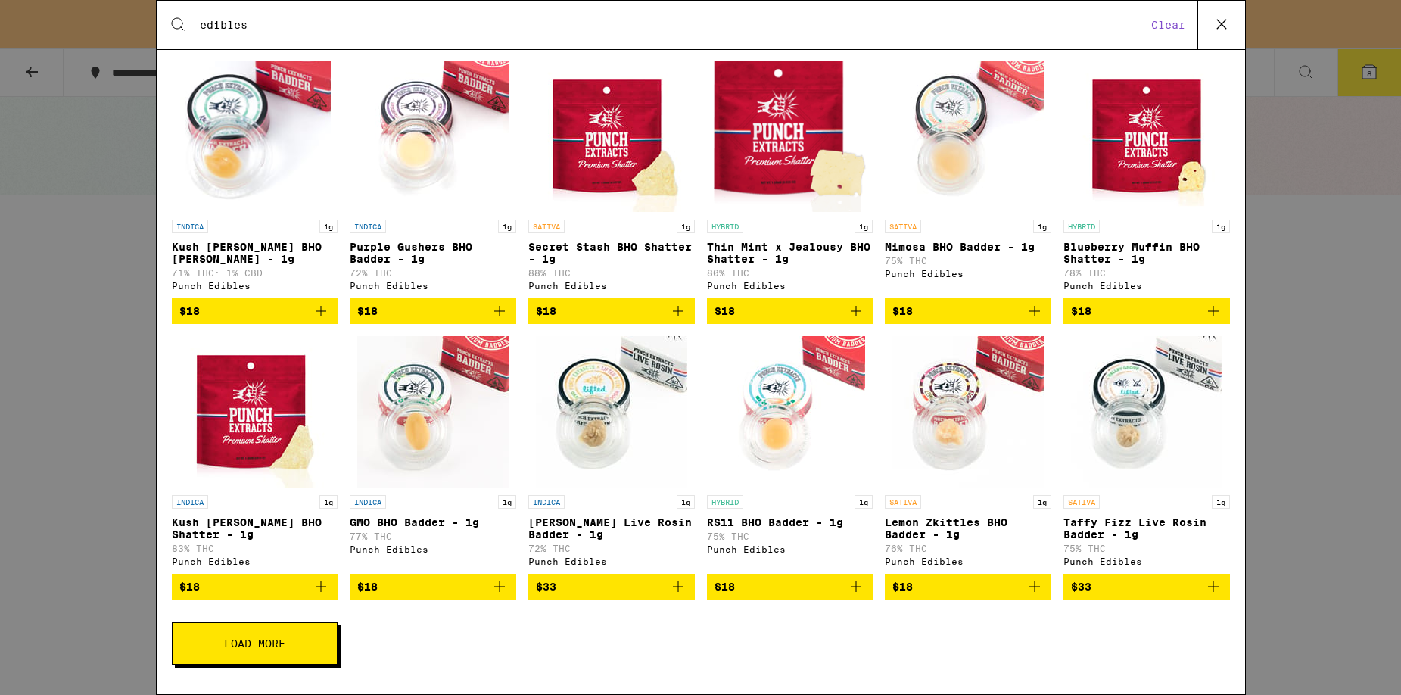
type input "edibles"
click at [1215, 22] on icon at bounding box center [1221, 24] width 23 height 23
